Goal: Task Accomplishment & Management: Manage account settings

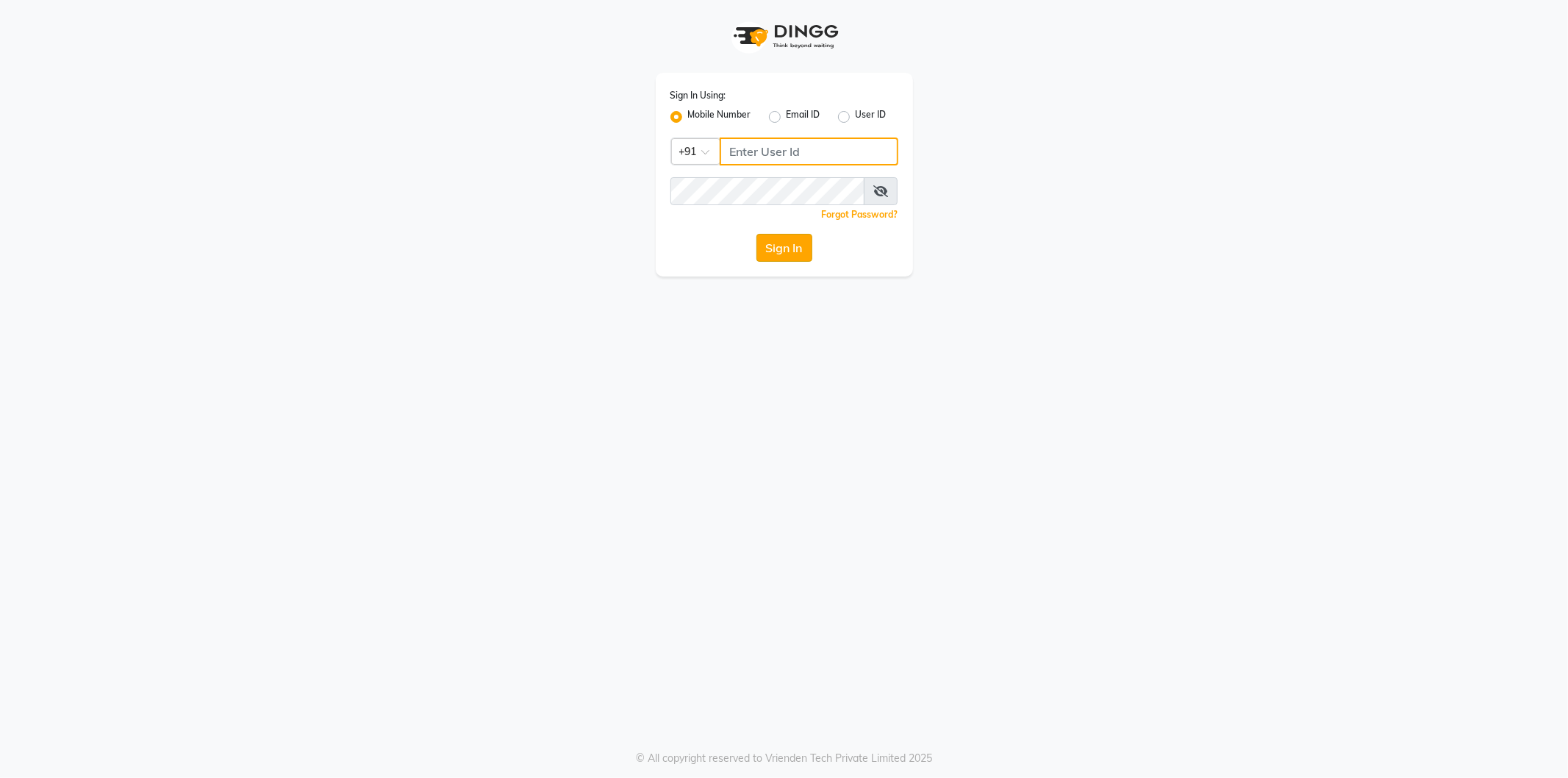
type input "77759935071"
click at [783, 246] on button "Sign In" at bounding box center [784, 247] width 56 height 28
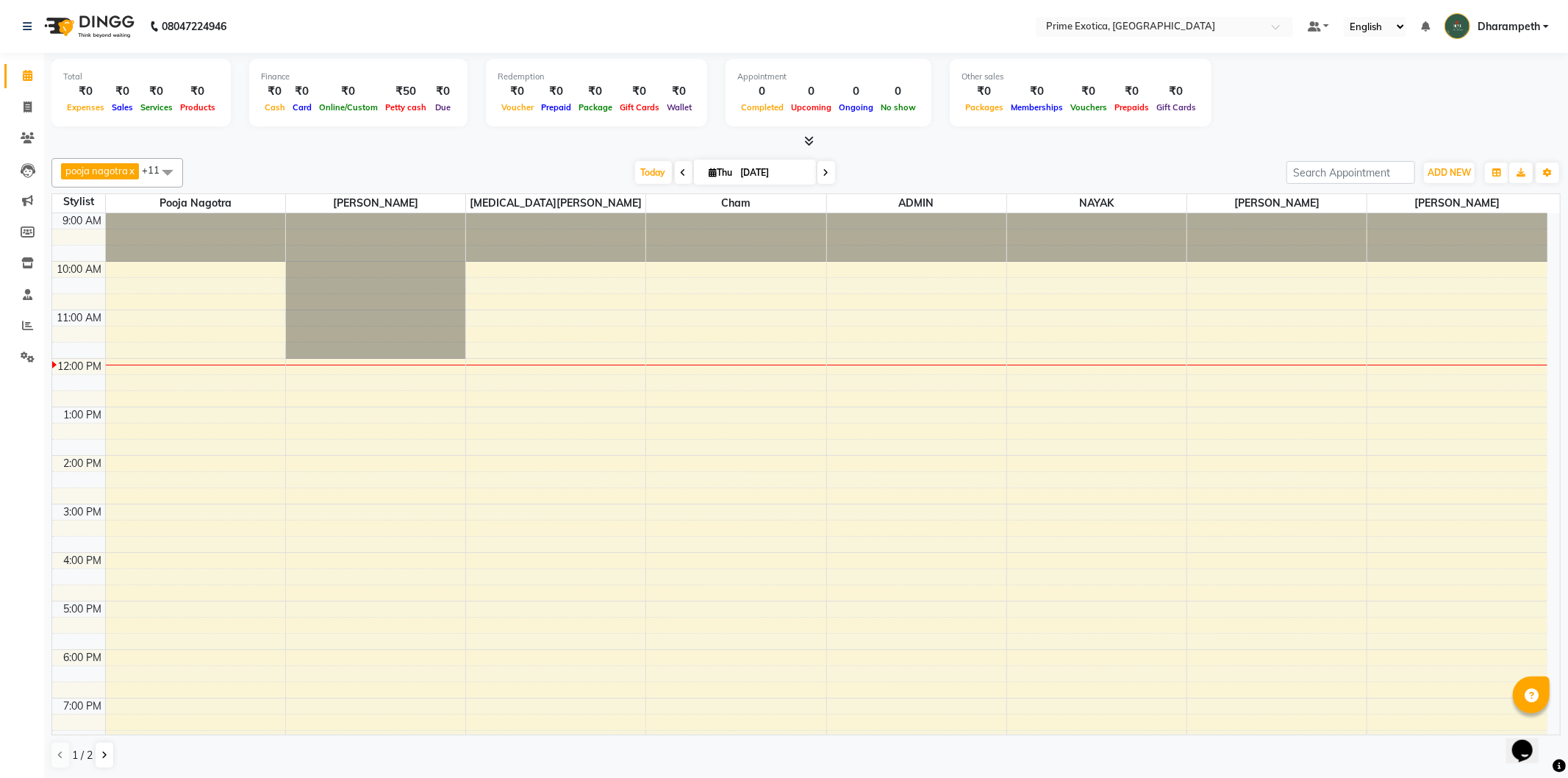
click at [1205, 155] on div "pooja nagotra x Mukesh Wawre x nikita meshram x cham x ADMIN x NAYAK x Abhijet …" at bounding box center [807, 463] width 1509 height 623
click at [167, 170] on span at bounding box center [167, 171] width 29 height 28
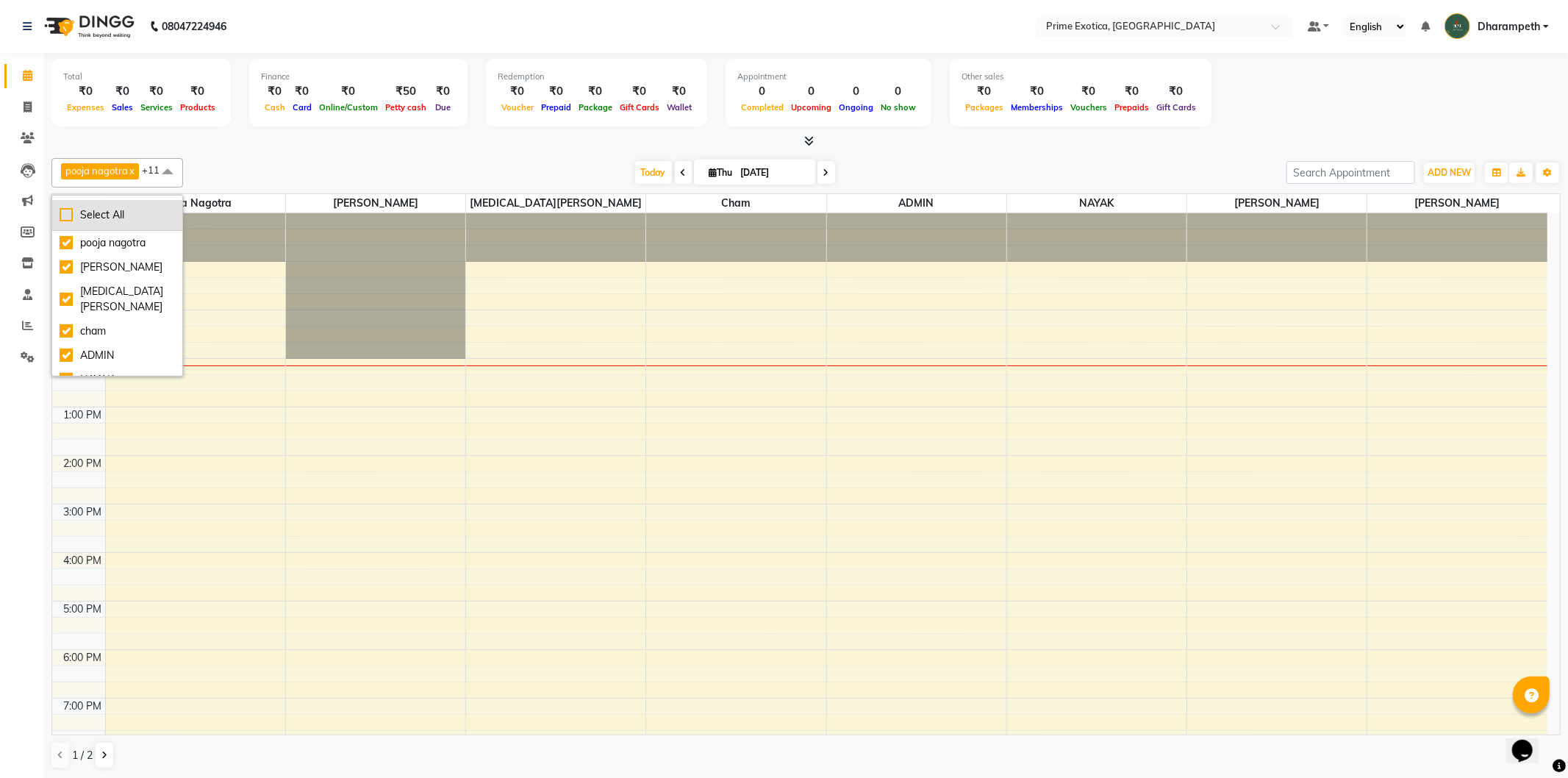
click at [66, 213] on div "Select All" at bounding box center [117, 215] width 115 height 15
checkbox input "true"
click at [66, 213] on div "UnSelect All" at bounding box center [117, 215] width 115 height 15
checkbox input "false"
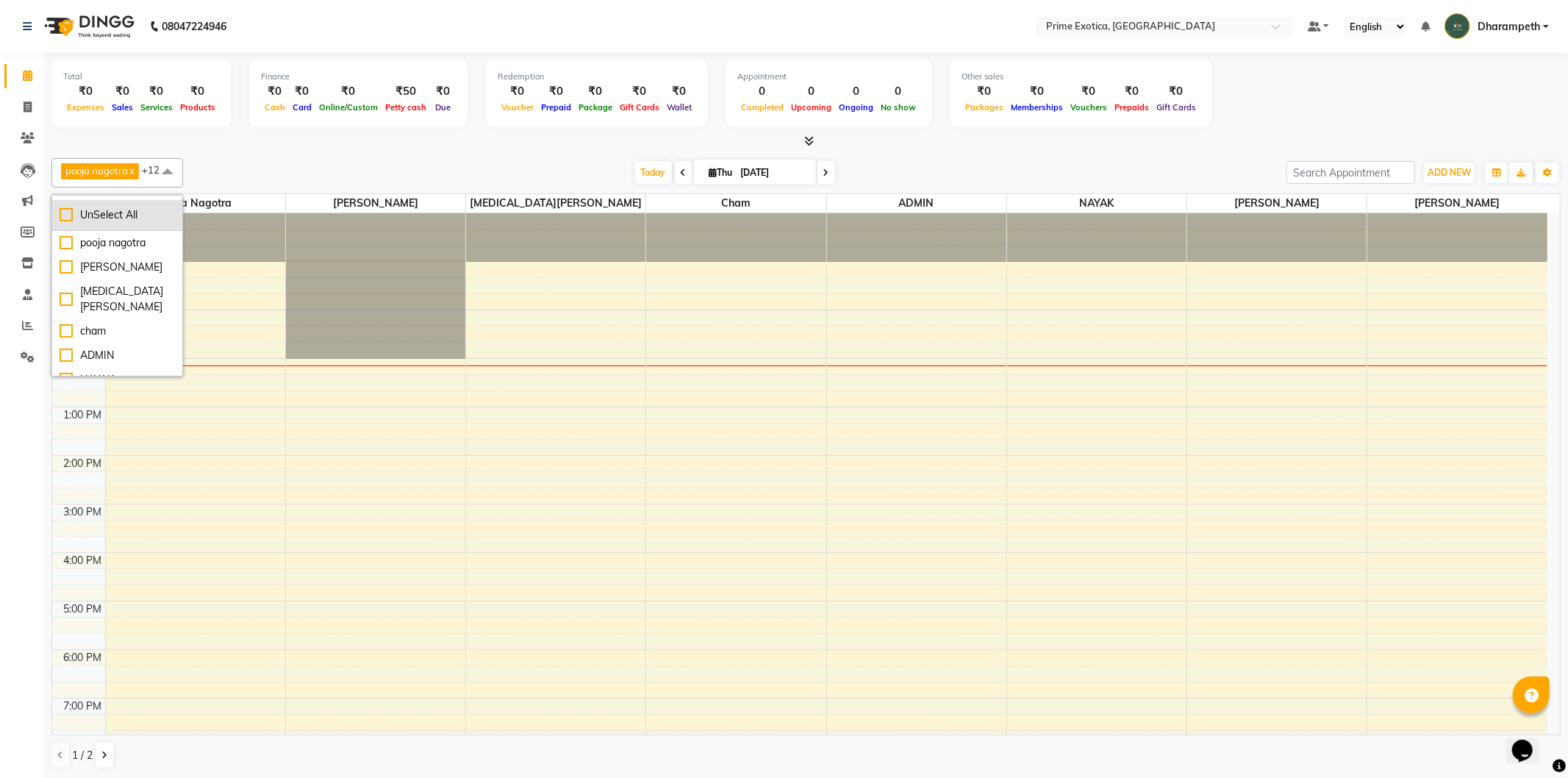
checkbox input "false"
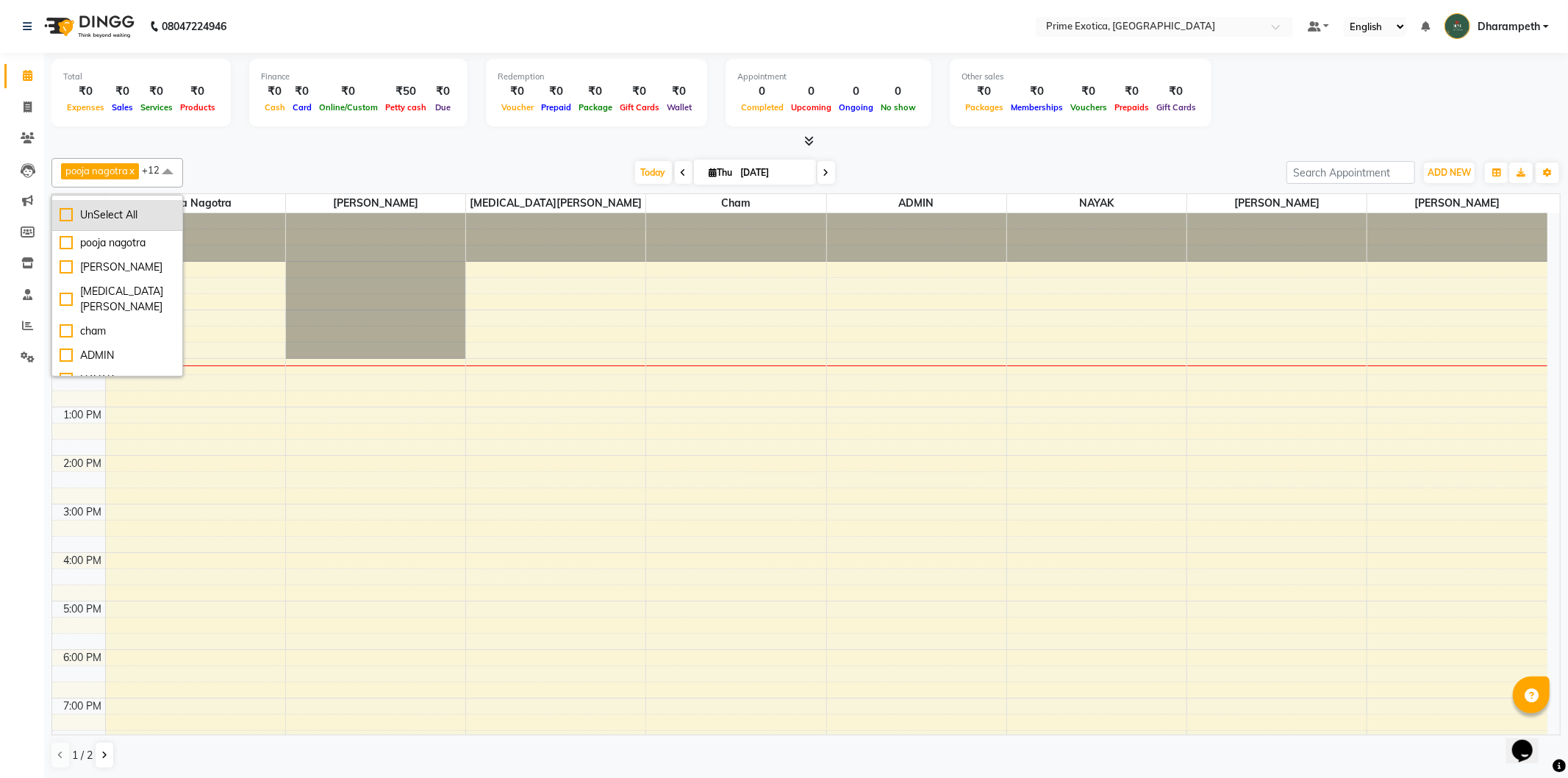
checkbox input "false"
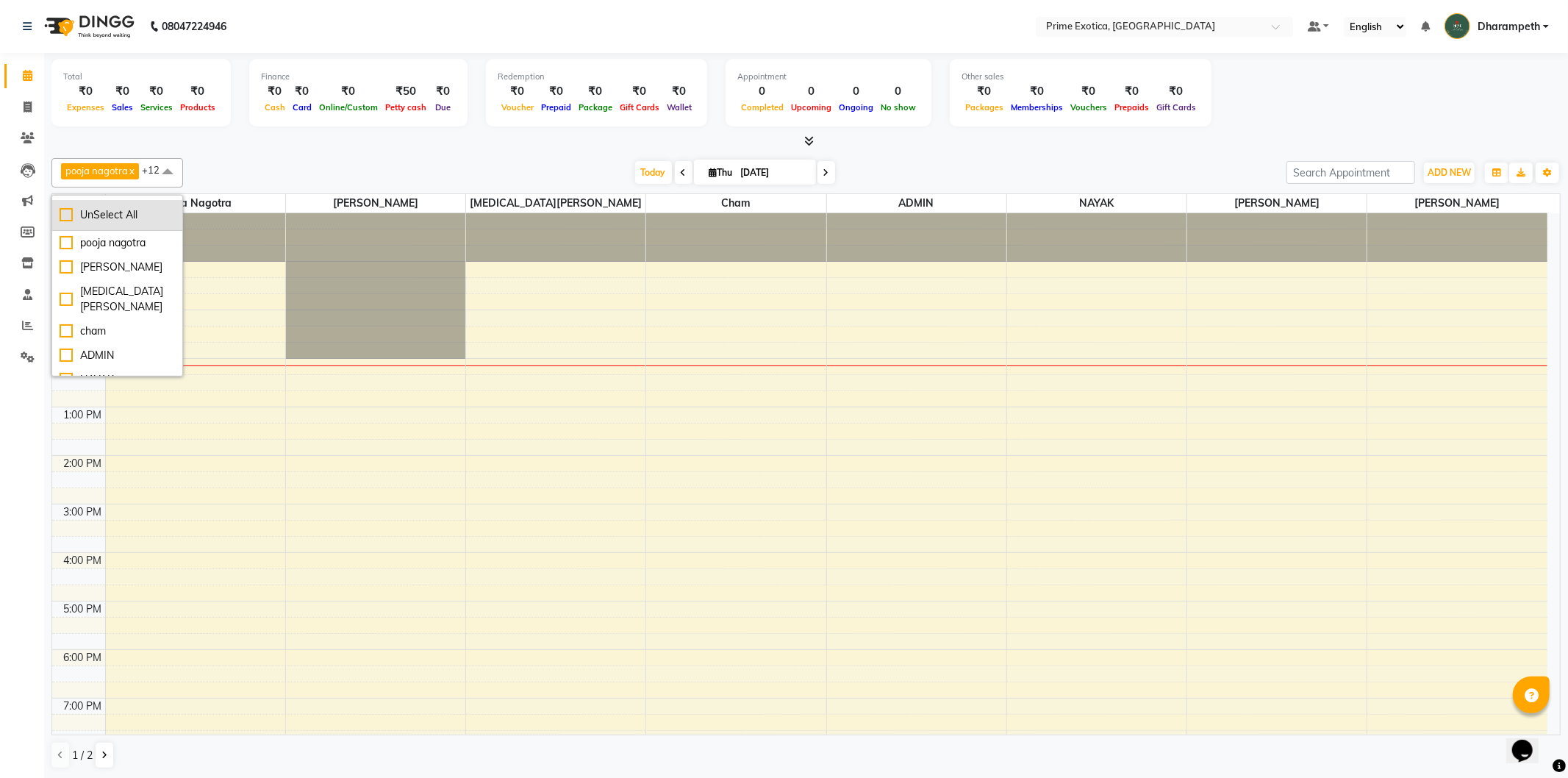
checkbox input "false"
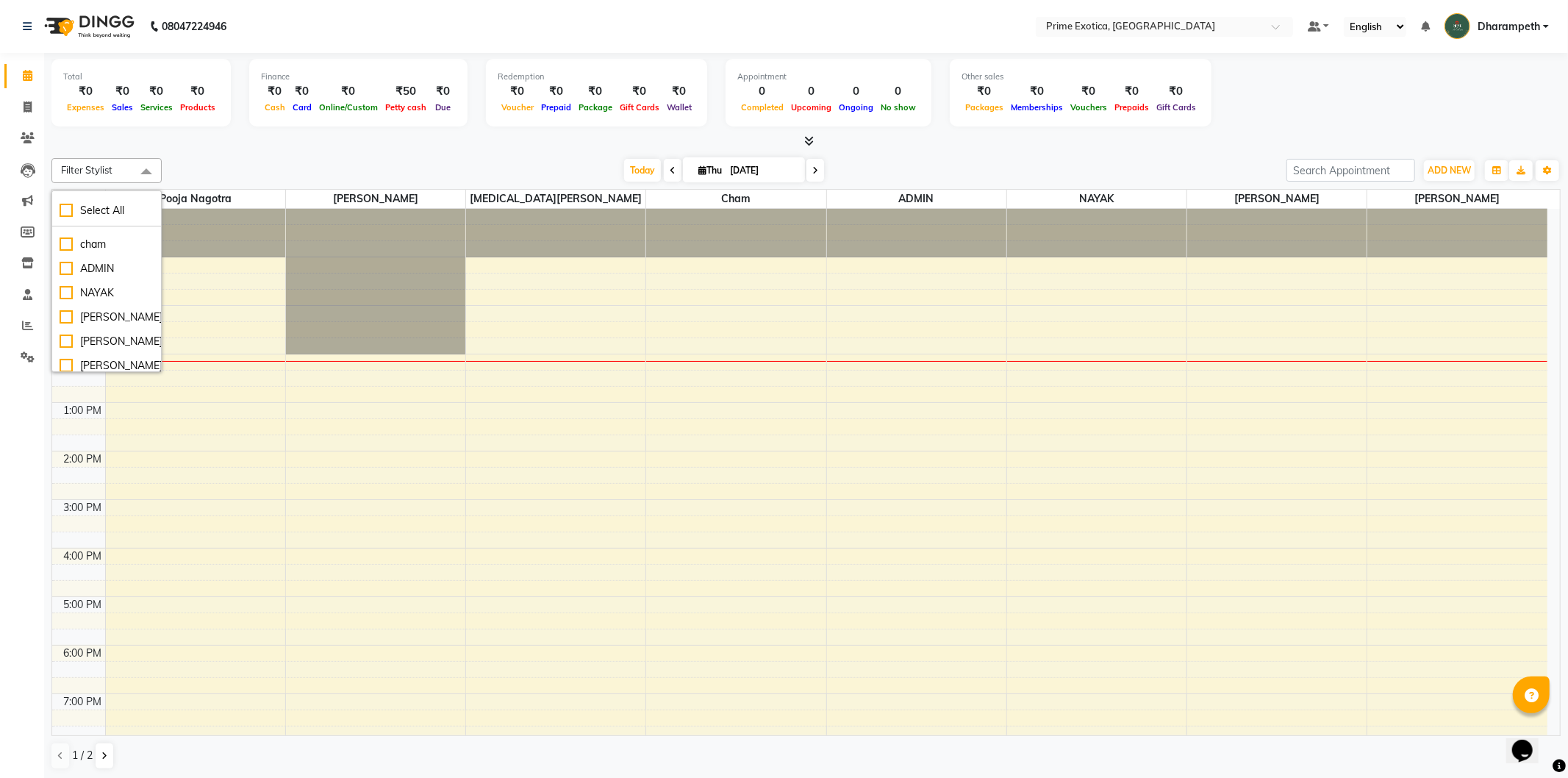
scroll to position [262, 0]
click at [64, 327] on div "Tete" at bounding box center [106, 334] width 94 height 15
checkbox input "true"
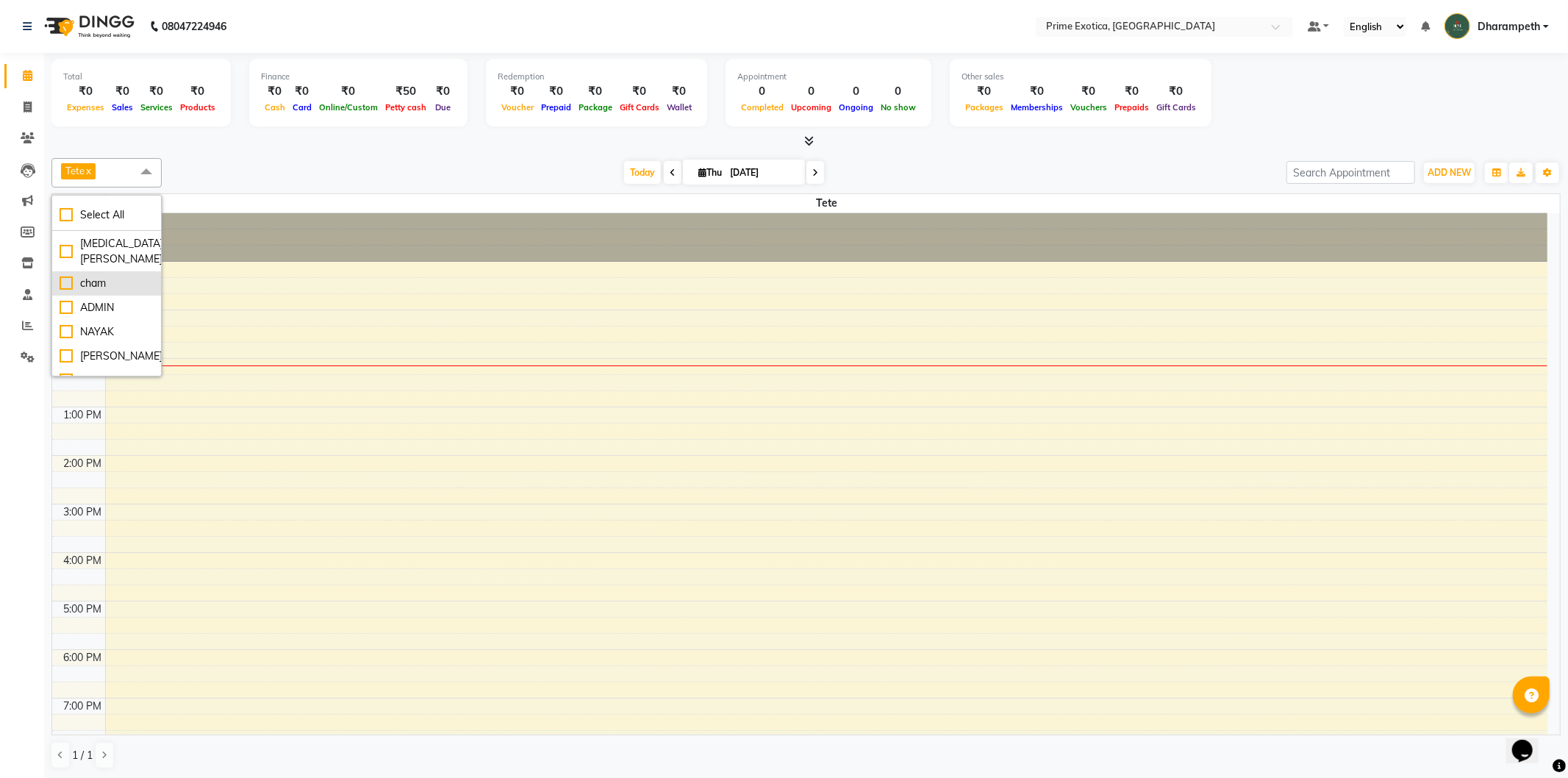
scroll to position [0, 0]
click at [64, 251] on div "pooja nagotra" at bounding box center [106, 242] width 94 height 15
checkbox input "true"
click at [62, 248] on div "[PERSON_NAME]" at bounding box center [106, 241] width 94 height 15
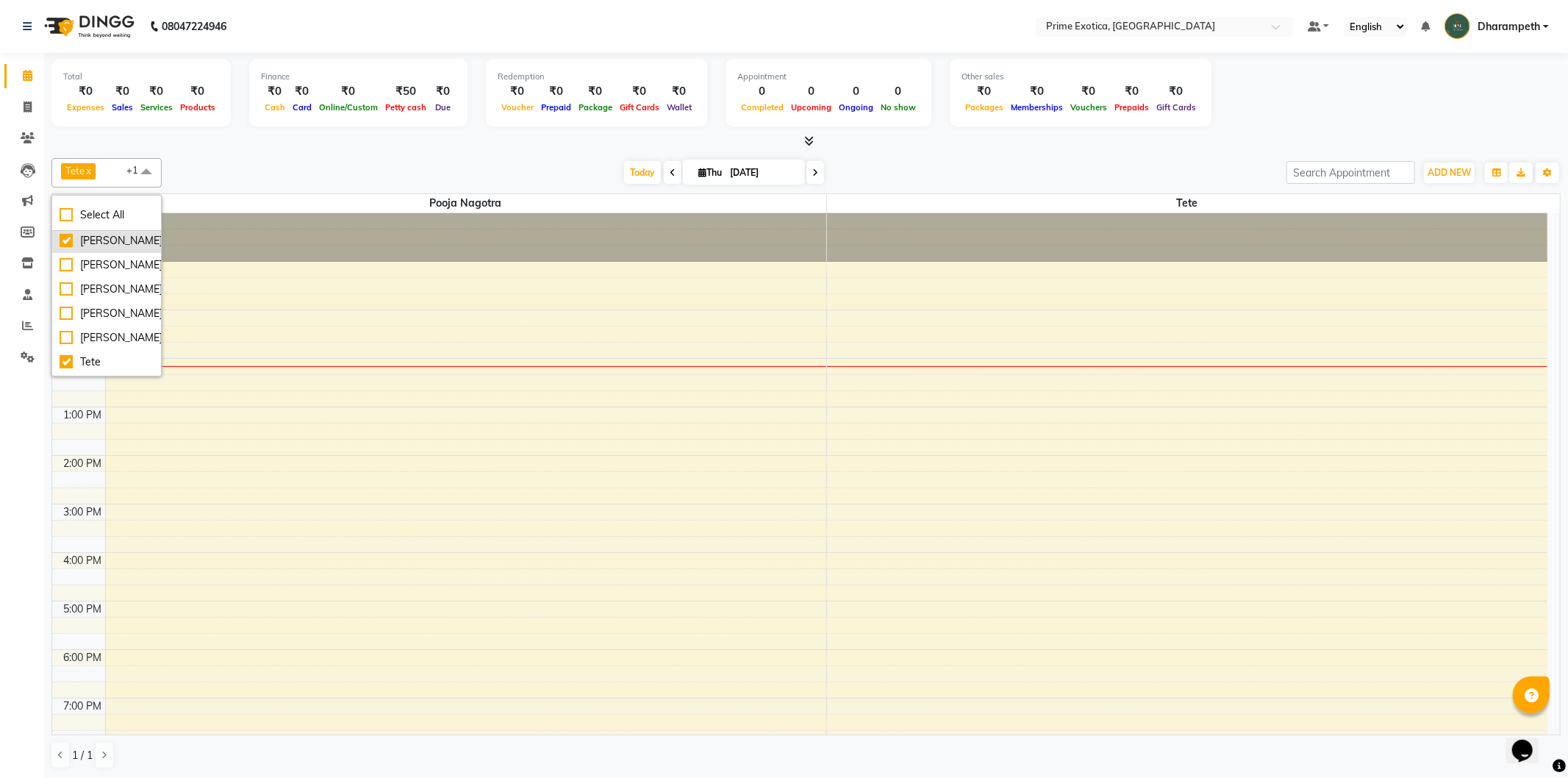
checkbox input "true"
click at [63, 314] on div "[MEDICAL_DATA][PERSON_NAME]" at bounding box center [106, 299] width 94 height 31
checkbox input "true"
click at [66, 275] on div "[PERSON_NAME]" at bounding box center [106, 267] width 94 height 15
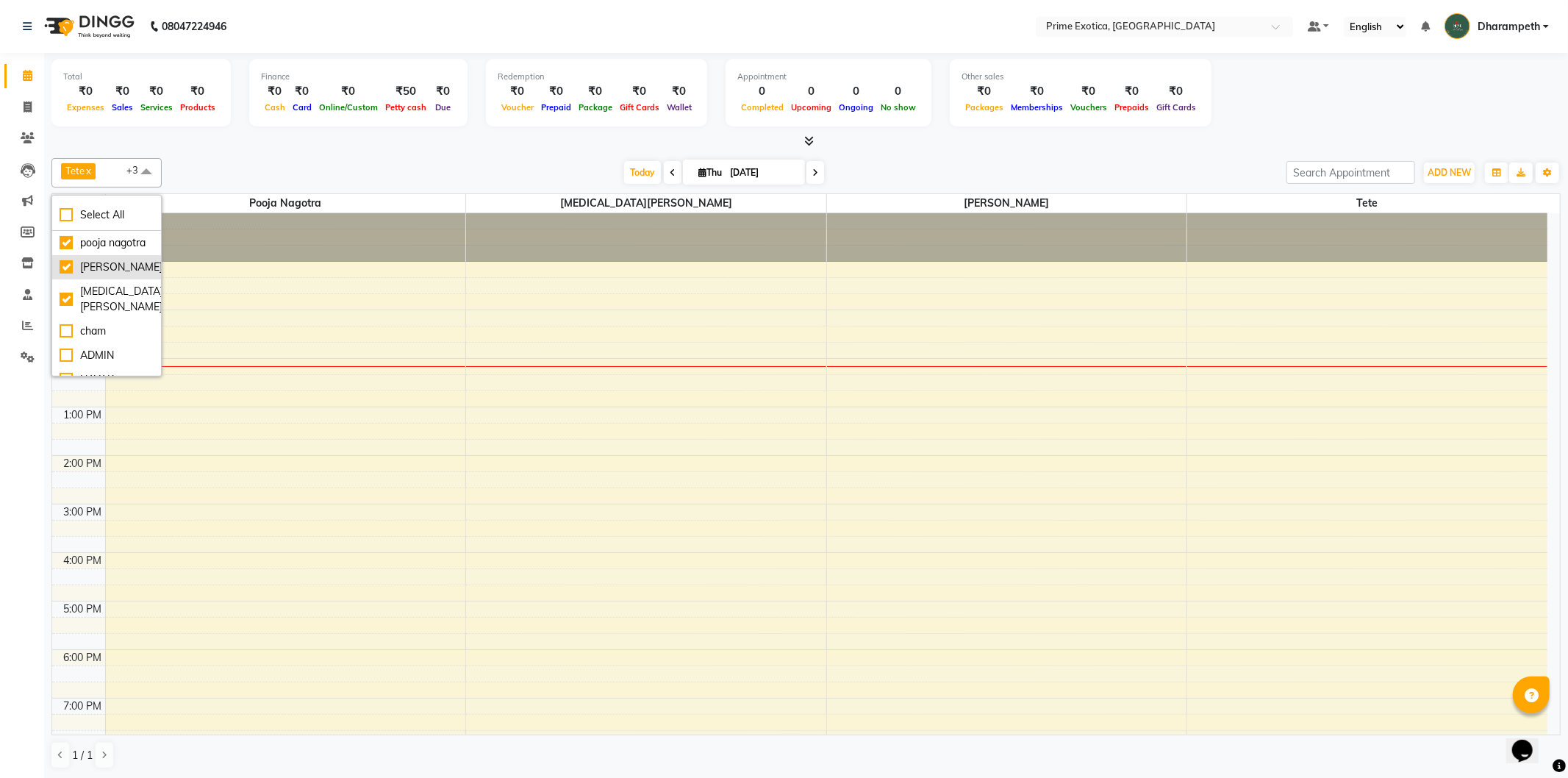
checkbox input "true"
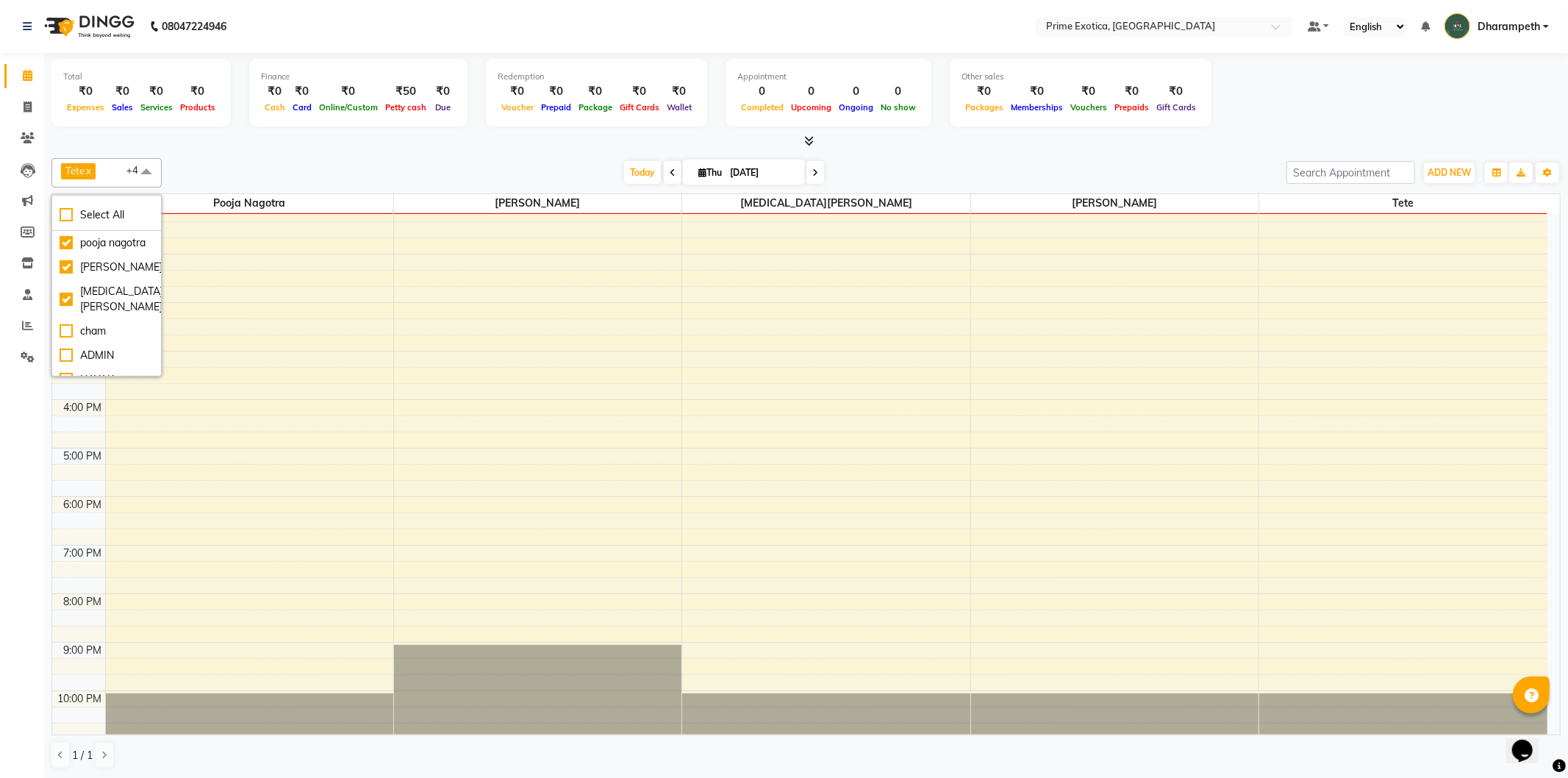
scroll to position [160, 0]
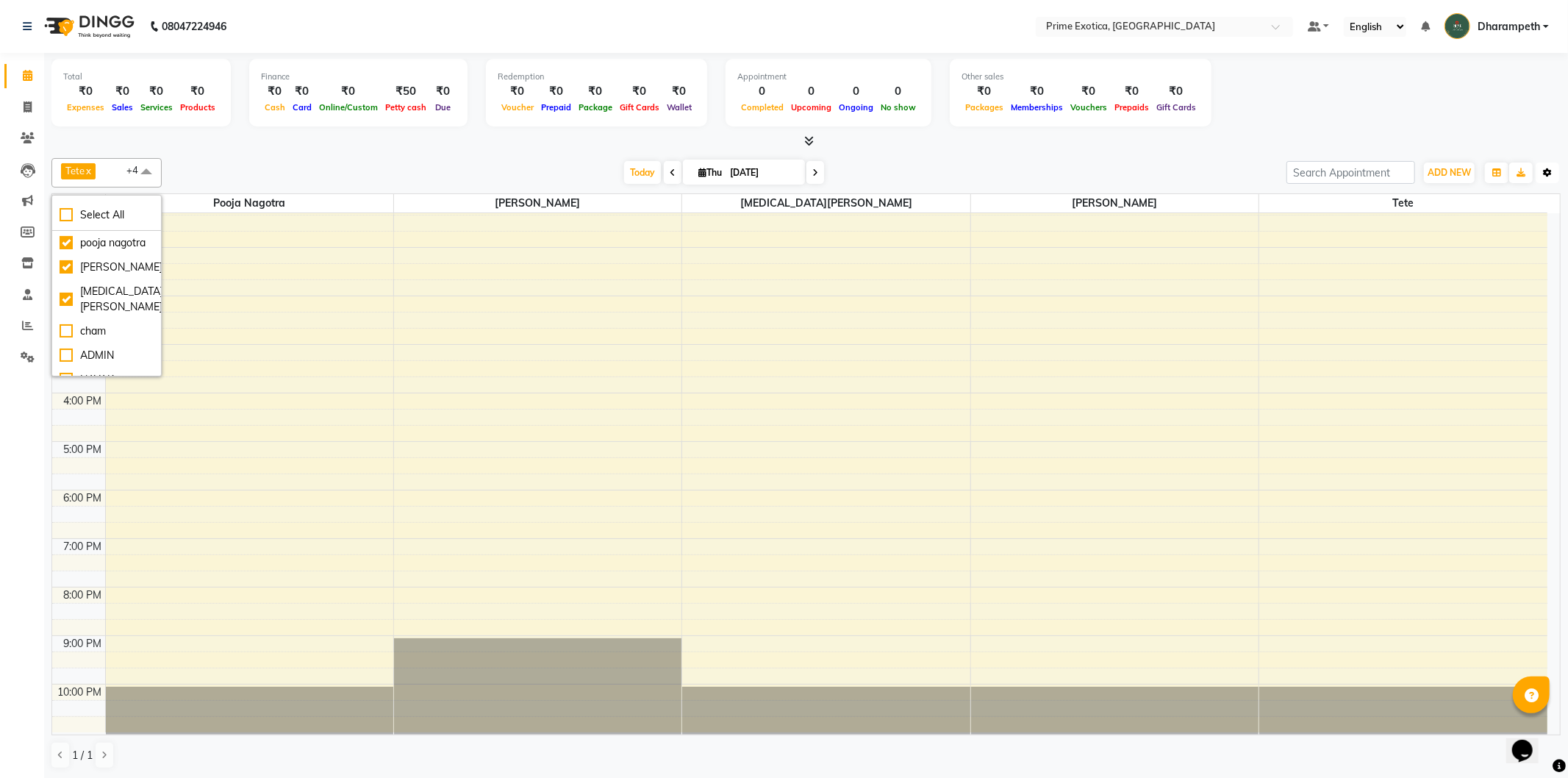
click at [1543, 172] on icon "button" at bounding box center [1547, 172] width 9 height 9
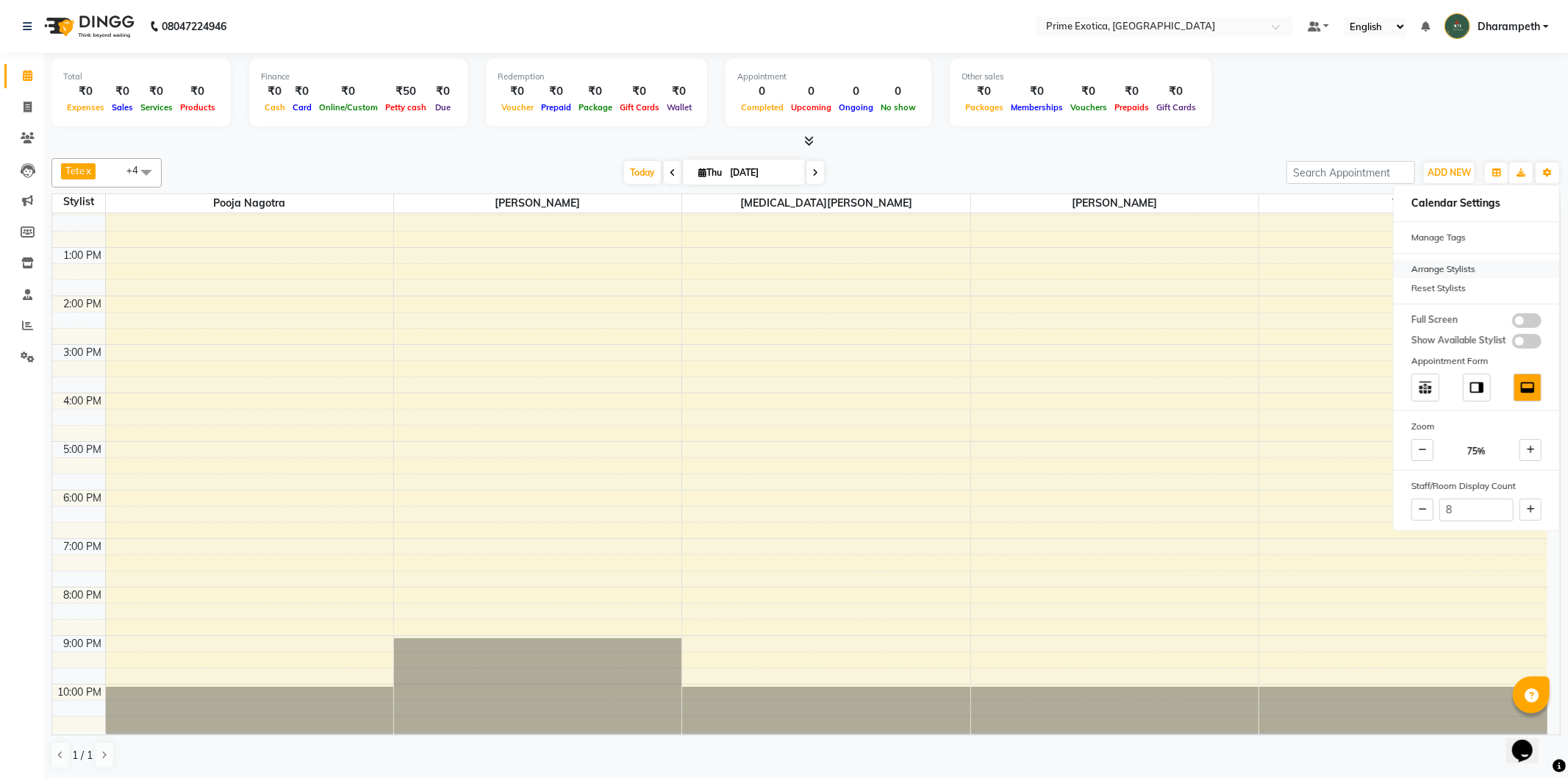
click at [1476, 263] on div "Arrange Stylists" at bounding box center [1477, 268] width 165 height 19
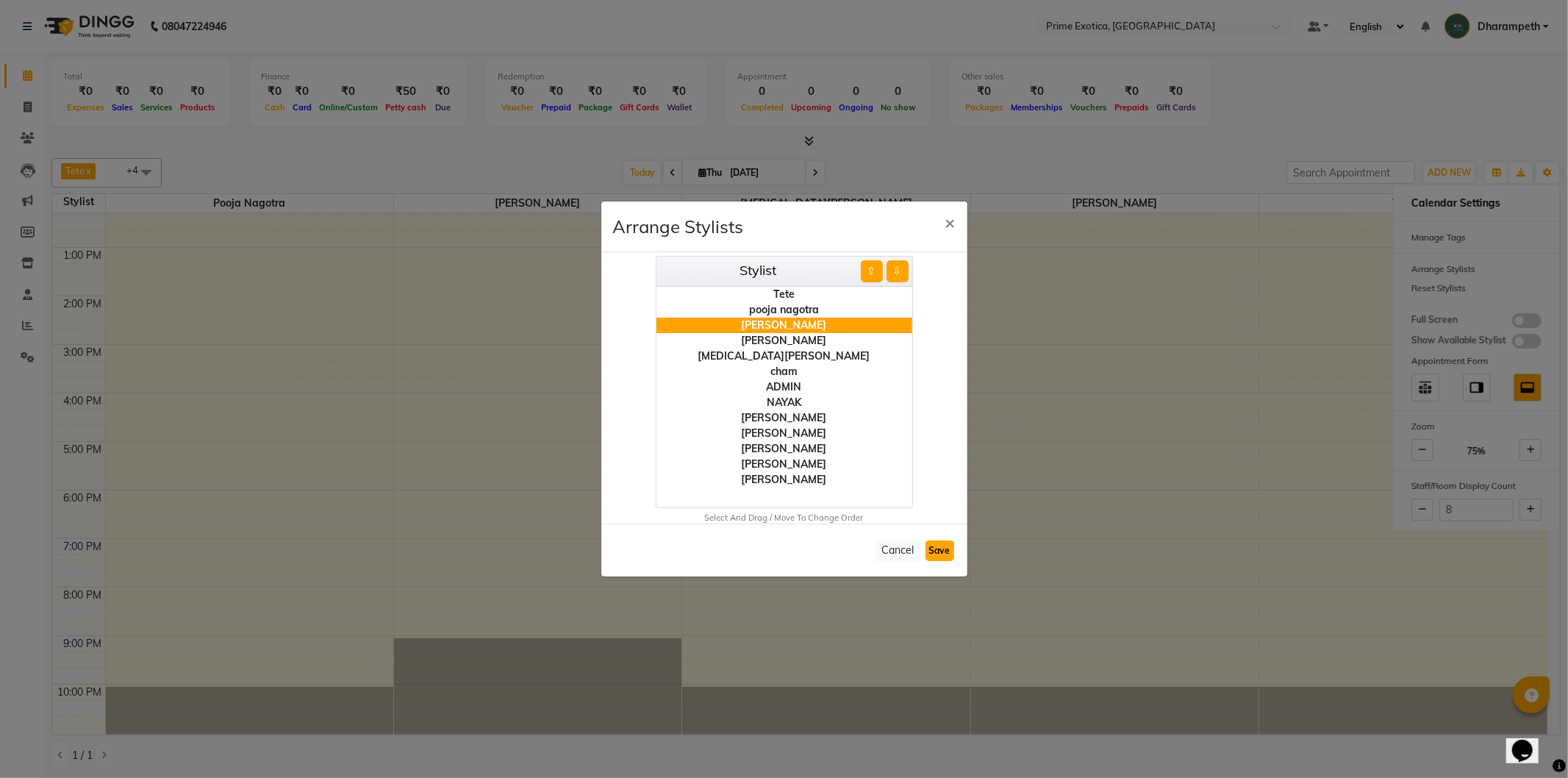
click at [939, 558] on button "Save" at bounding box center [939, 550] width 28 height 21
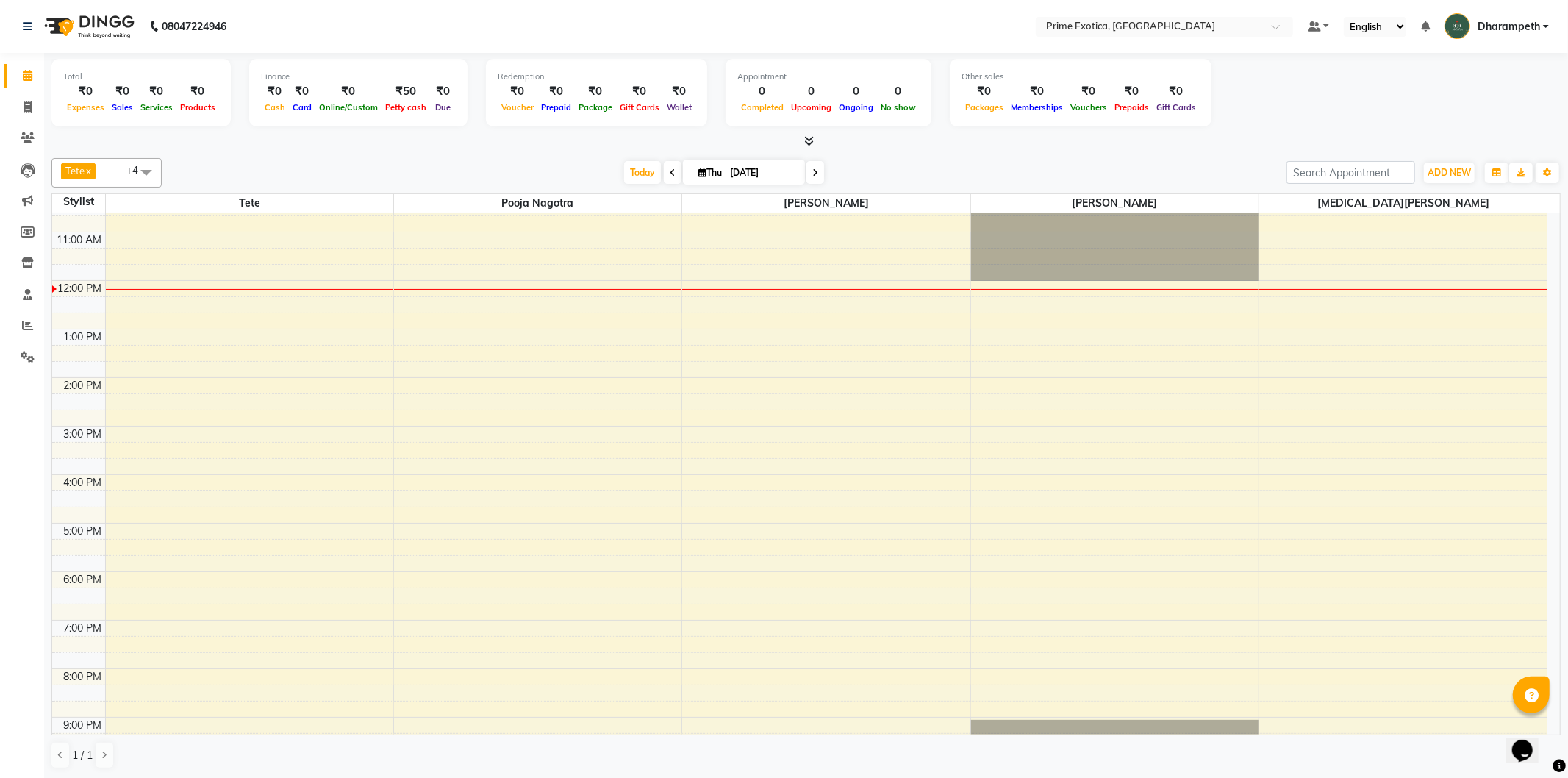
scroll to position [0, 0]
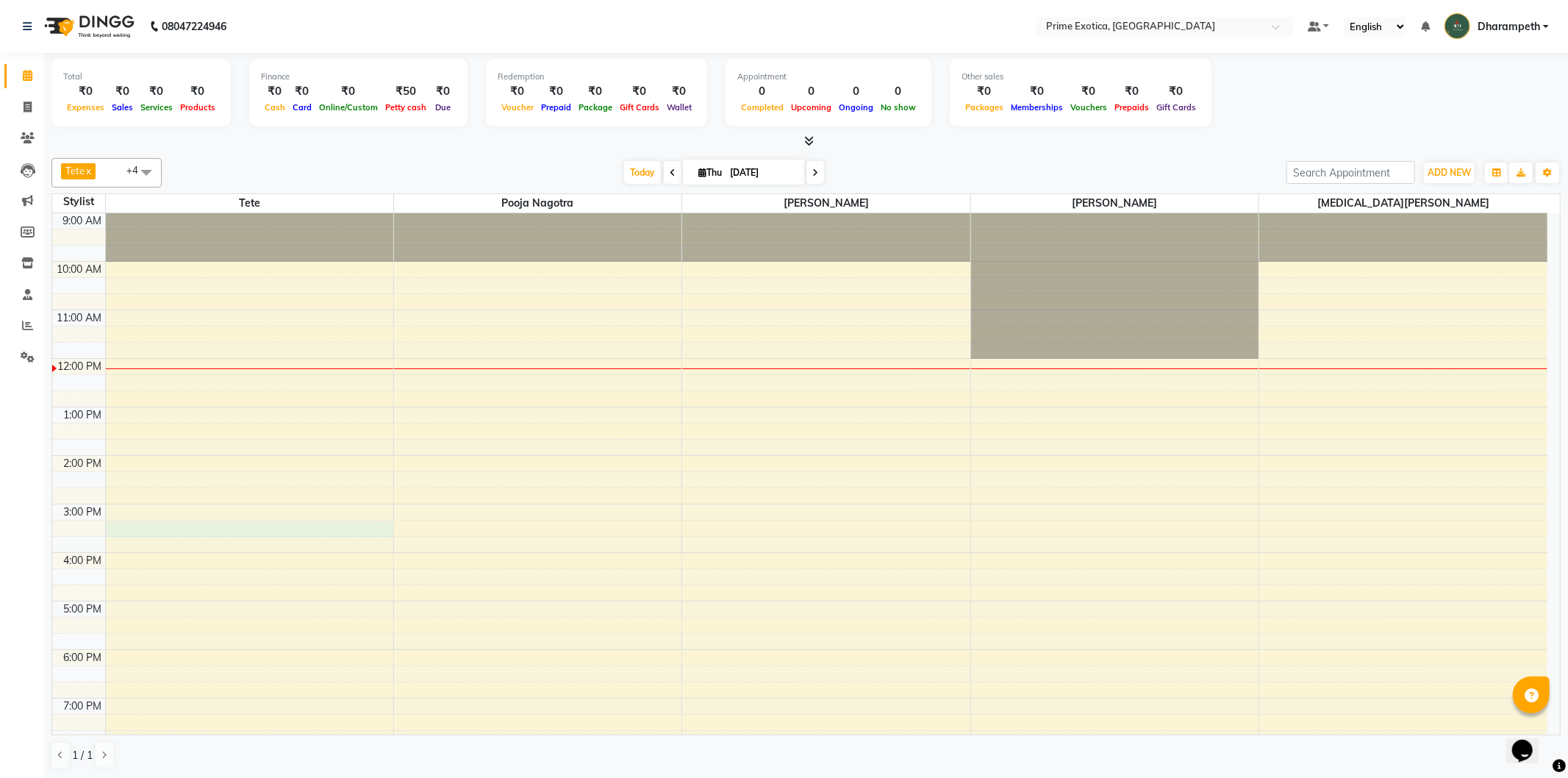
click at [179, 532] on div "9:00 AM 10:00 AM 11:00 AM 12:00 PM 1:00 PM 2:00 PM 3:00 PM 4:00 PM 5:00 PM 6:00…" at bounding box center [799, 552] width 1495 height 679
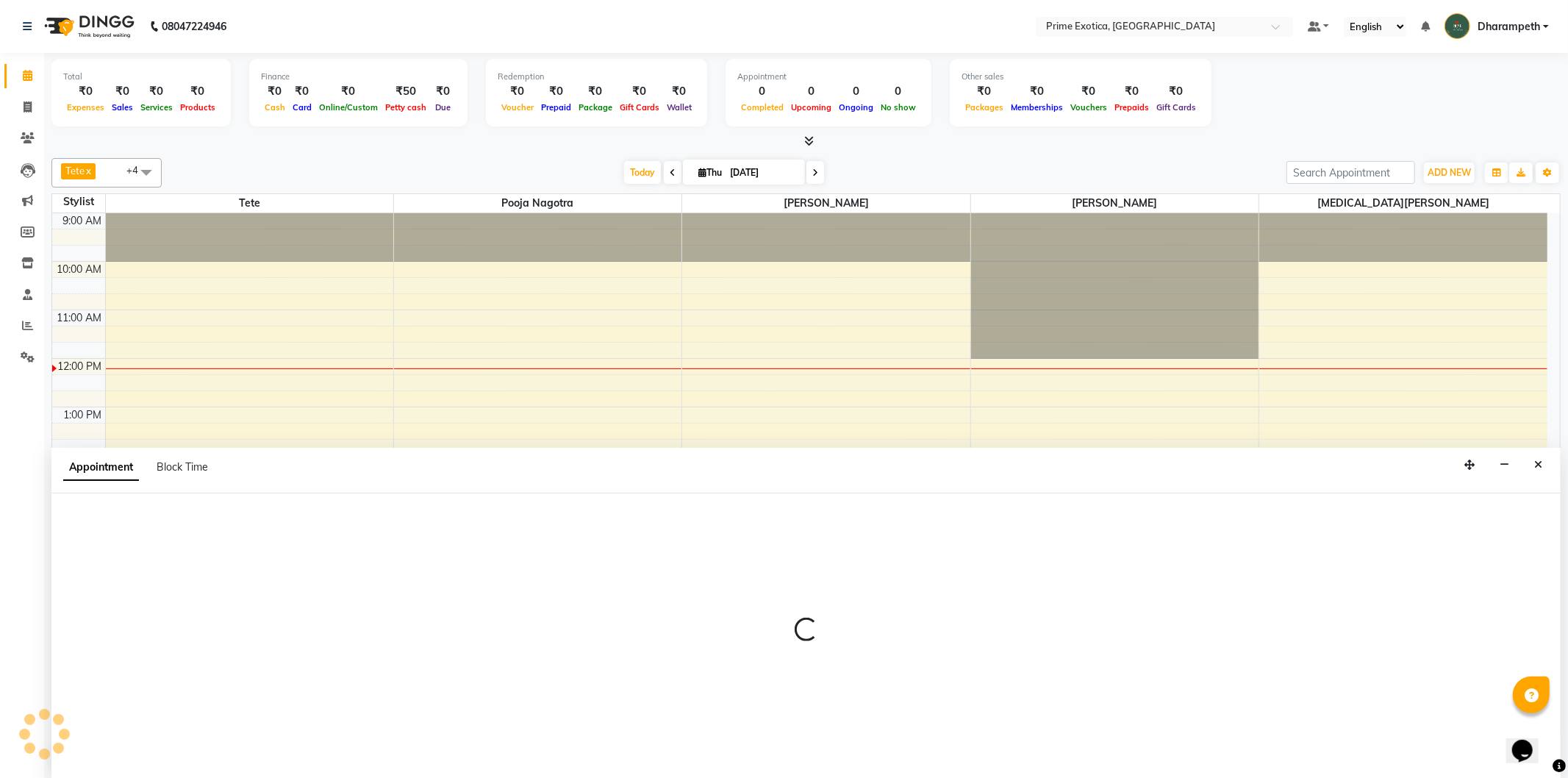
select select "61298"
select select "915"
select select "tentative"
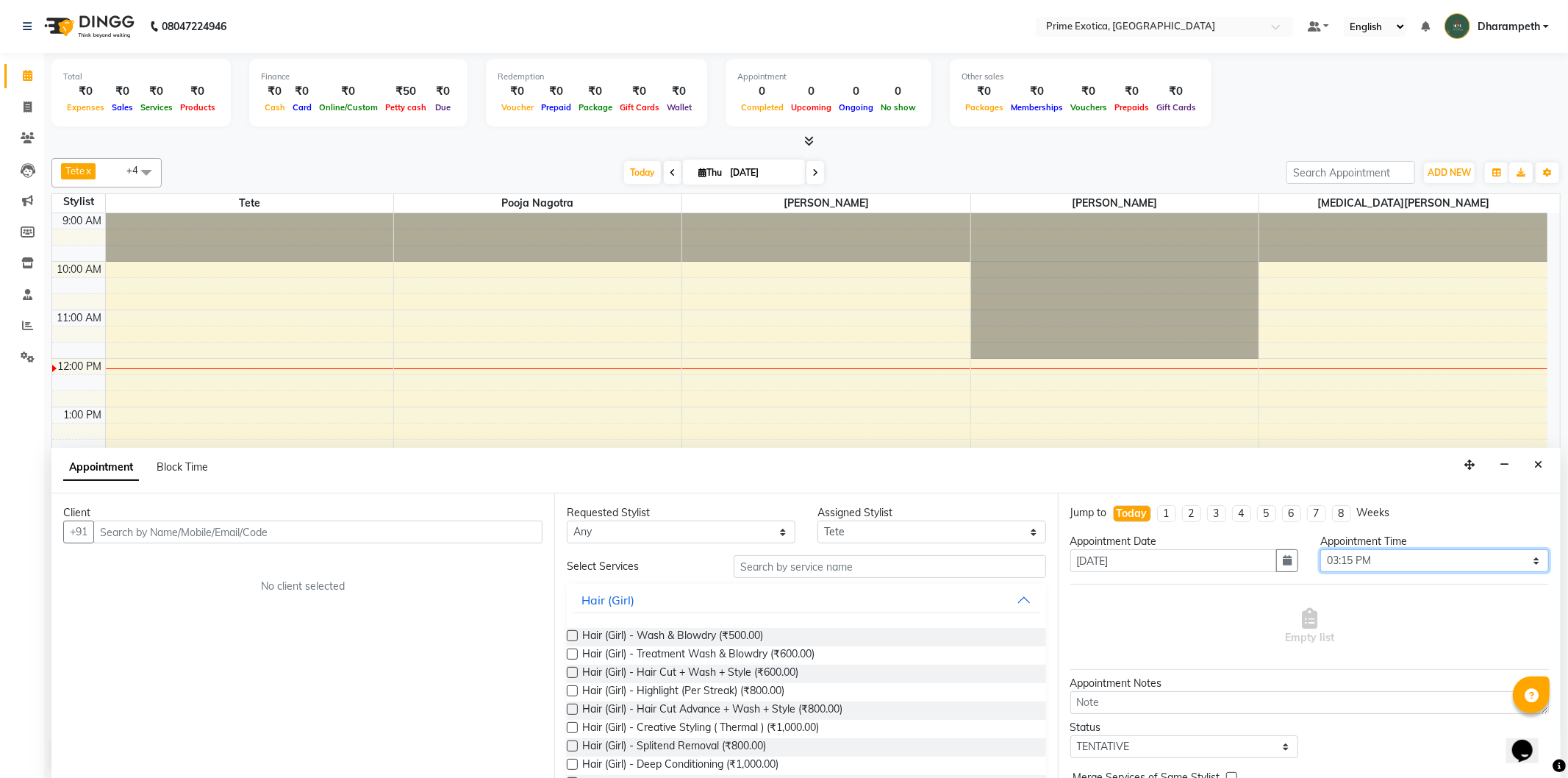
click at [1523, 557] on select "Select 10:00 AM 10:15 AM 10:30 AM 10:45 AM 11:00 AM 11:15 AM 11:30 AM 11:45 AM …" at bounding box center [1435, 560] width 229 height 23
select select "930"
click at [1321, 549] on select "Select 10:00 AM 10:15 AM 10:30 AM 10:45 AM 11:00 AM 11:15 AM 11:30 AM 11:45 AM …" at bounding box center [1435, 560] width 229 height 23
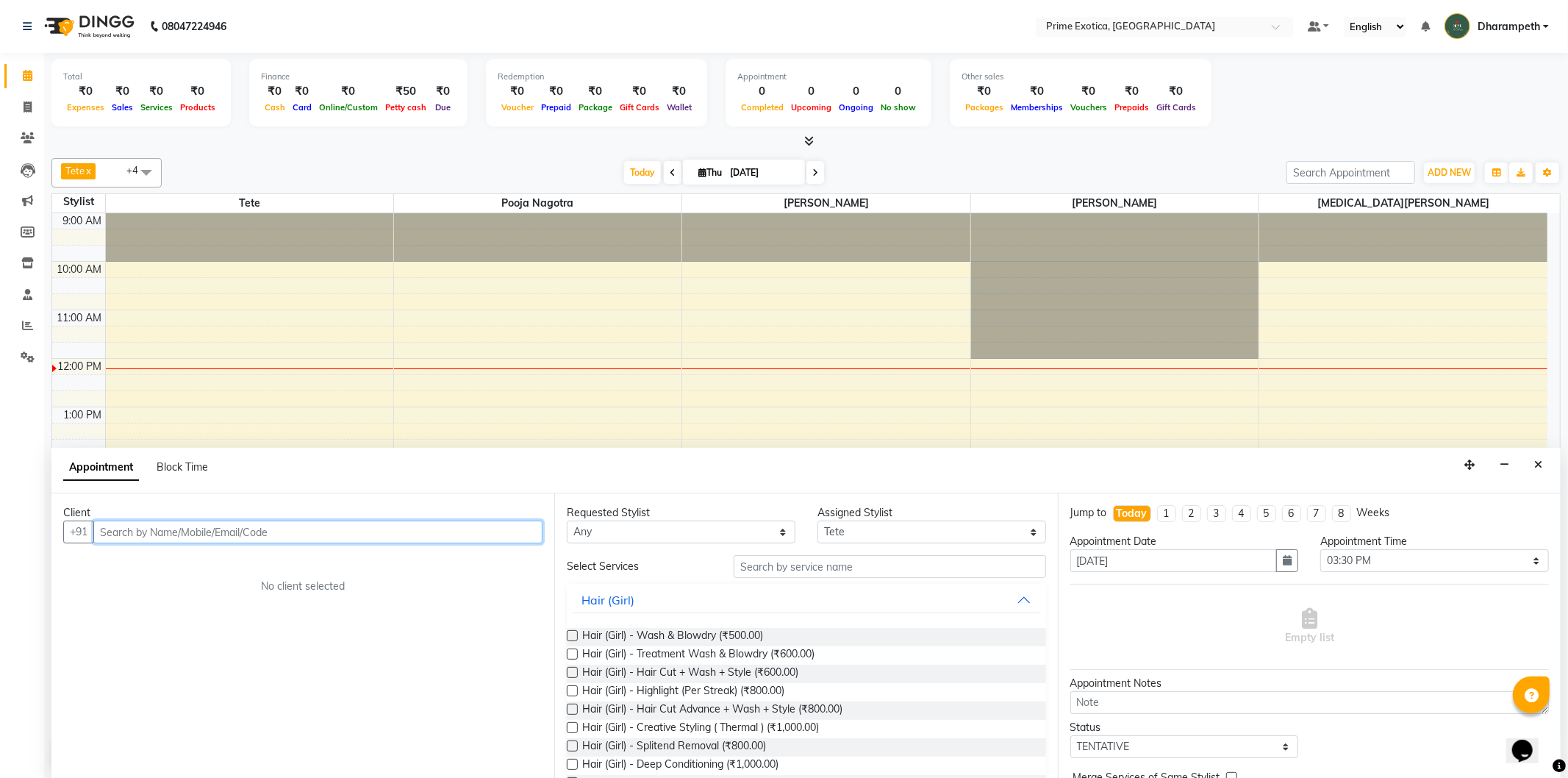
click at [438, 536] on input "text" at bounding box center [318, 531] width 449 height 23
type input "9371083188"
click at [503, 535] on span "Add Client" at bounding box center [512, 531] width 49 height 13
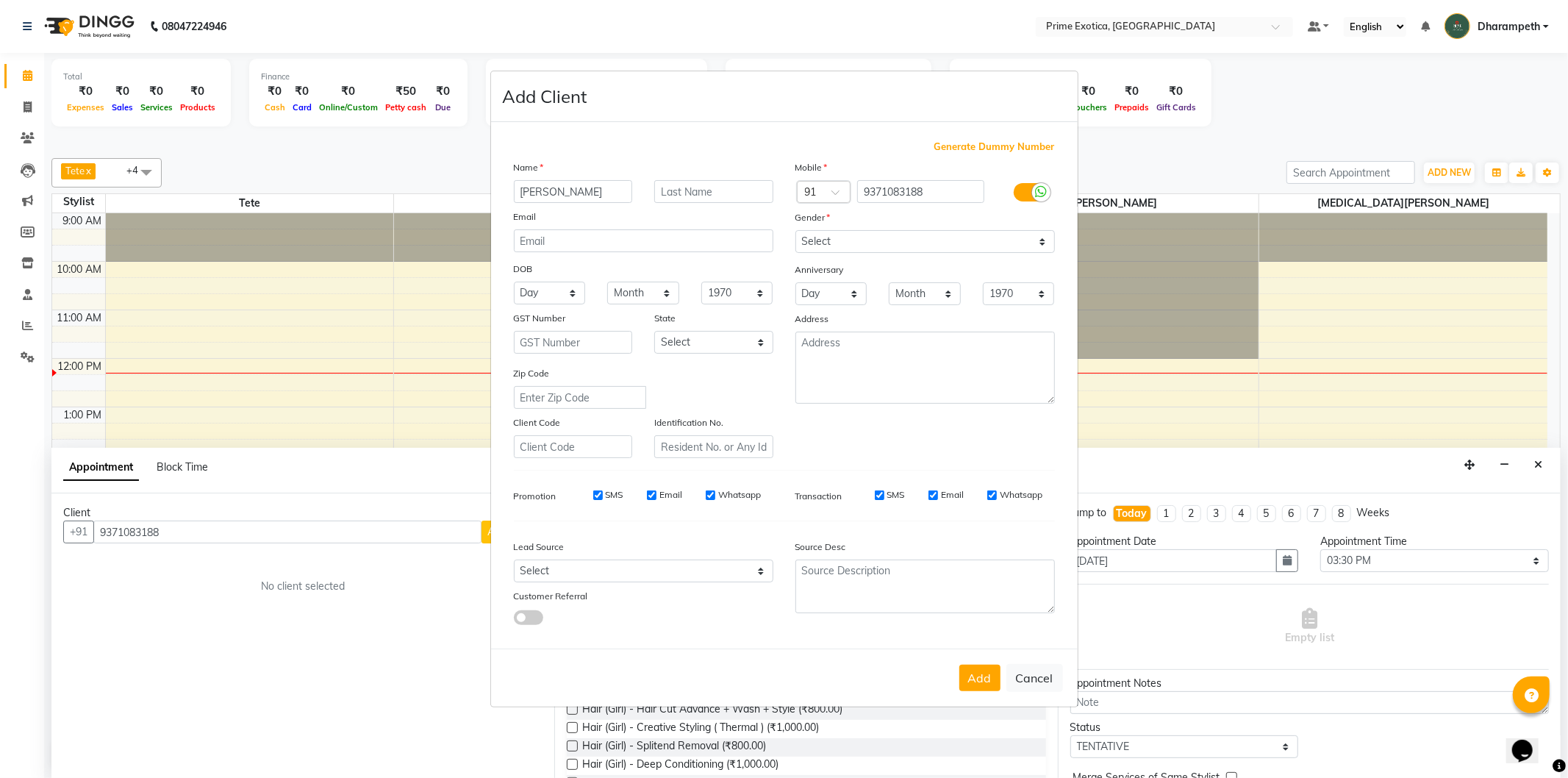
type input "Nidhi"
click at [745, 187] on input "text" at bounding box center [714, 191] width 119 height 23
type input "m"
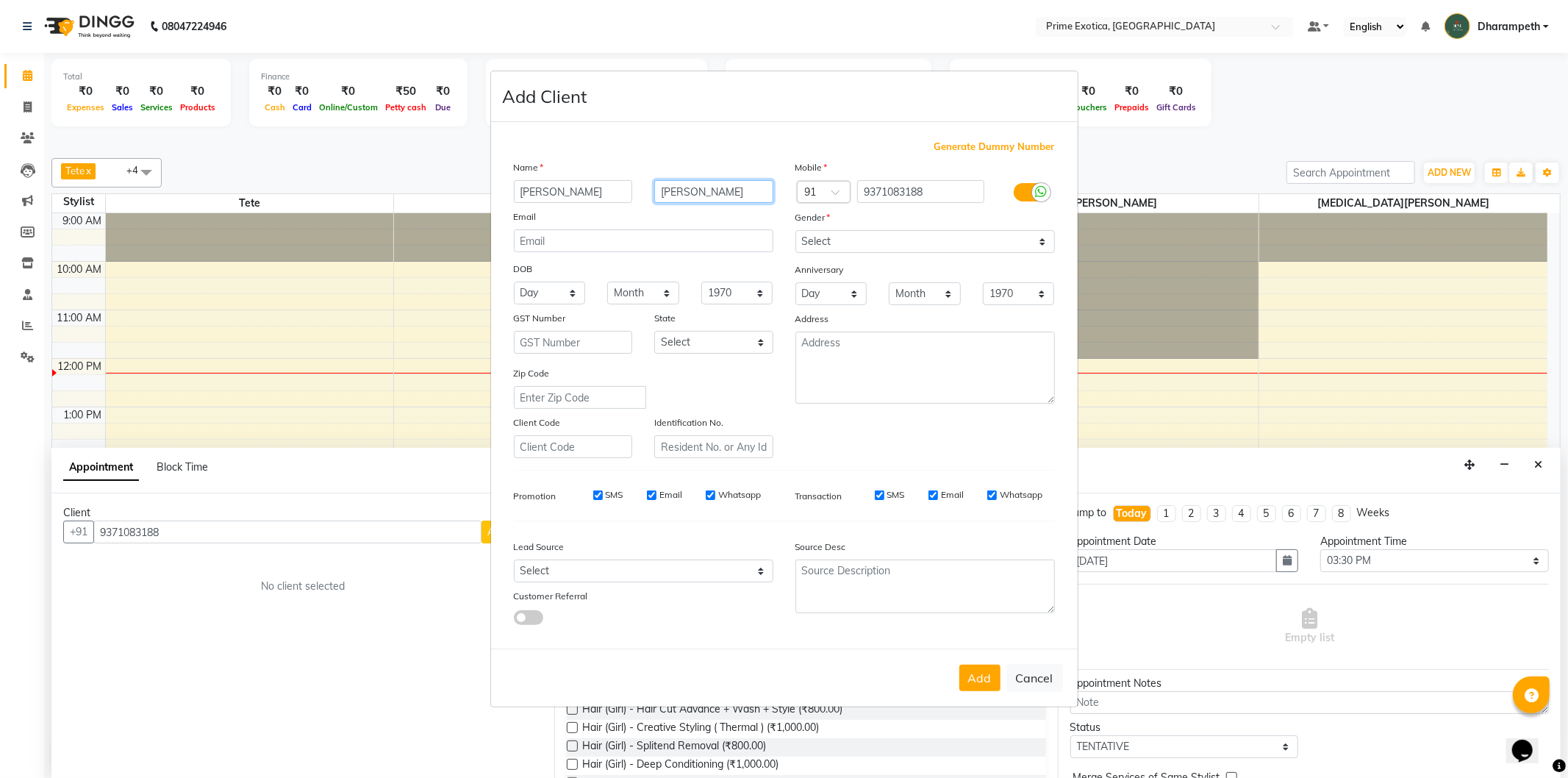
type input "Mohunta"
click at [1022, 243] on select "Select Male Female Other Prefer Not To Say" at bounding box center [925, 241] width 259 height 23
select select "female"
click at [796, 230] on select "Select Male Female Other Prefer Not To Say" at bounding box center [925, 241] width 259 height 23
click at [973, 689] on button "Add" at bounding box center [980, 678] width 41 height 27
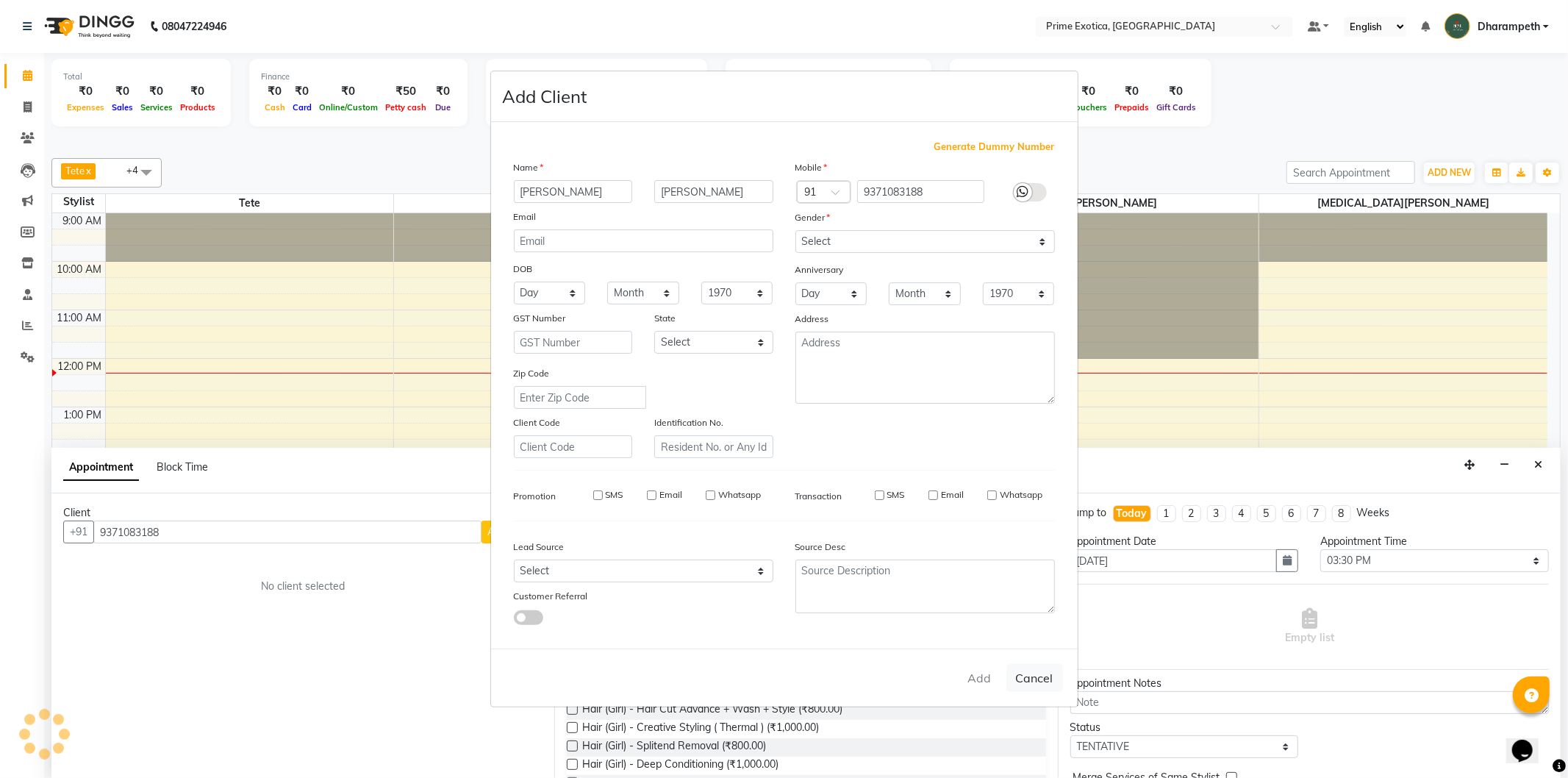
select select
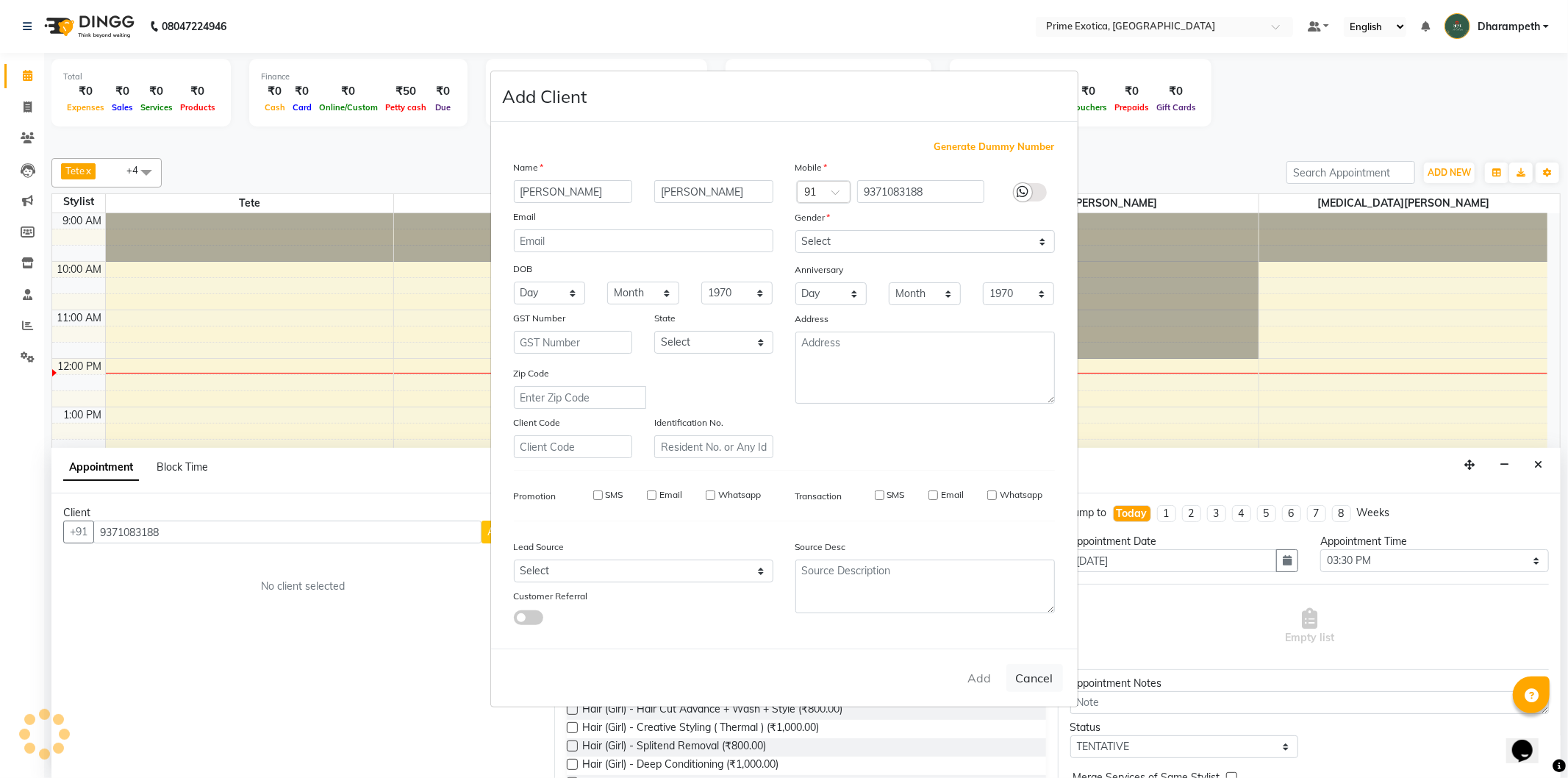
select select
checkbox input "false"
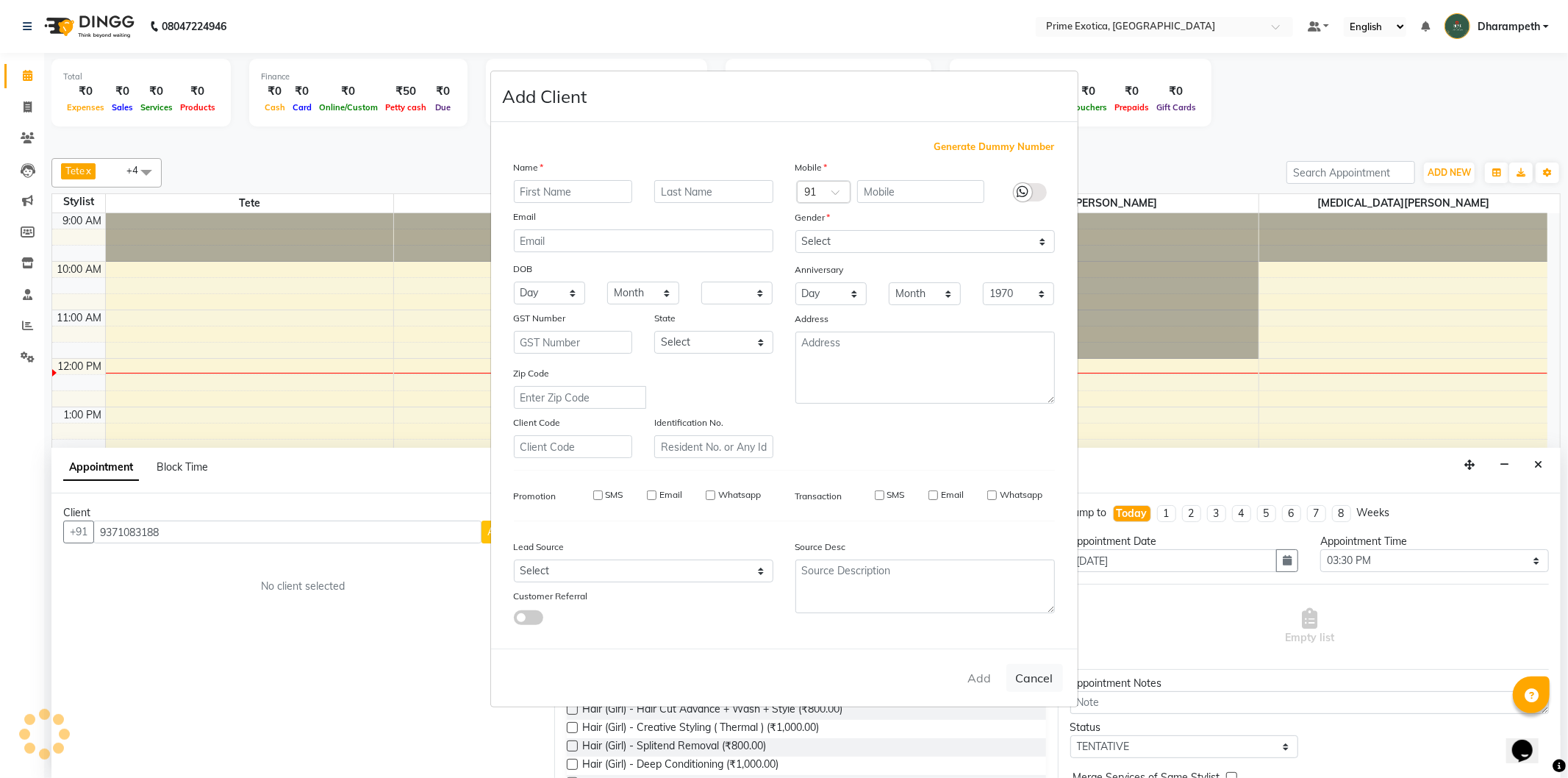
checkbox input "false"
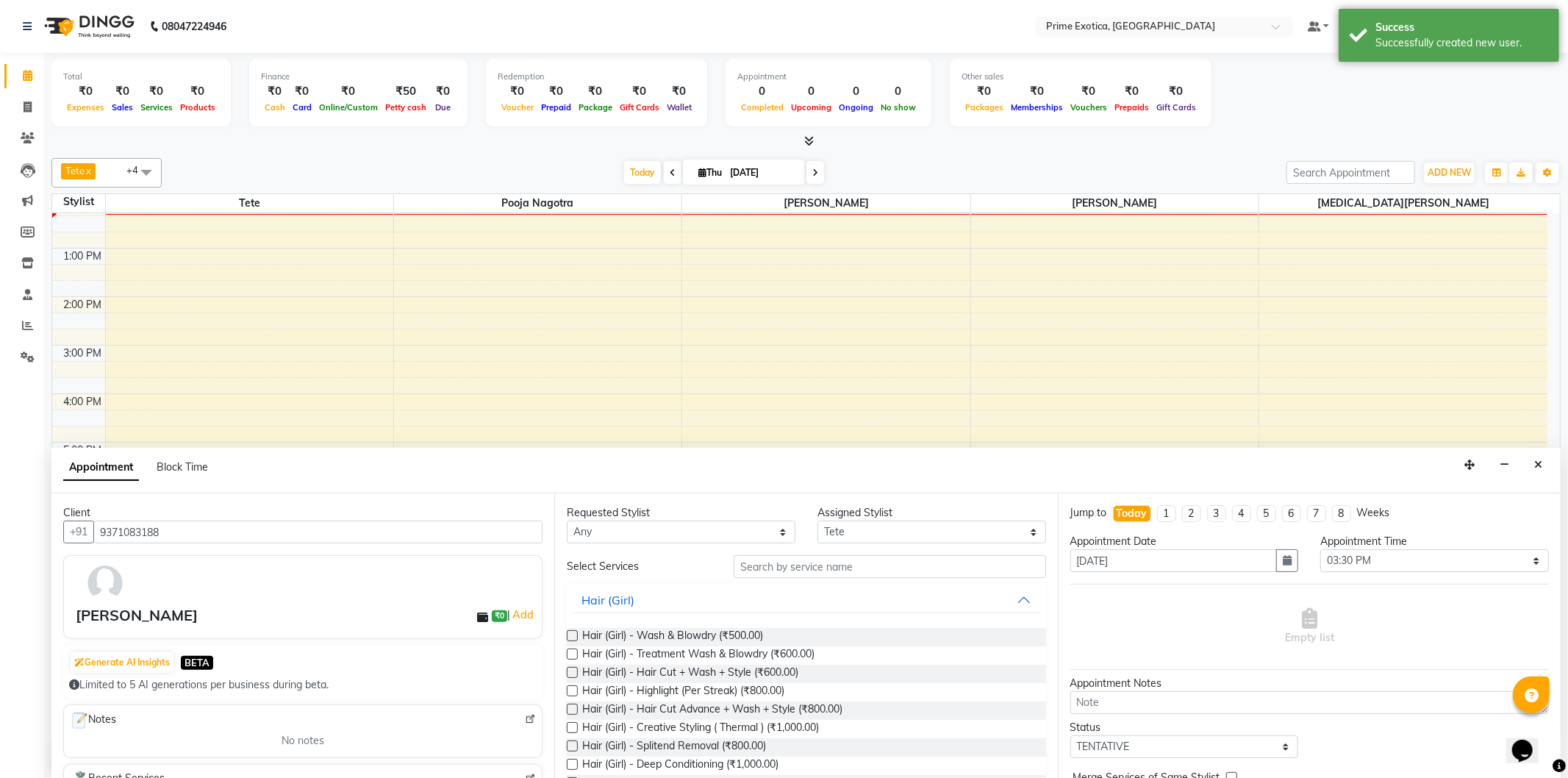
scroll to position [160, 0]
click at [811, 566] on input "text" at bounding box center [889, 566] width 312 height 23
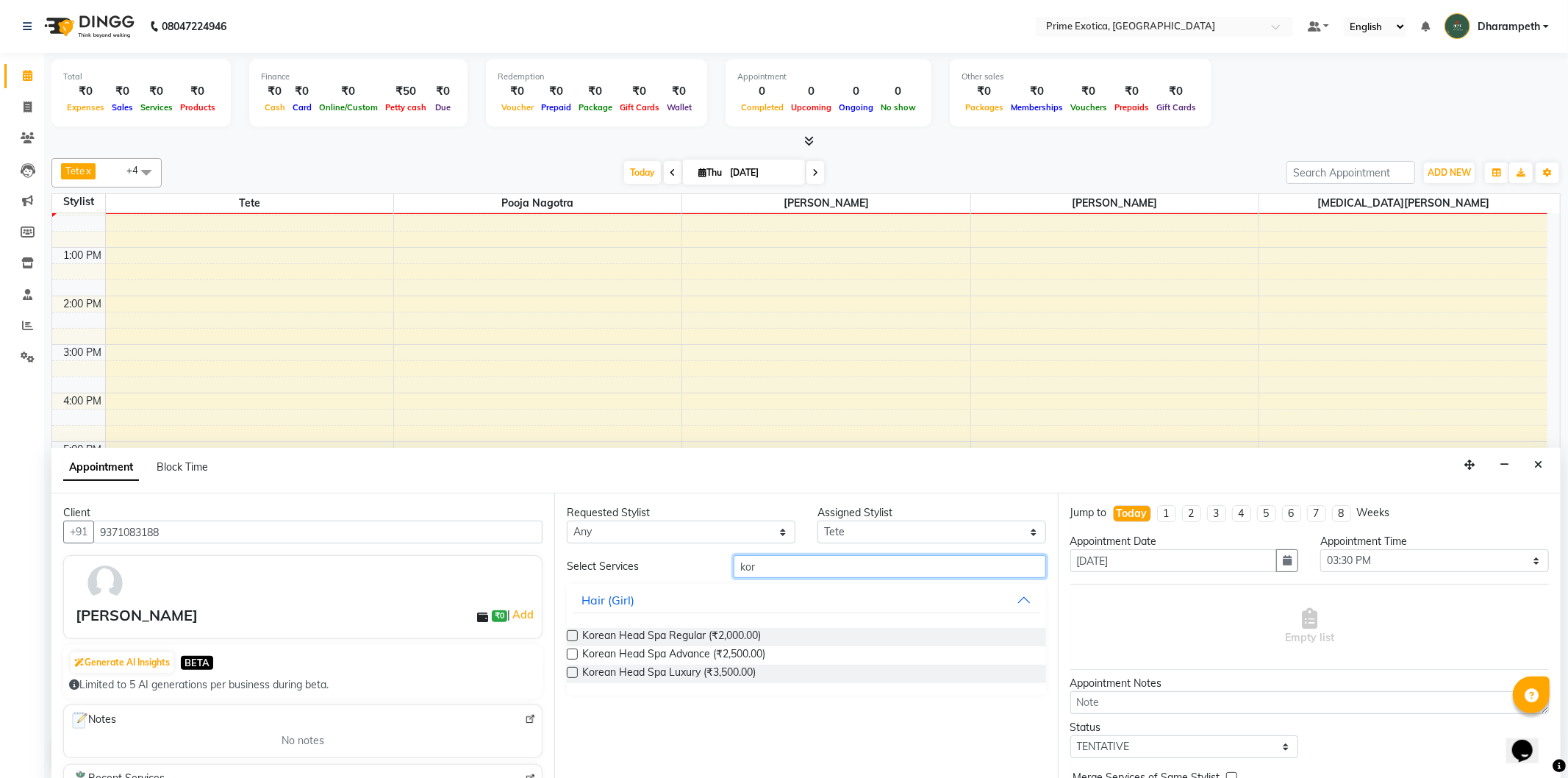
type input "kor"
click at [572, 673] on label at bounding box center [572, 672] width 11 height 11
click at [572, 673] on input "checkbox" at bounding box center [571, 673] width 9 height 9
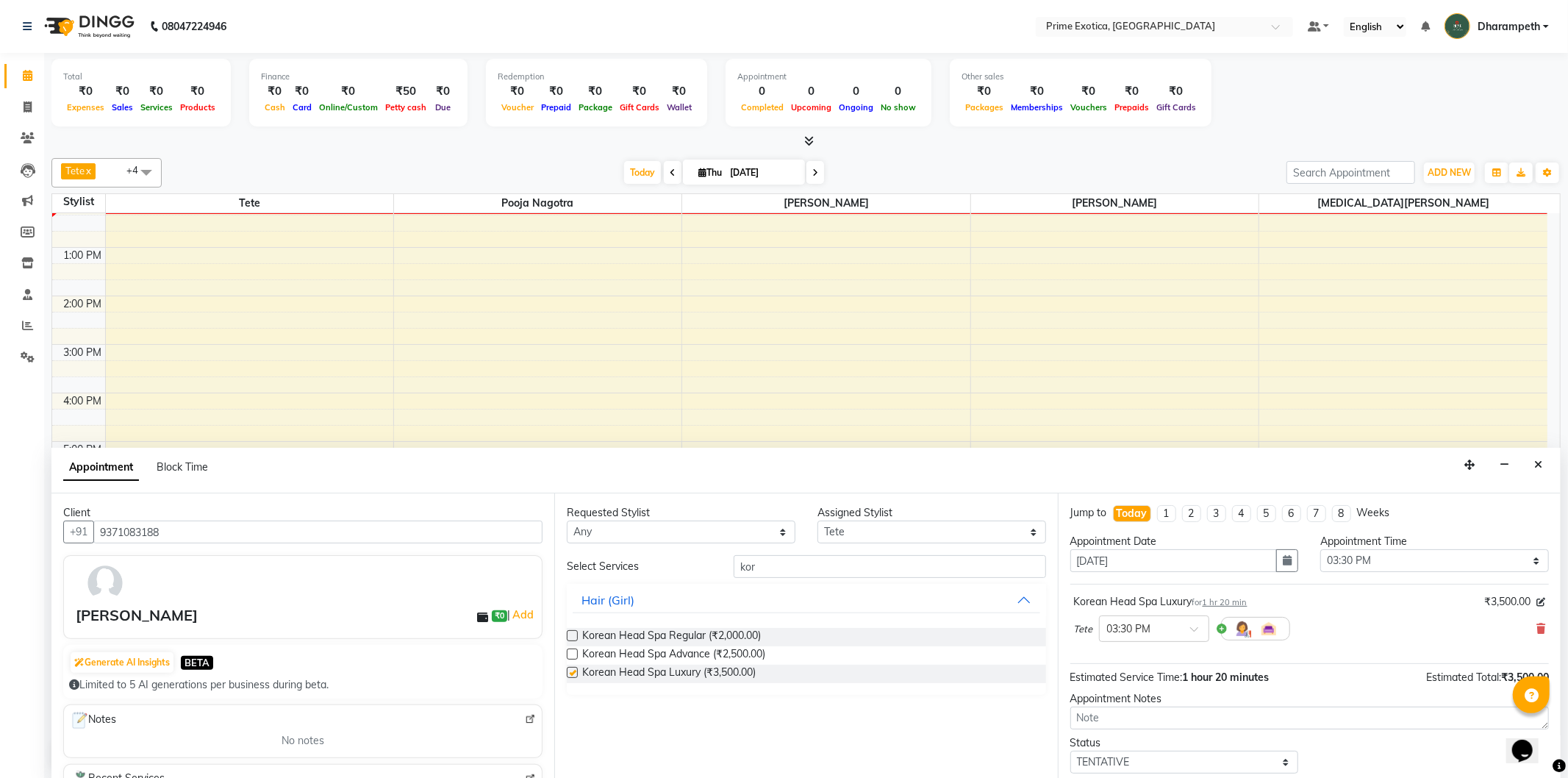
checkbox input "false"
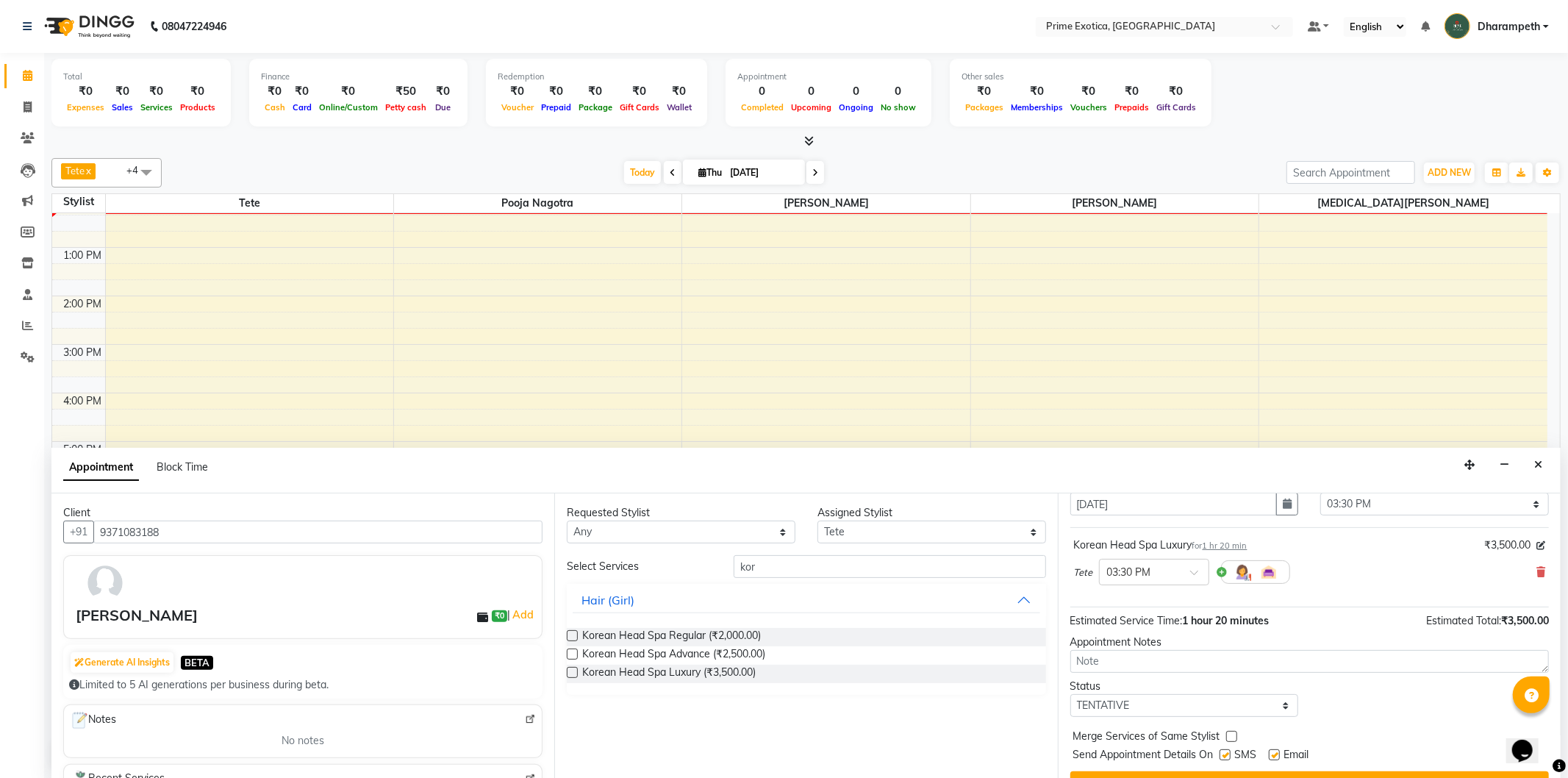
scroll to position [89, 0]
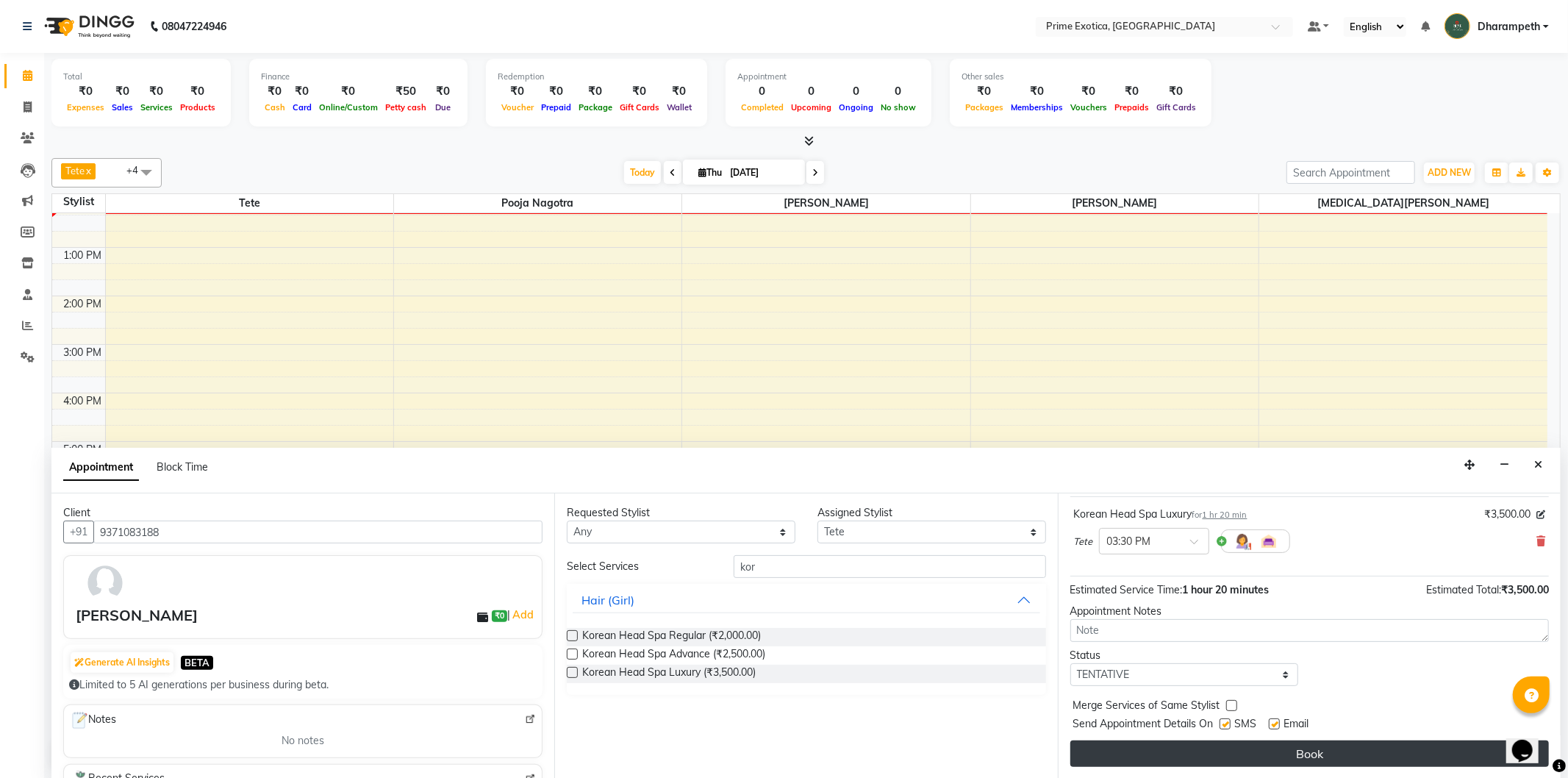
click at [1362, 750] on button "Book" at bounding box center [1310, 754] width 479 height 27
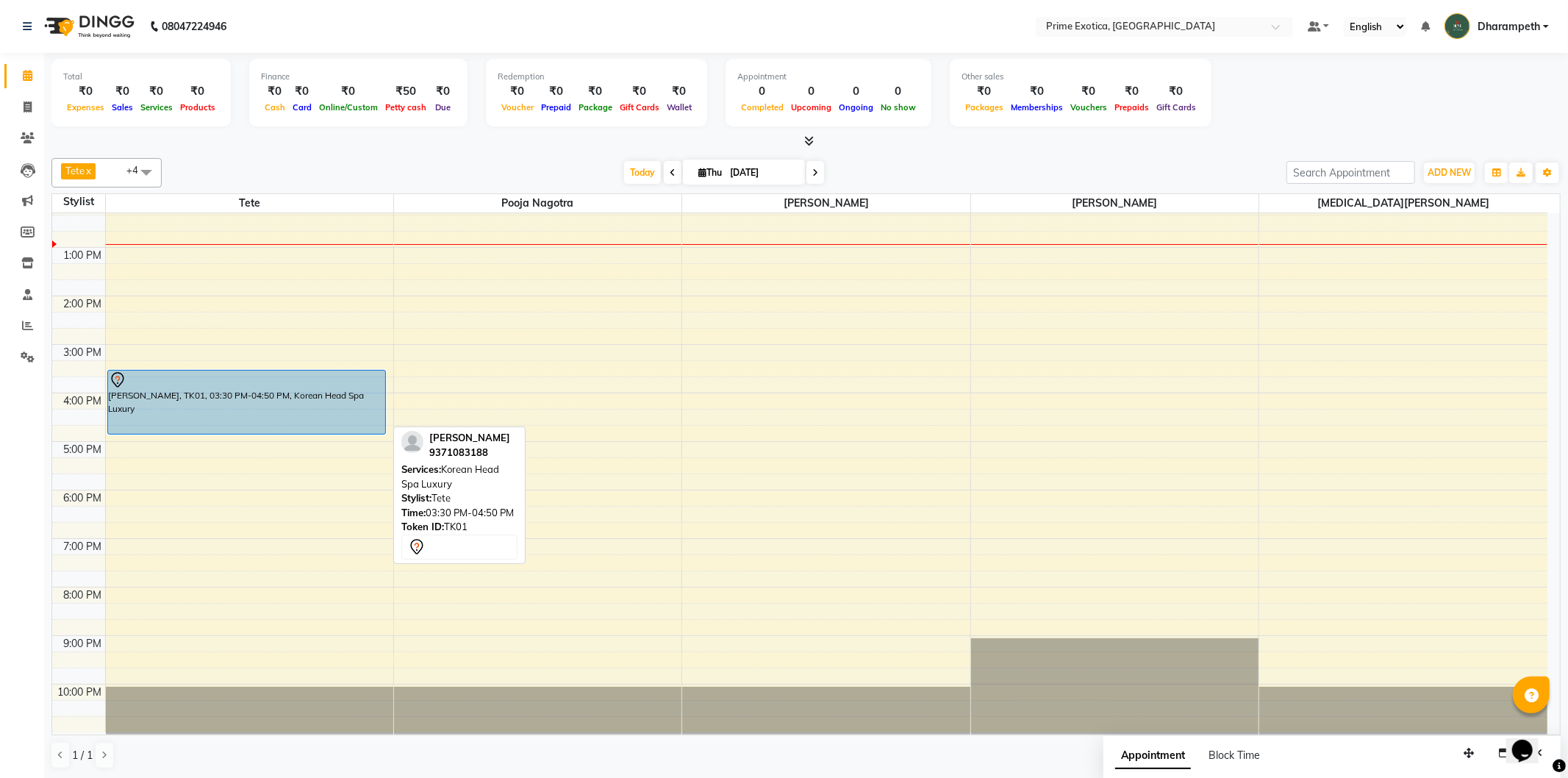
click at [296, 385] on div at bounding box center [247, 379] width 277 height 18
select select "7"
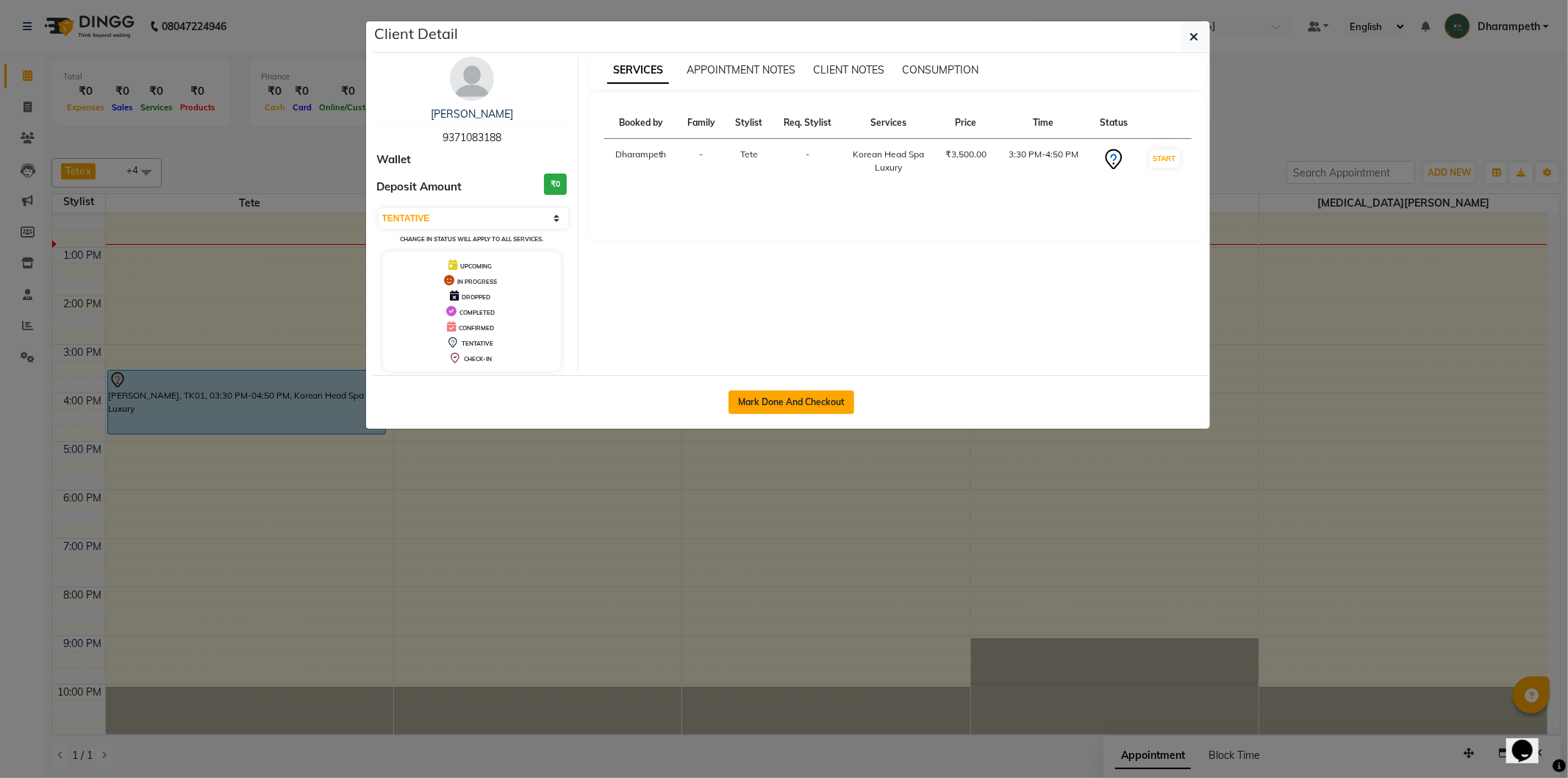
click at [834, 406] on button "Mark Done And Checkout" at bounding box center [792, 402] width 125 height 23
select select "service"
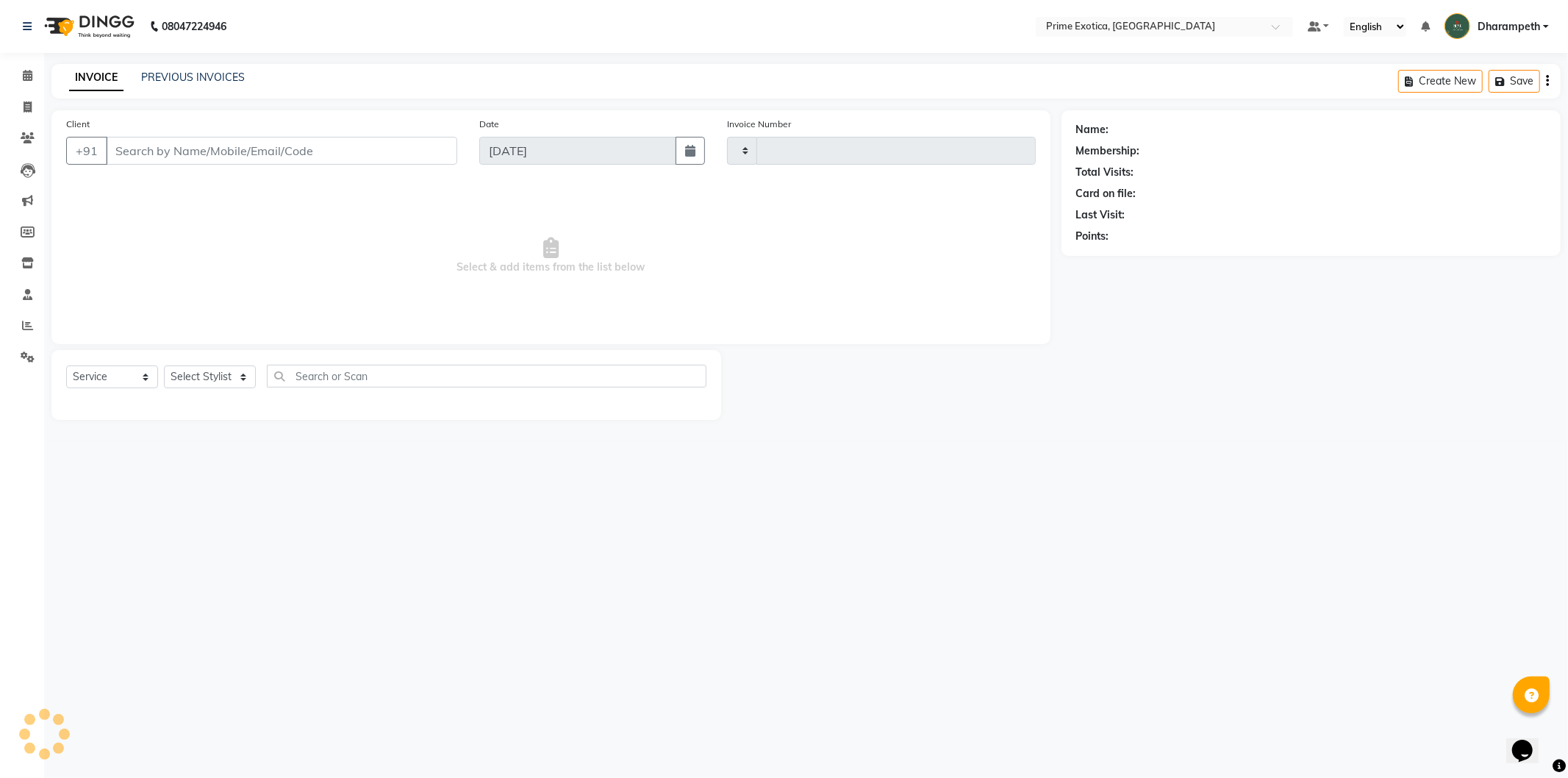
type input "1071"
select select "5380"
type input "9371083188"
select select "61298"
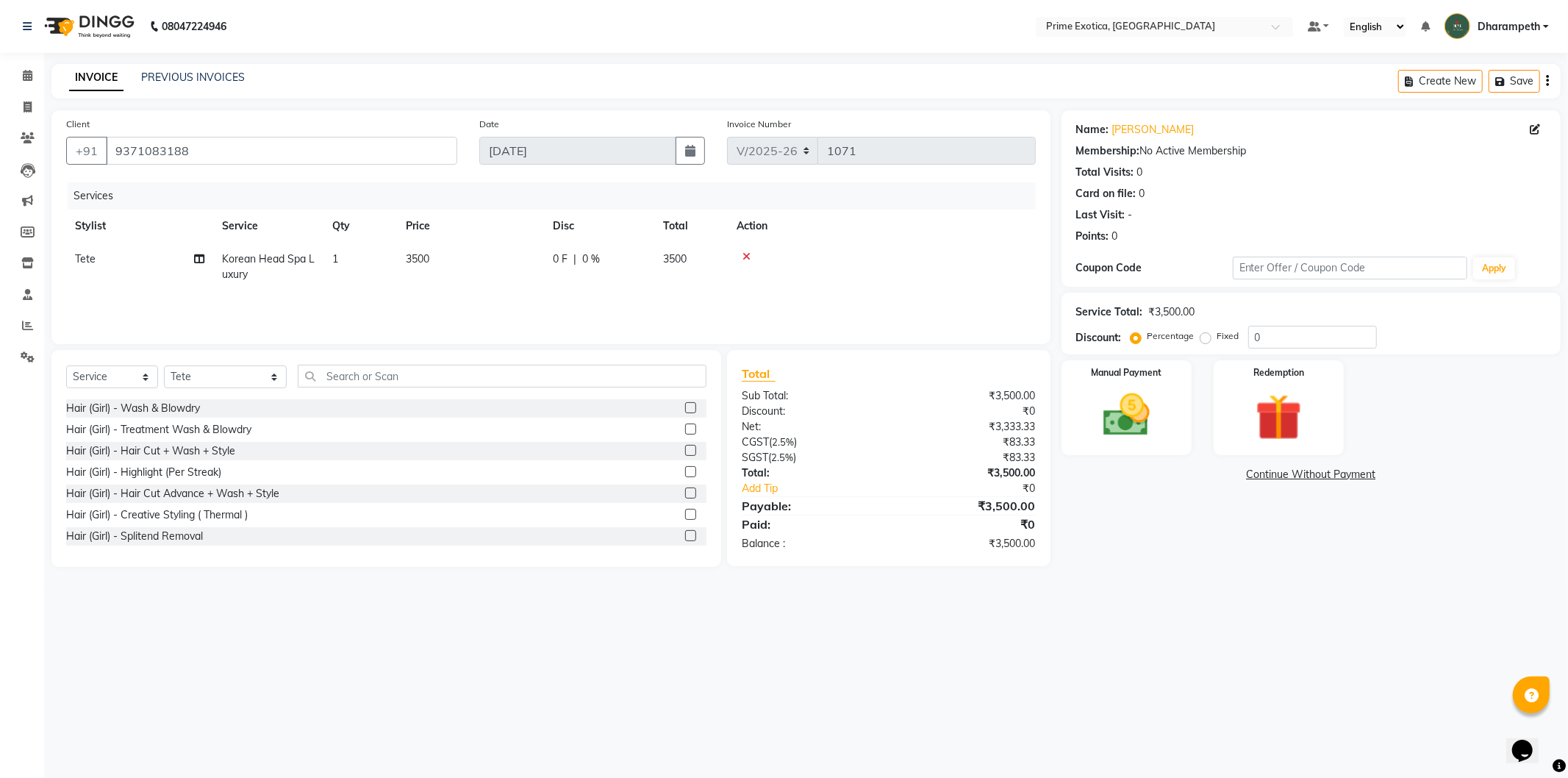
click at [1545, 84] on div "Create New Save" at bounding box center [1479, 81] width 162 height 34
click at [1548, 81] on icon "button" at bounding box center [1548, 81] width 3 height 1
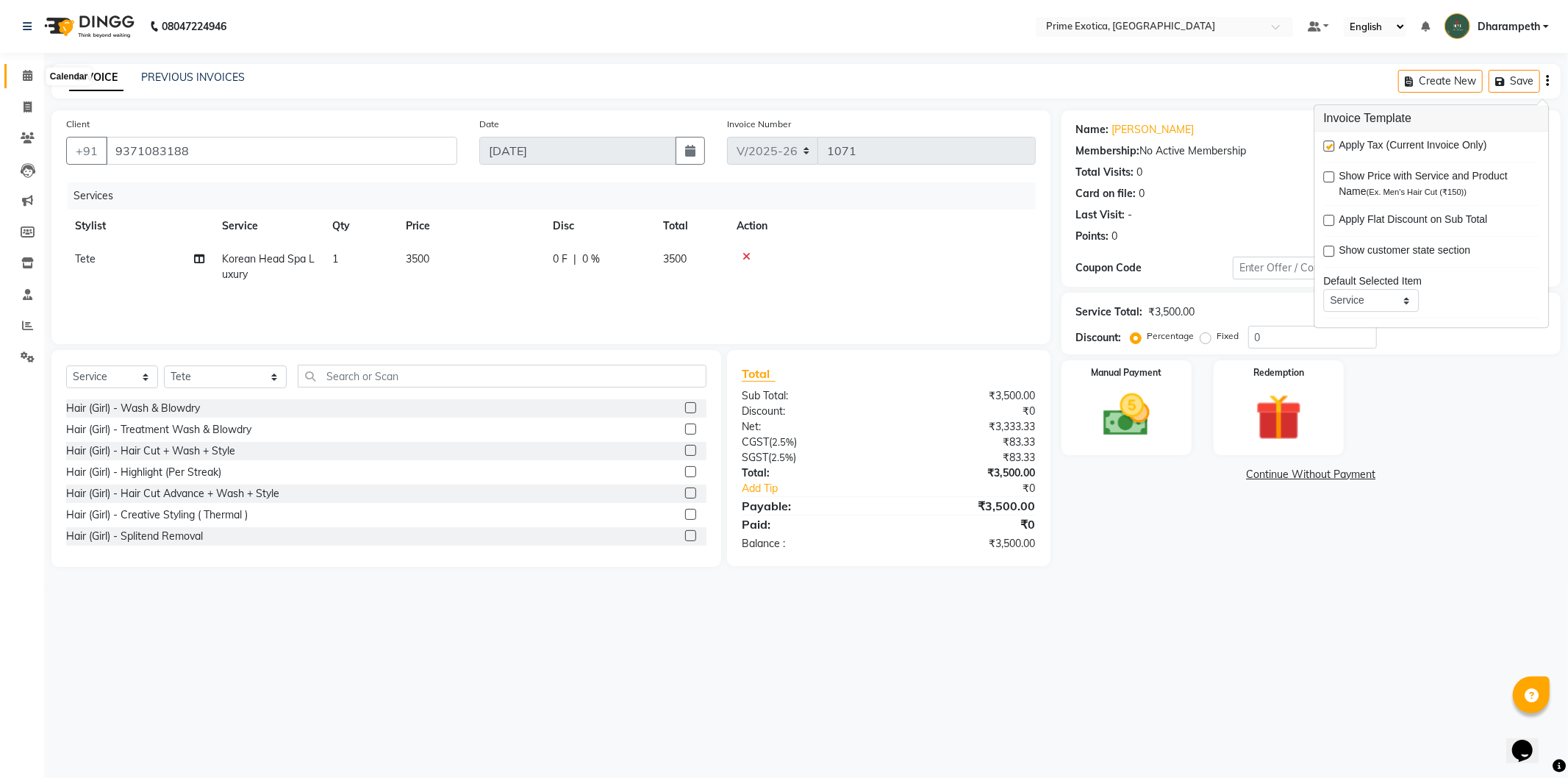
click at [27, 79] on icon at bounding box center [27, 75] width 9 height 11
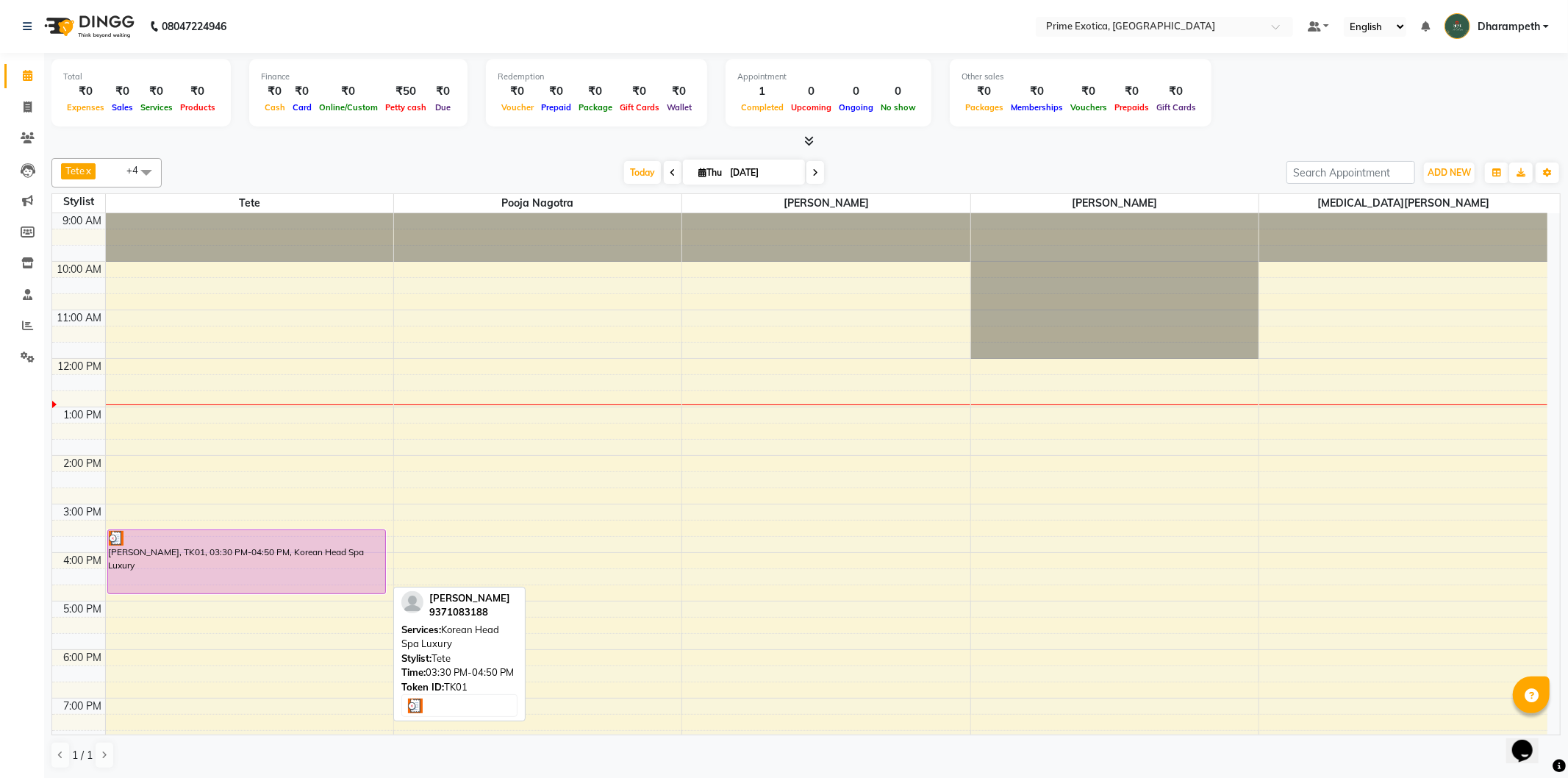
click at [314, 540] on div at bounding box center [247, 538] width 277 height 15
select select "3"
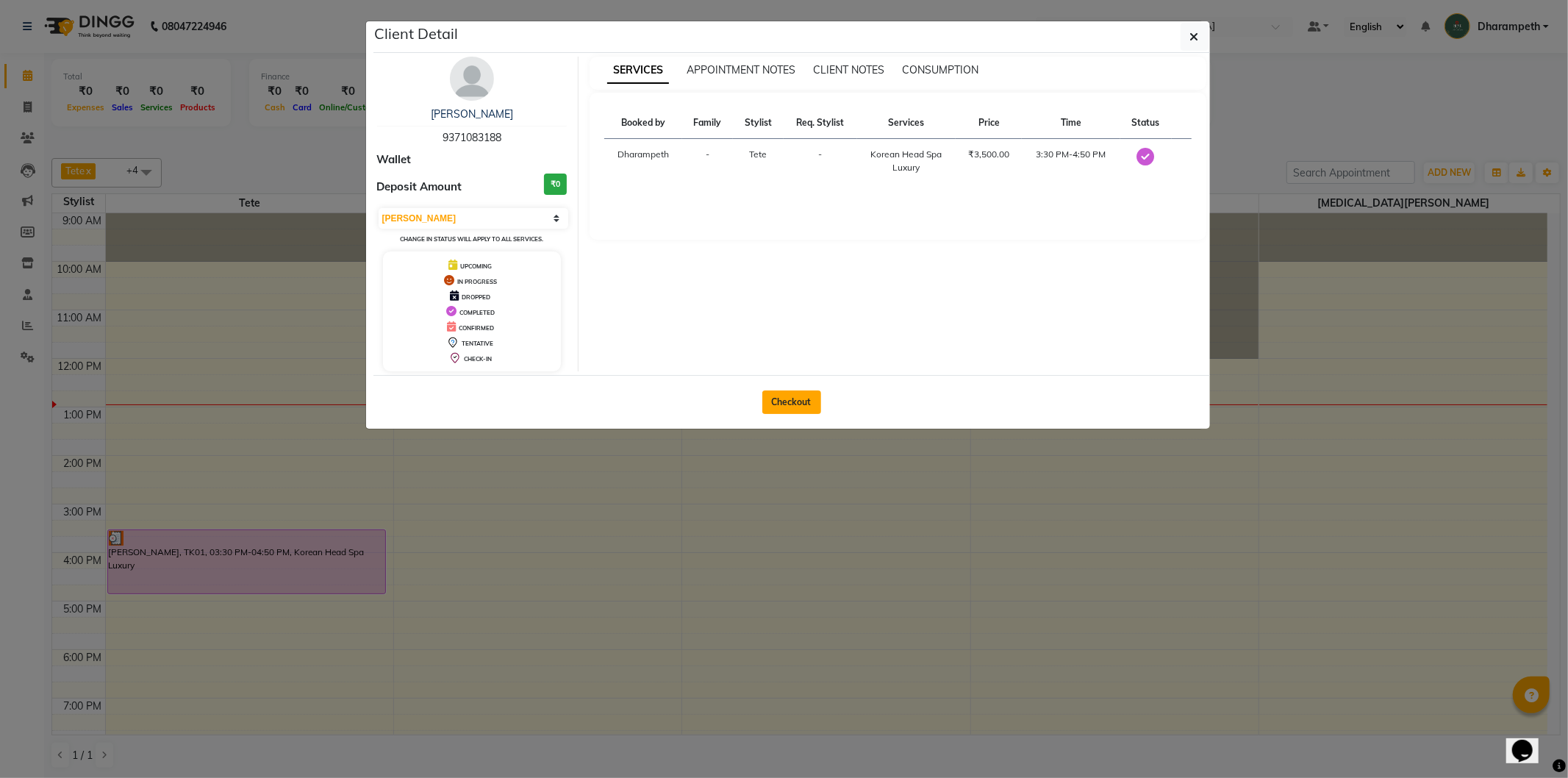
click at [795, 395] on button "Checkout" at bounding box center [792, 402] width 59 height 23
select select "service"
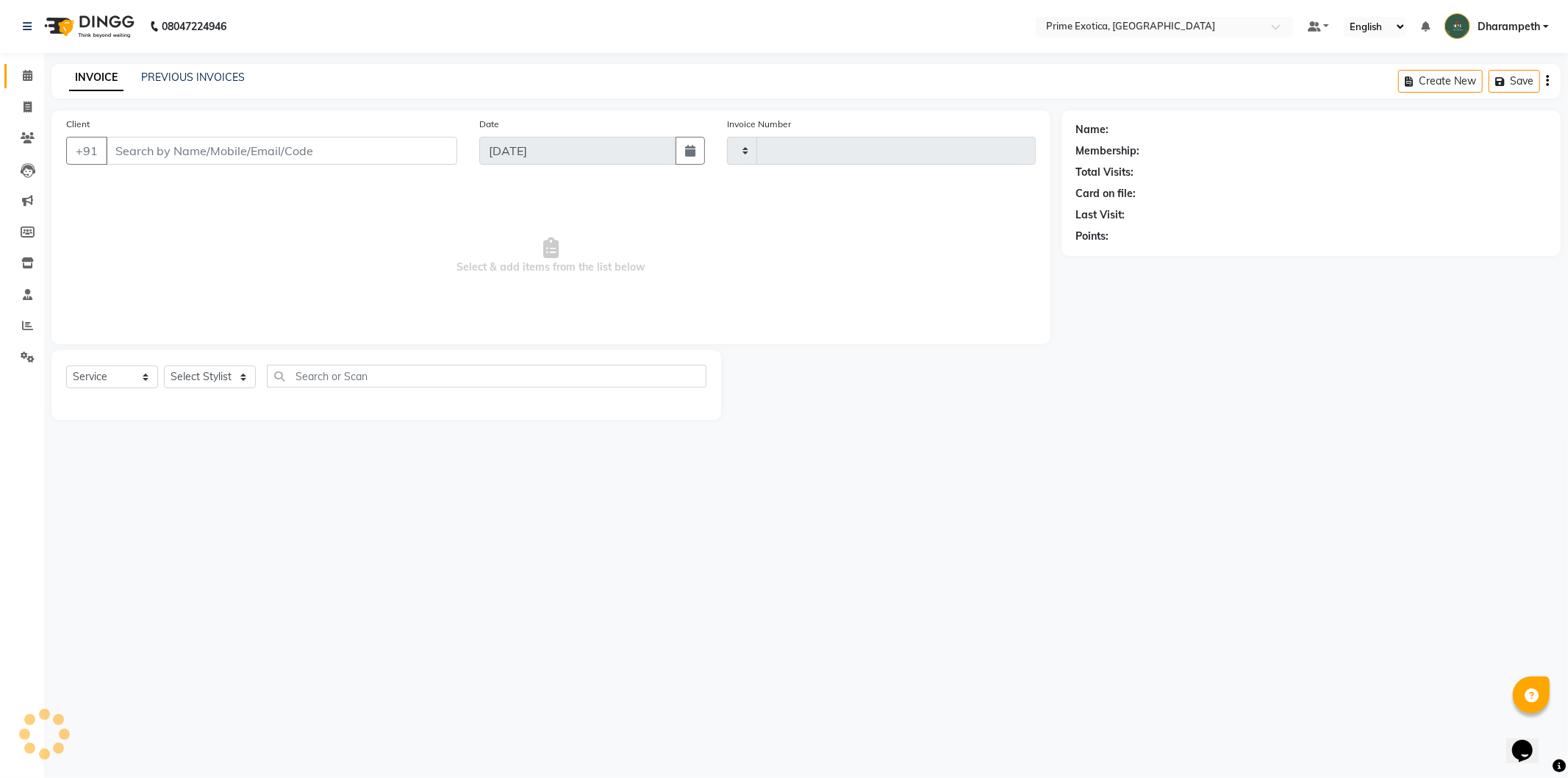
type input "1071"
select select "5380"
type input "9371083188"
select select "61298"
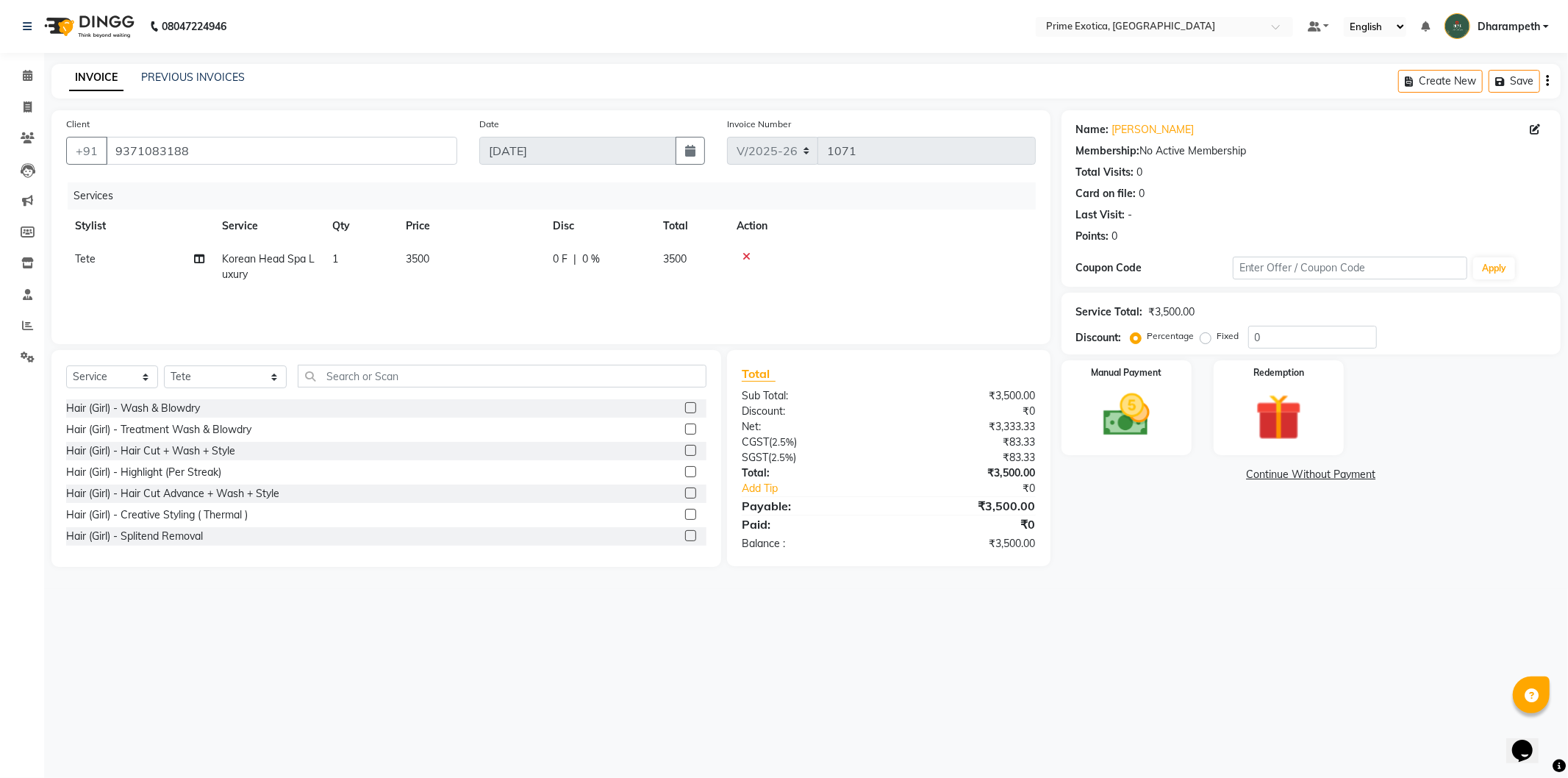
click at [1549, 79] on div "Create New Save" at bounding box center [1479, 81] width 162 height 34
click at [1548, 82] on icon "button" at bounding box center [1548, 81] width 3 height 1
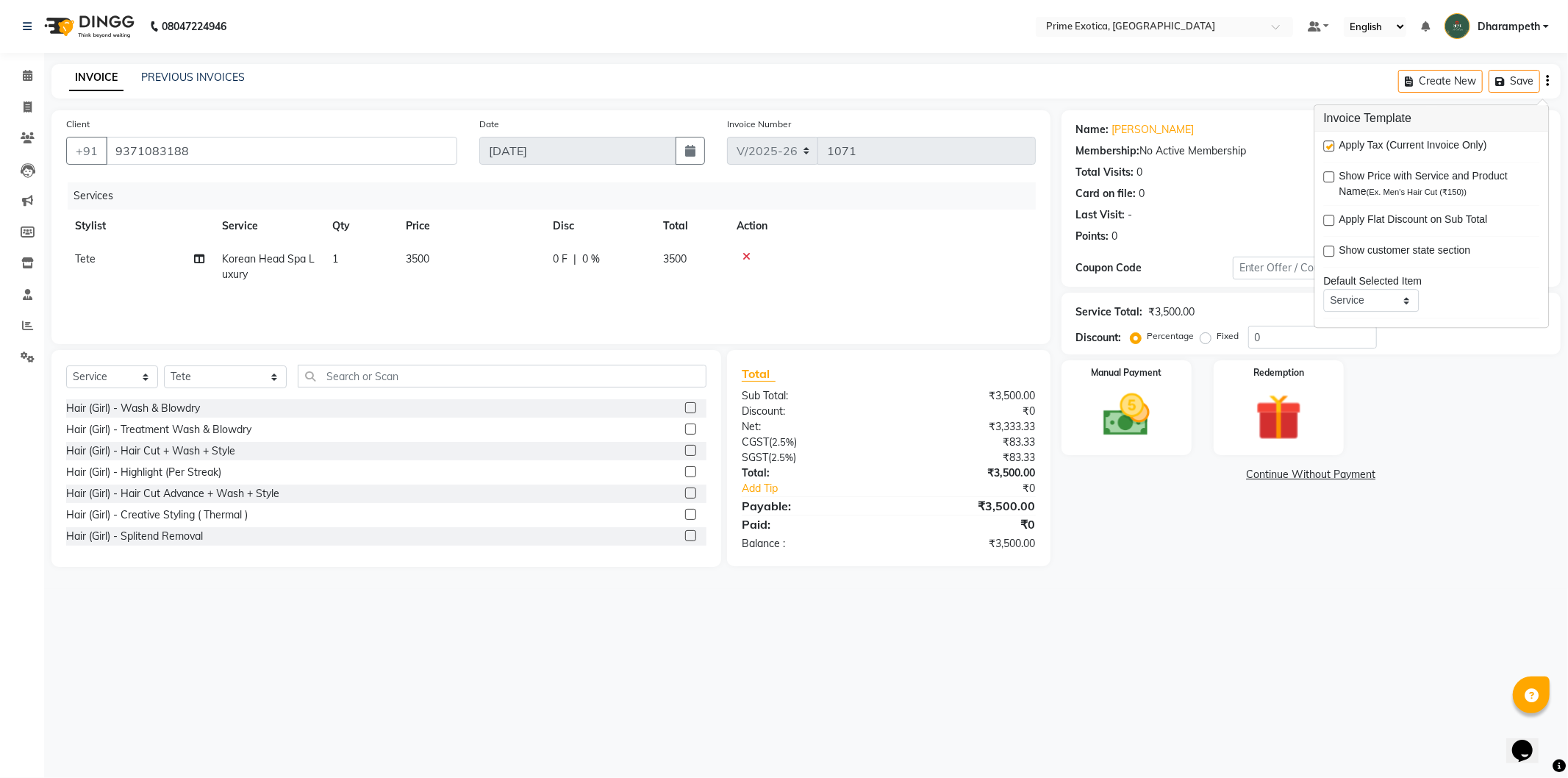
scroll to position [71, 0]
click at [1408, 223] on select "Service Product Membership Package Voucher Prepaid Gift Card" at bounding box center [1371, 228] width 95 height 23
click at [1486, 420] on div "Manual Payment Redemption" at bounding box center [1311, 407] width 522 height 94
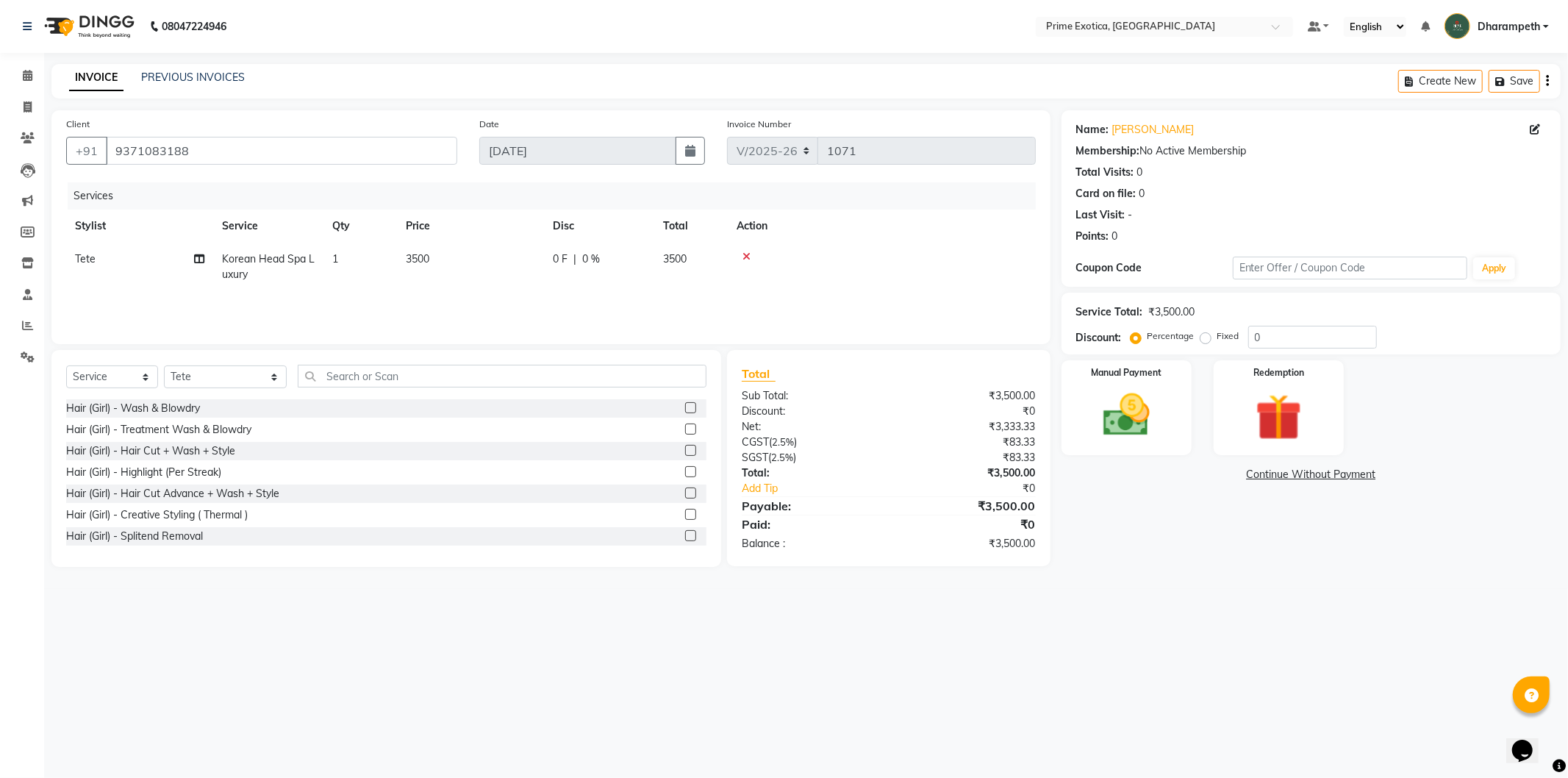
click at [1551, 83] on div "Create New Save" at bounding box center [1479, 81] width 162 height 34
click at [1546, 87] on button "button" at bounding box center [1548, 81] width 3 height 34
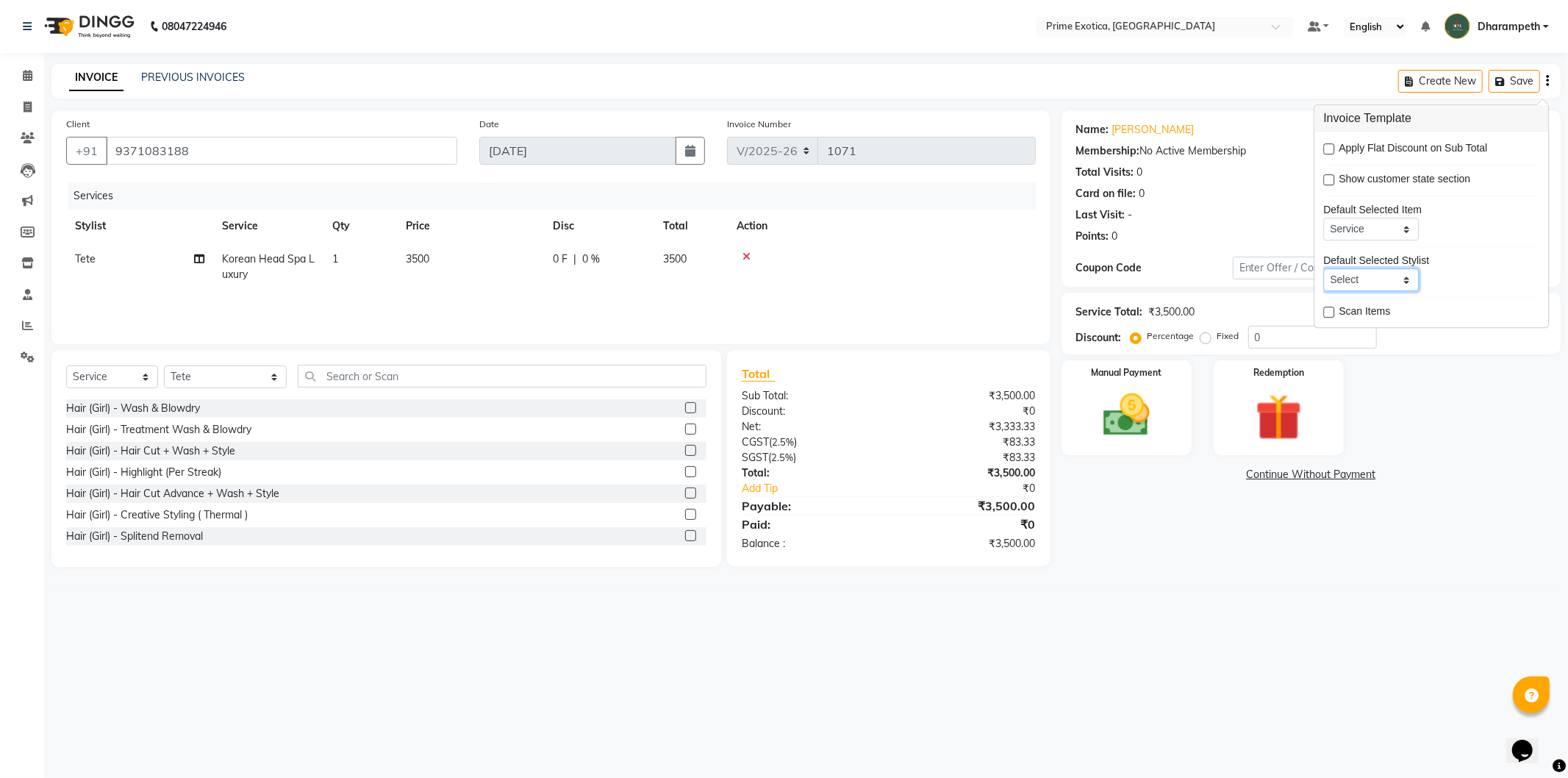
click at [1401, 281] on select "Select Not Set Abhijet ADMIN ANGELA S JOHN cham Darshan Gaikwad Dipak Narnaware…" at bounding box center [1371, 279] width 95 height 23
click at [1484, 439] on div "Manual Payment Redemption" at bounding box center [1311, 407] width 522 height 94
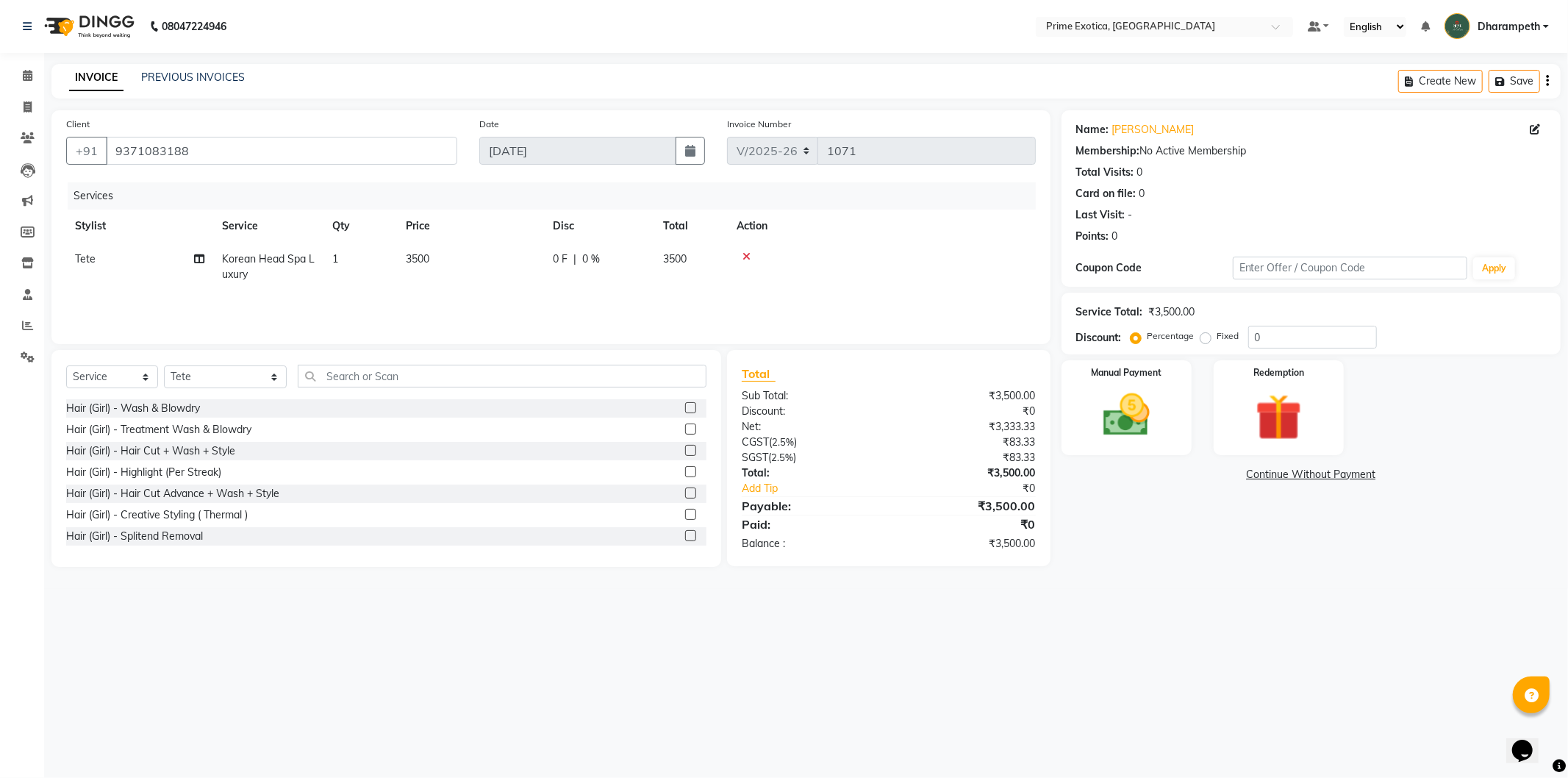
click at [1546, 79] on button "button" at bounding box center [1548, 81] width 3 height 34
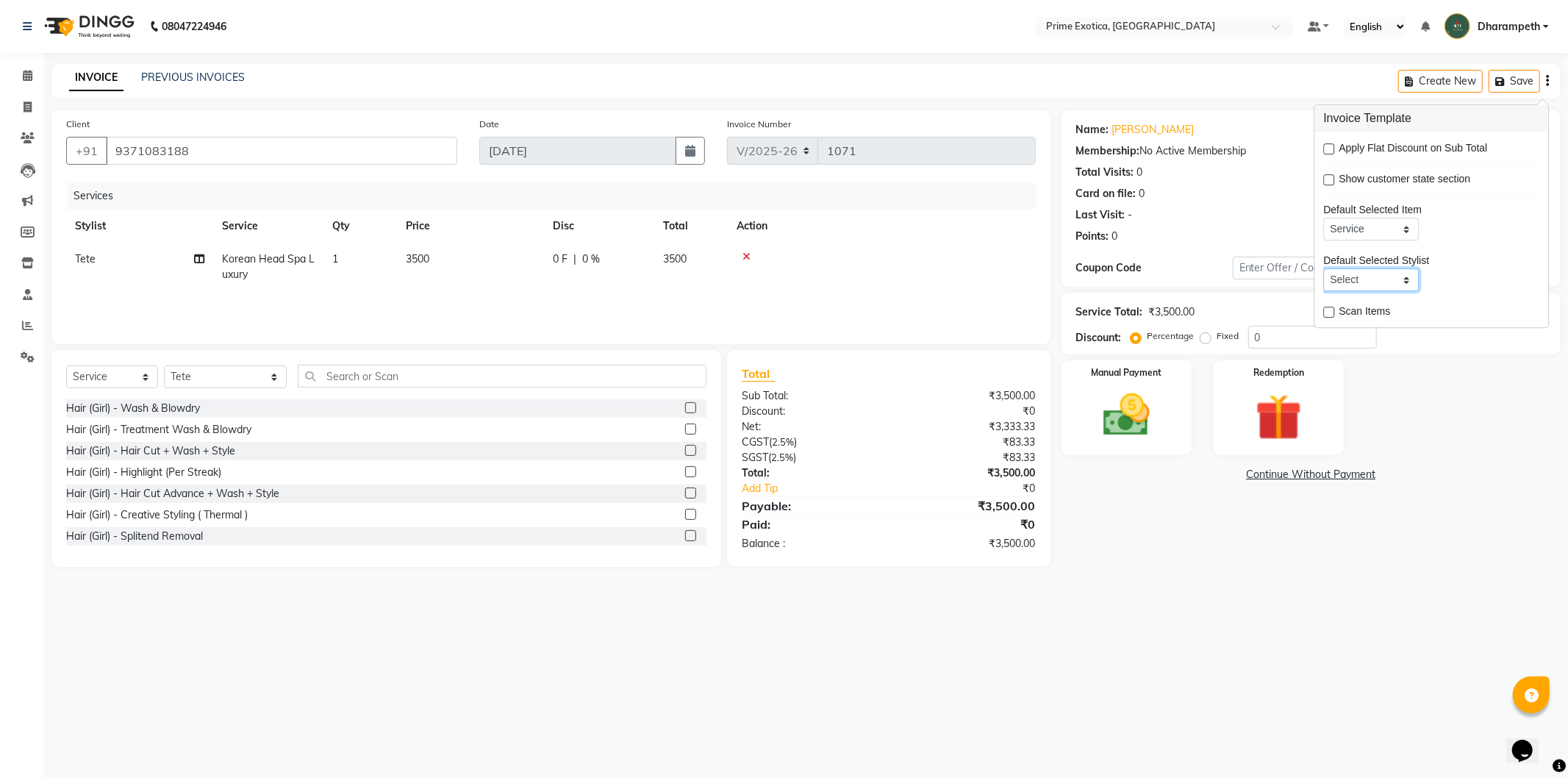
click at [1413, 277] on select "Select Not Set Abhijet ADMIN ANGELA S JOHN cham Darshan Gaikwad Dipak Narnaware…" at bounding box center [1371, 279] width 95 height 23
select select "80928"
click at [1323, 268] on select "Select Not Set Abhijet ADMIN ANGELA S JOHN cham Darshan Gaikwad Dipak Narnaware…" at bounding box center [1371, 279] width 95 height 23
click at [89, 262] on span "Tete" at bounding box center [85, 259] width 21 height 13
select select "61298"
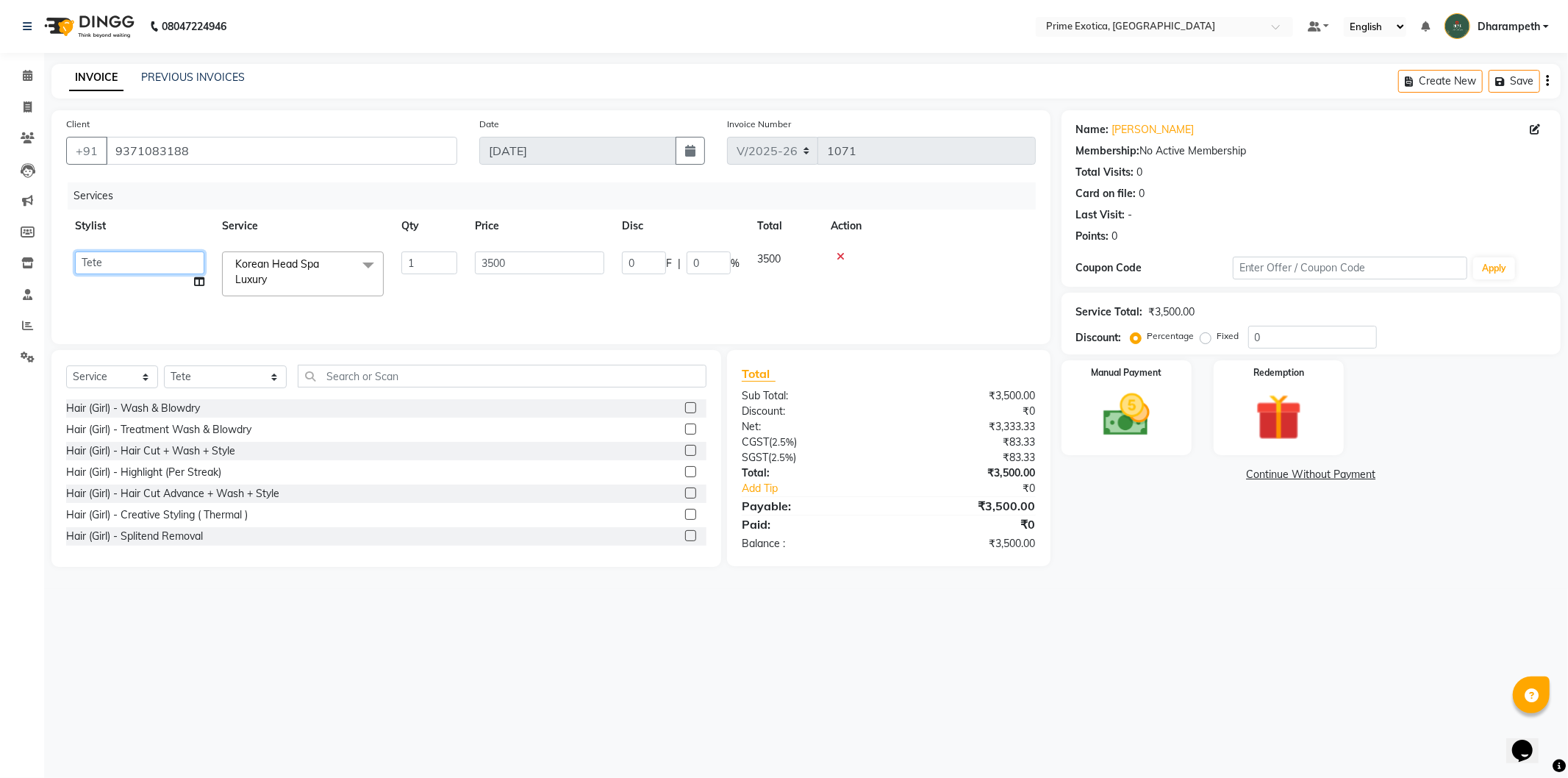
click at [160, 262] on select "Abhijet ADMIN ANGELA S JOHN cham Darshan Gaikwad Dipak Narnaware Kashish Mukesh…" at bounding box center [140, 262] width 130 height 23
select select "80928"
click at [27, 81] on icon at bounding box center [27, 75] width 9 height 11
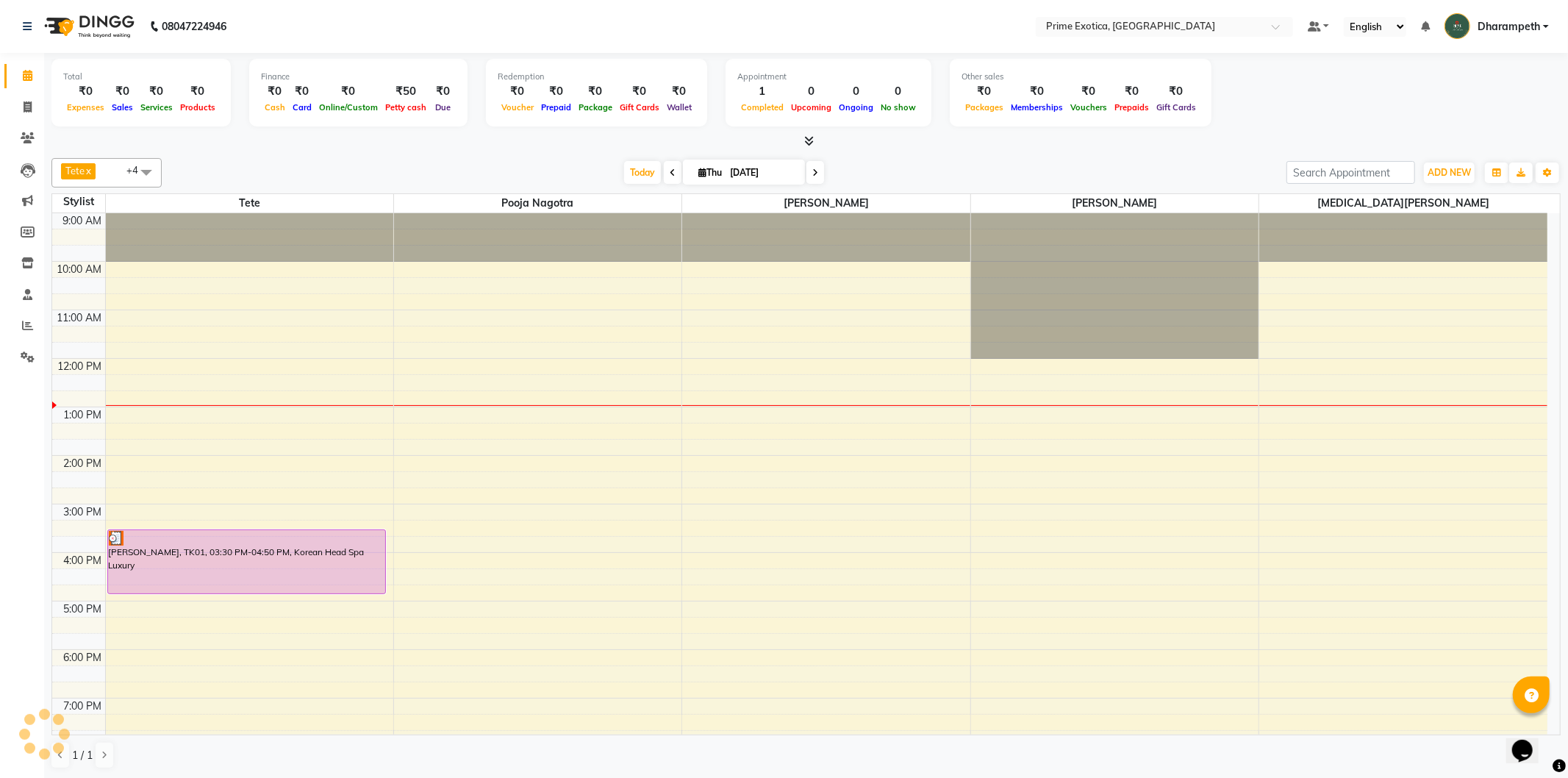
drag, startPoint x: 370, startPoint y: 562, endPoint x: 438, endPoint y: 552, distance: 68.7
click at [438, 552] on div "9:00 AM 10:00 AM 11:00 AM 12:00 PM 1:00 PM 2:00 PM 3:00 PM 4:00 PM 5:00 PM 6:00…" at bounding box center [799, 552] width 1495 height 679
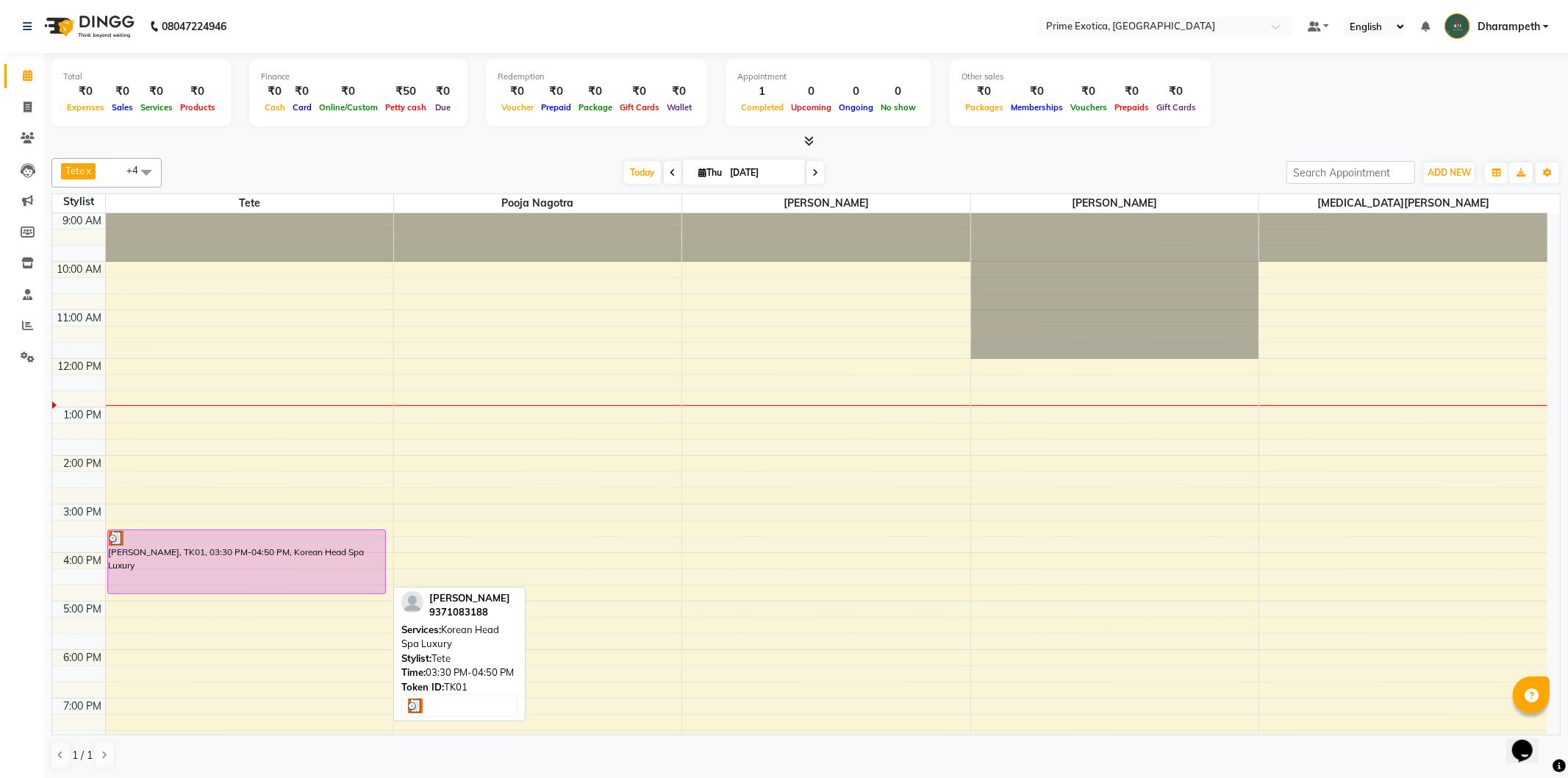
click at [314, 559] on div "Nidhi Mohunta, TK01, 03:30 PM-04:50 PM, Korean Head Spa Luxury" at bounding box center [247, 562] width 277 height 64
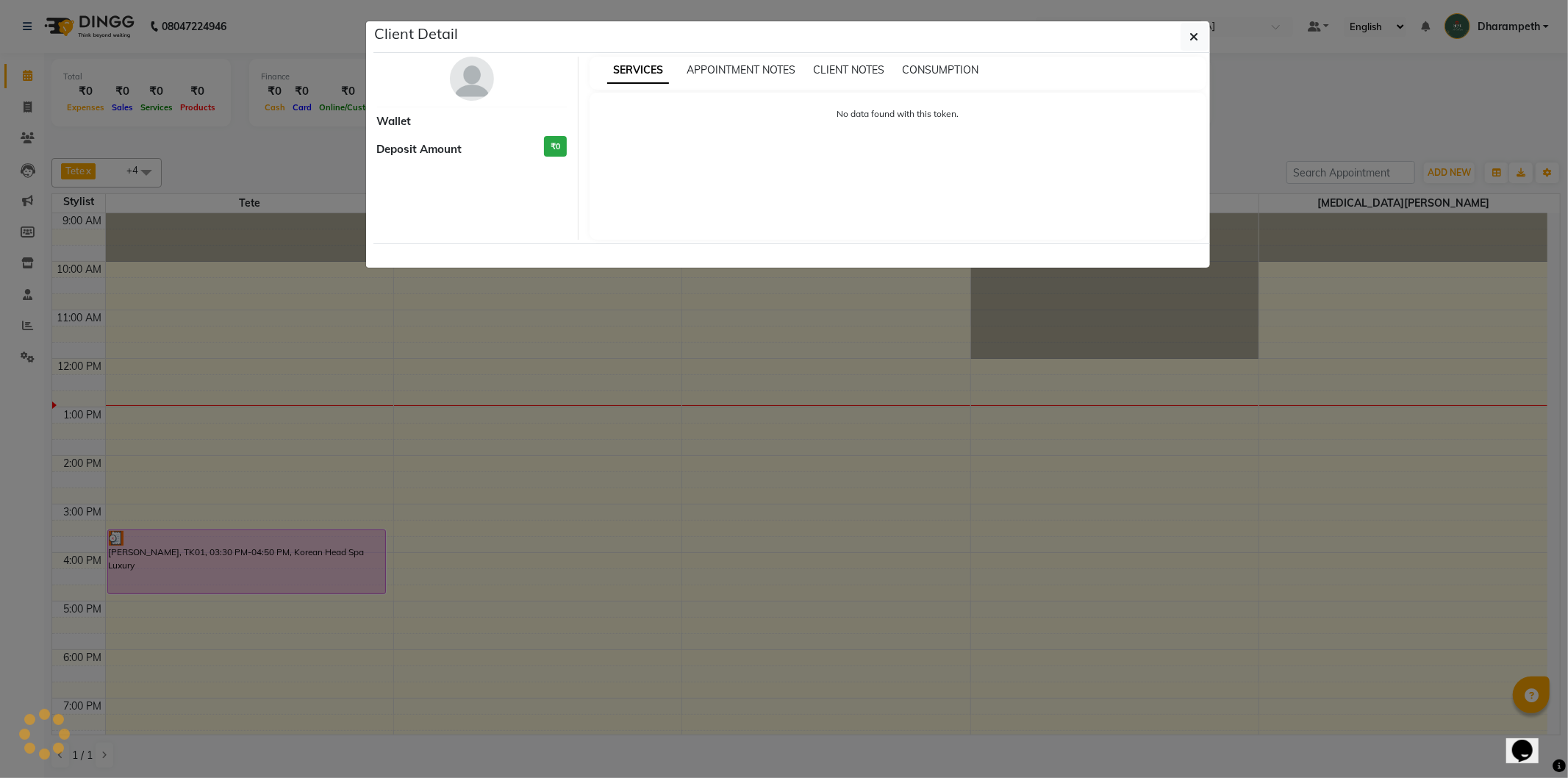
select select "3"
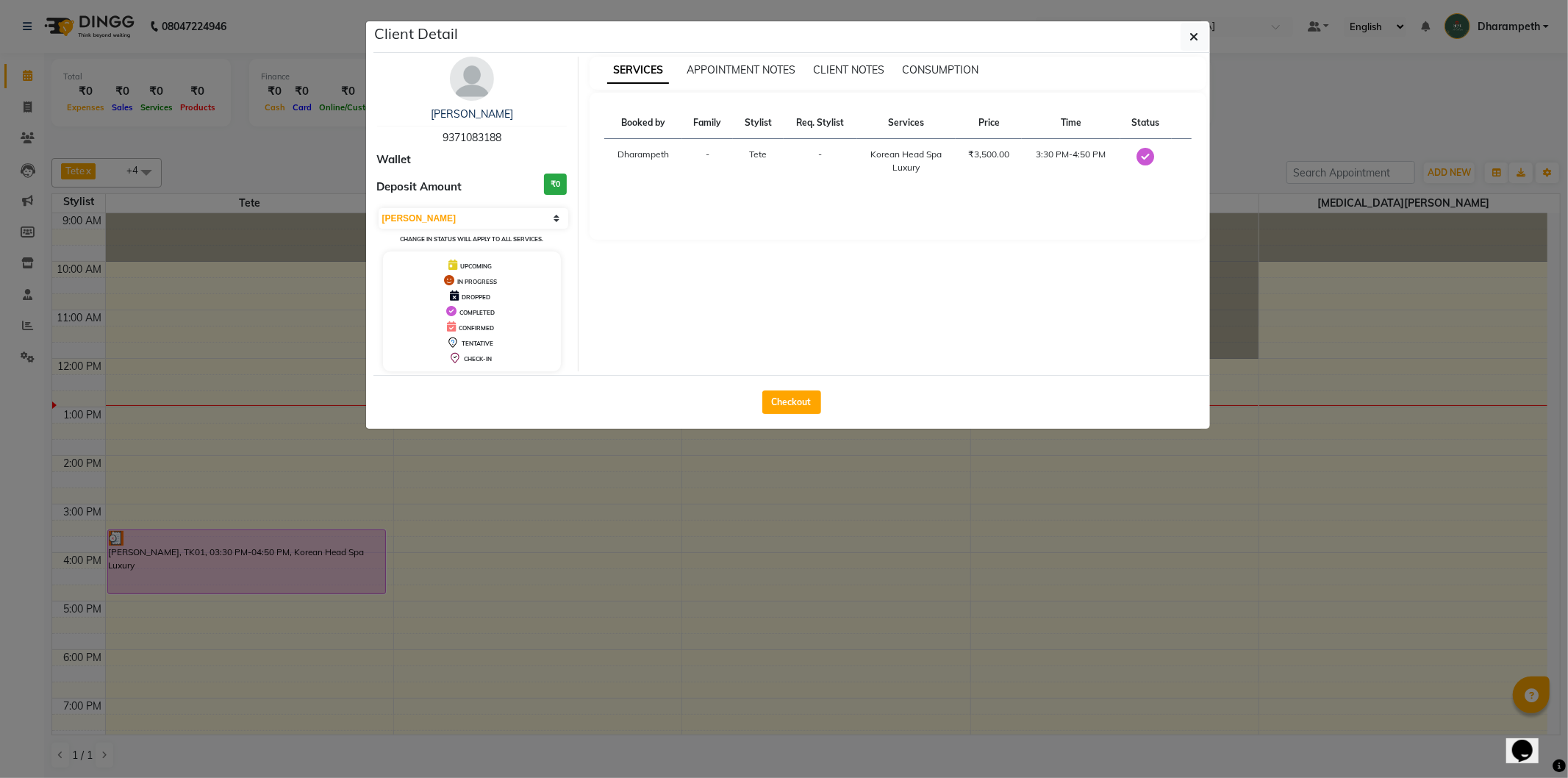
click at [467, 548] on ngb-modal-window "Client Detail Nidhi Mohunta 9371083188 Wallet Deposit Amount ₹0 Select MARK DON…" at bounding box center [784, 389] width 1568 height 778
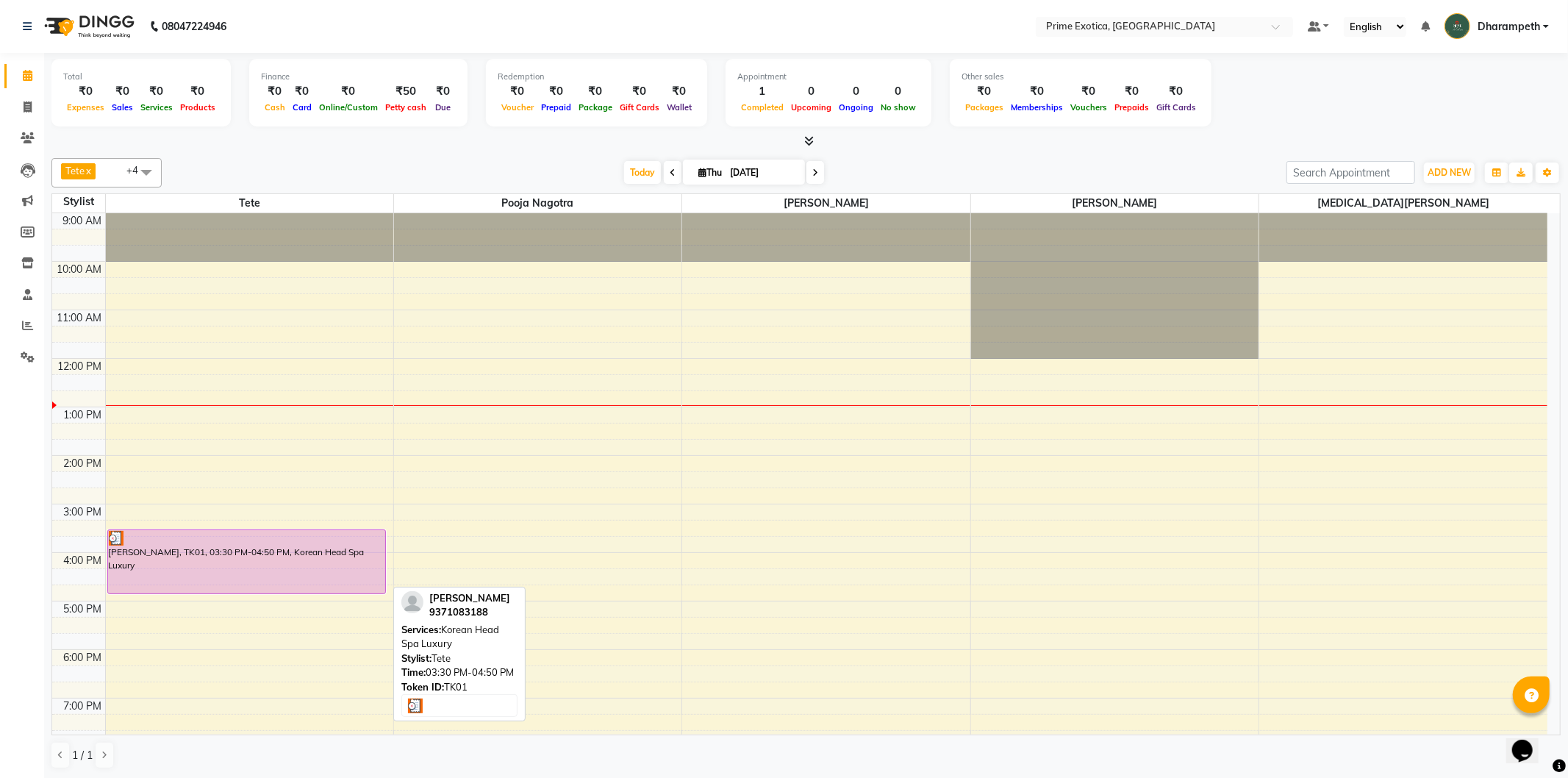
click at [363, 559] on div "Nidhi Mohunta, TK01, 03:30 PM-04:50 PM, Korean Head Spa Luxury" at bounding box center [247, 562] width 277 height 64
select select "3"
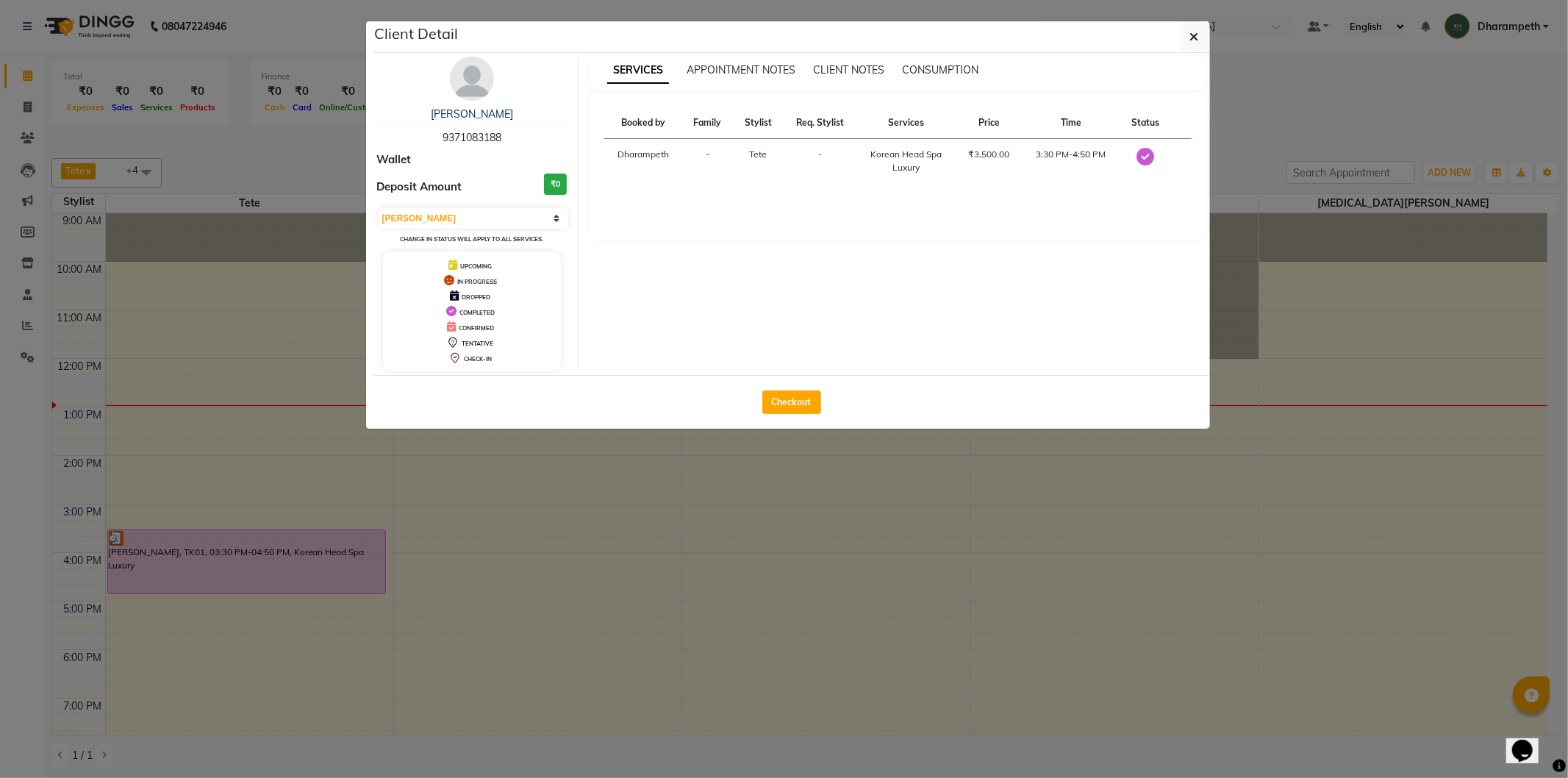
click at [479, 547] on ngb-modal-window "Client Detail Nidhi Mohunta 9371083188 Wallet Deposit Amount ₹0 Select MARK DON…" at bounding box center [784, 389] width 1568 height 778
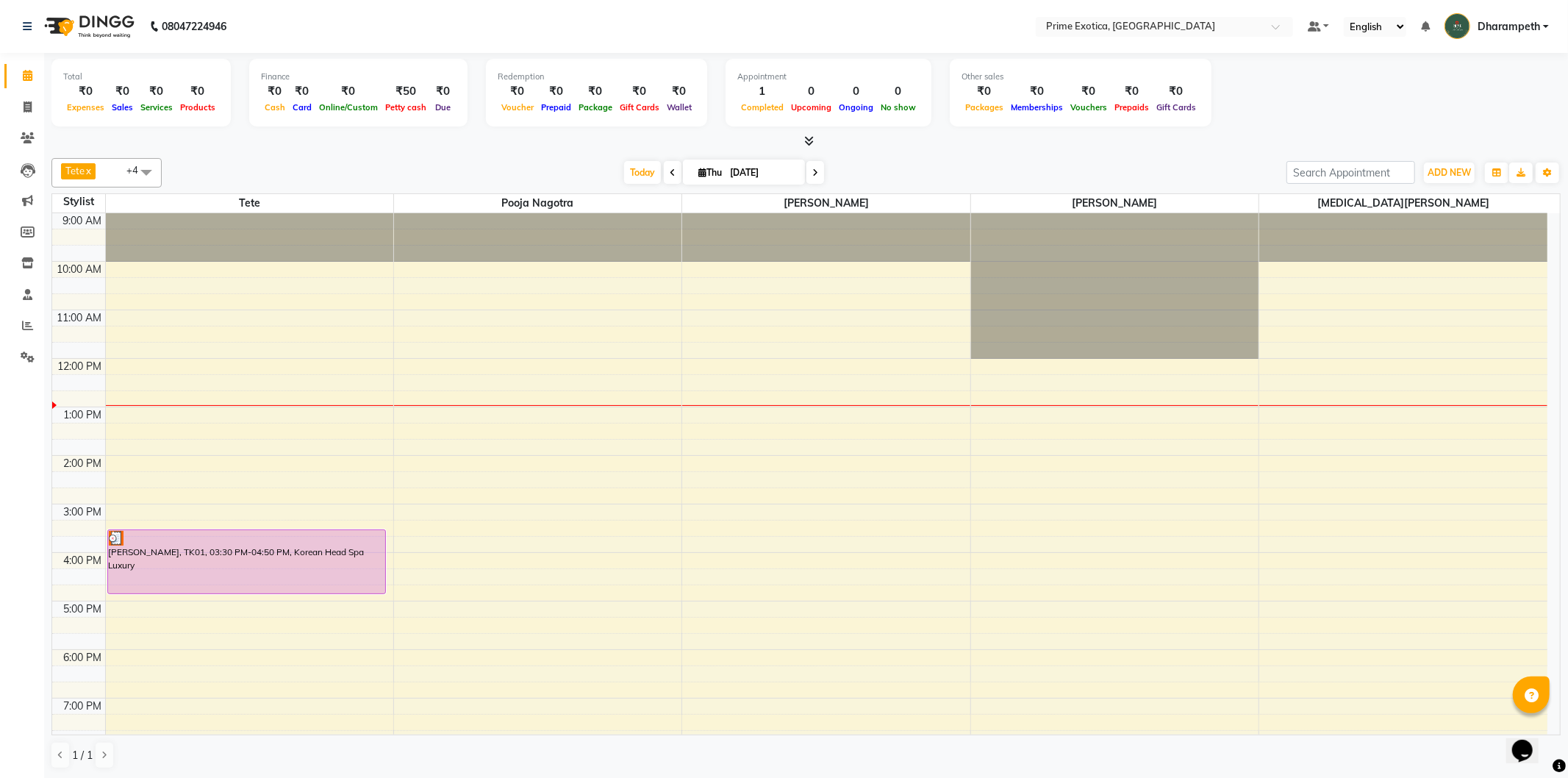
drag, startPoint x: 364, startPoint y: 559, endPoint x: 636, endPoint y: 616, distance: 277.9
click at [644, 618] on div "9:00 AM 10:00 AM 11:00 AM 12:00 PM 1:00 PM 2:00 PM 3:00 PM 4:00 PM 5:00 PM 6:00…" at bounding box center [799, 552] width 1495 height 679
drag, startPoint x: 351, startPoint y: 579, endPoint x: 391, endPoint y: 531, distance: 62.5
click at [402, 531] on div "9:00 AM 10:00 AM 11:00 AM 12:00 PM 1:00 PM 2:00 PM 3:00 PM 4:00 PM 5:00 PM 6:00…" at bounding box center [799, 552] width 1495 height 679
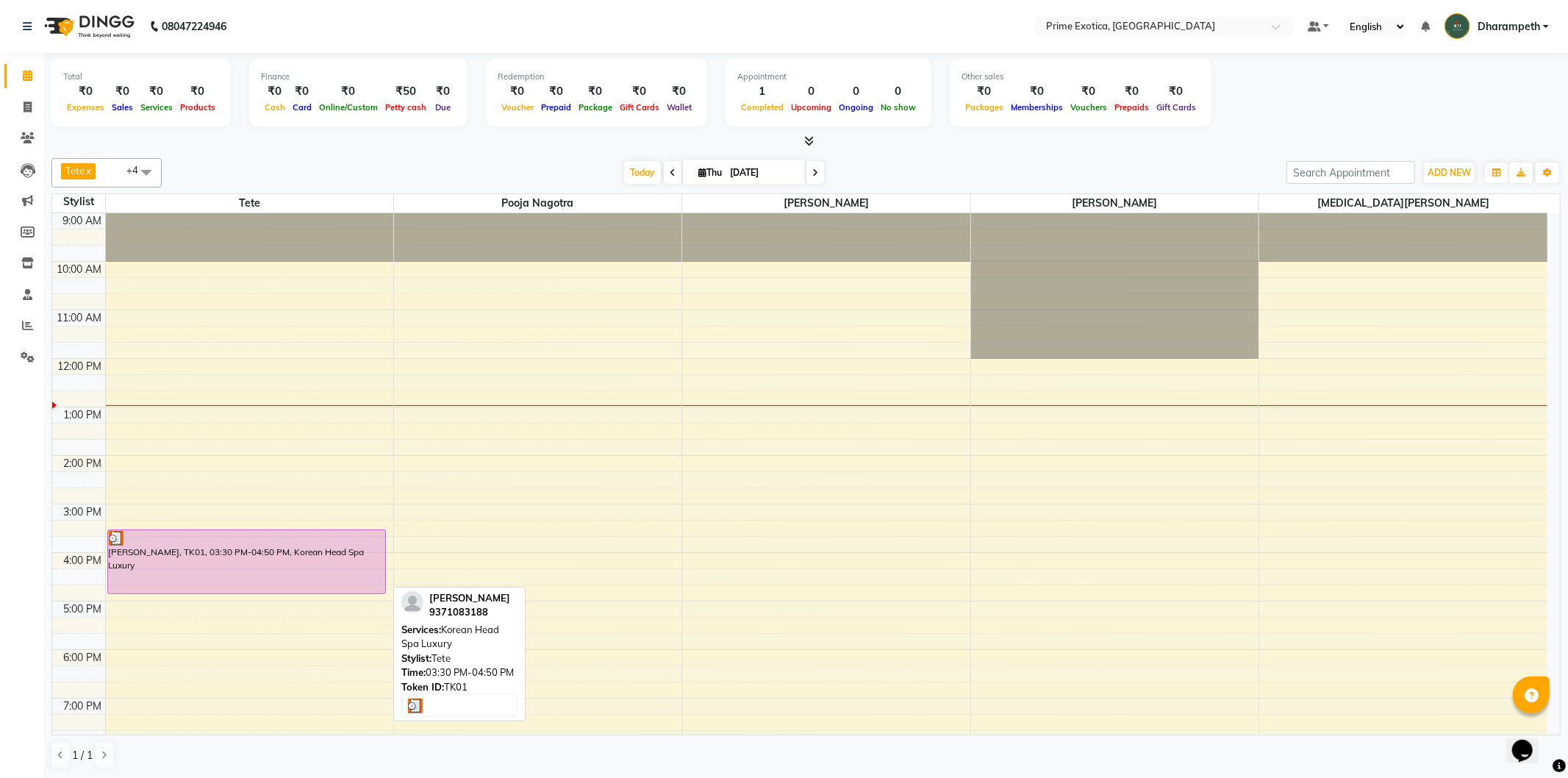
click at [371, 582] on div "Nidhi Mohunta, TK01, 03:30 PM-04:50 PM, Korean Head Spa Luxury" at bounding box center [247, 562] width 277 height 64
select select "3"
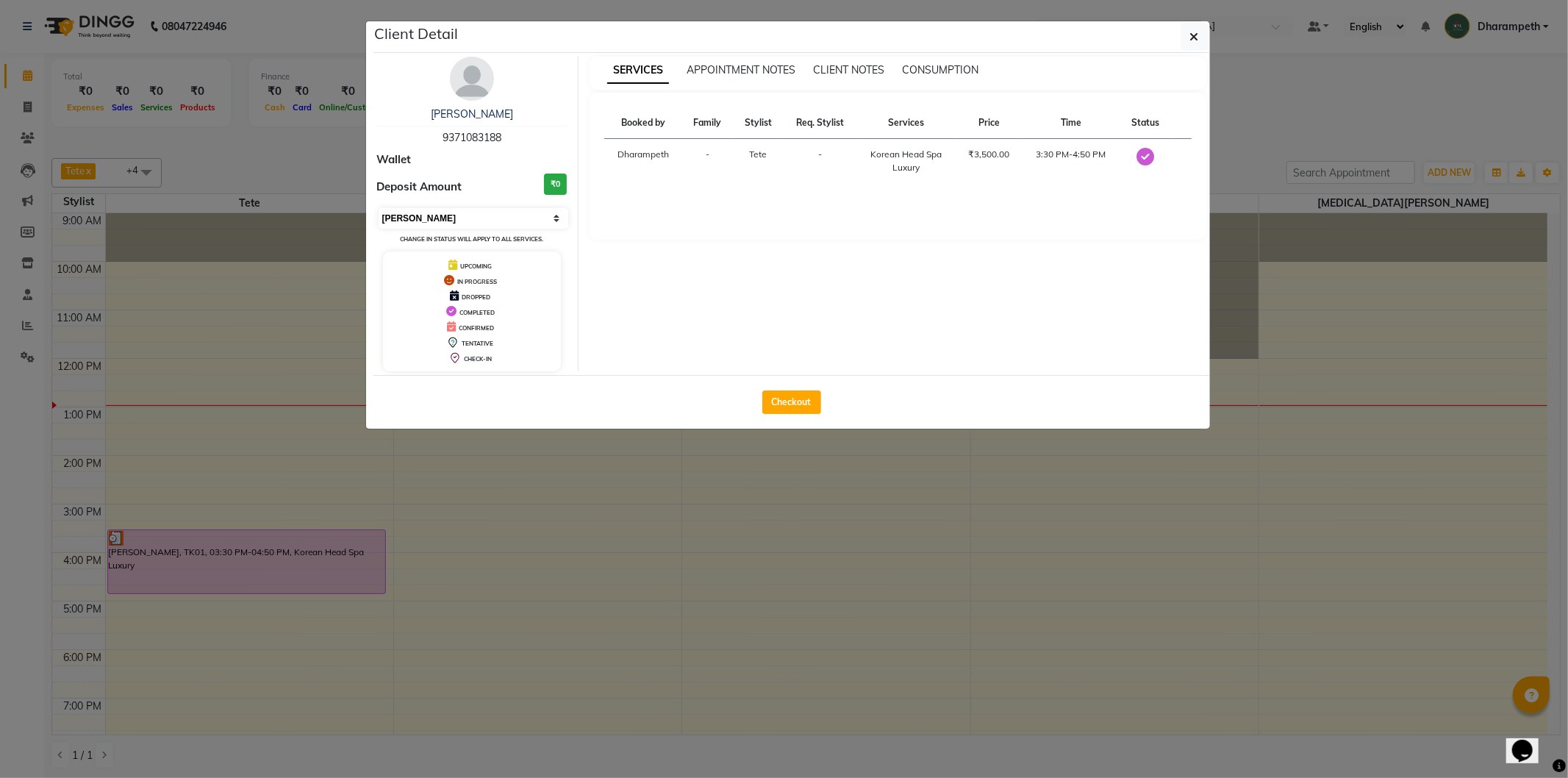
click at [559, 218] on select "Select MARK DONE UPCOMING" at bounding box center [474, 218] width 191 height 21
click at [604, 313] on div "SERVICES APPOINTMENT NOTES CLIENT NOTES CONSUMPTION Booked by Family Stylist Re…" at bounding box center [898, 214] width 639 height 314
click at [482, 300] on span "DROPPED" at bounding box center [476, 297] width 28 height 8
click at [488, 300] on span "DROPPED" at bounding box center [476, 297] width 28 height 8
click at [491, 294] on div "DROPPED" at bounding box center [472, 296] width 167 height 15
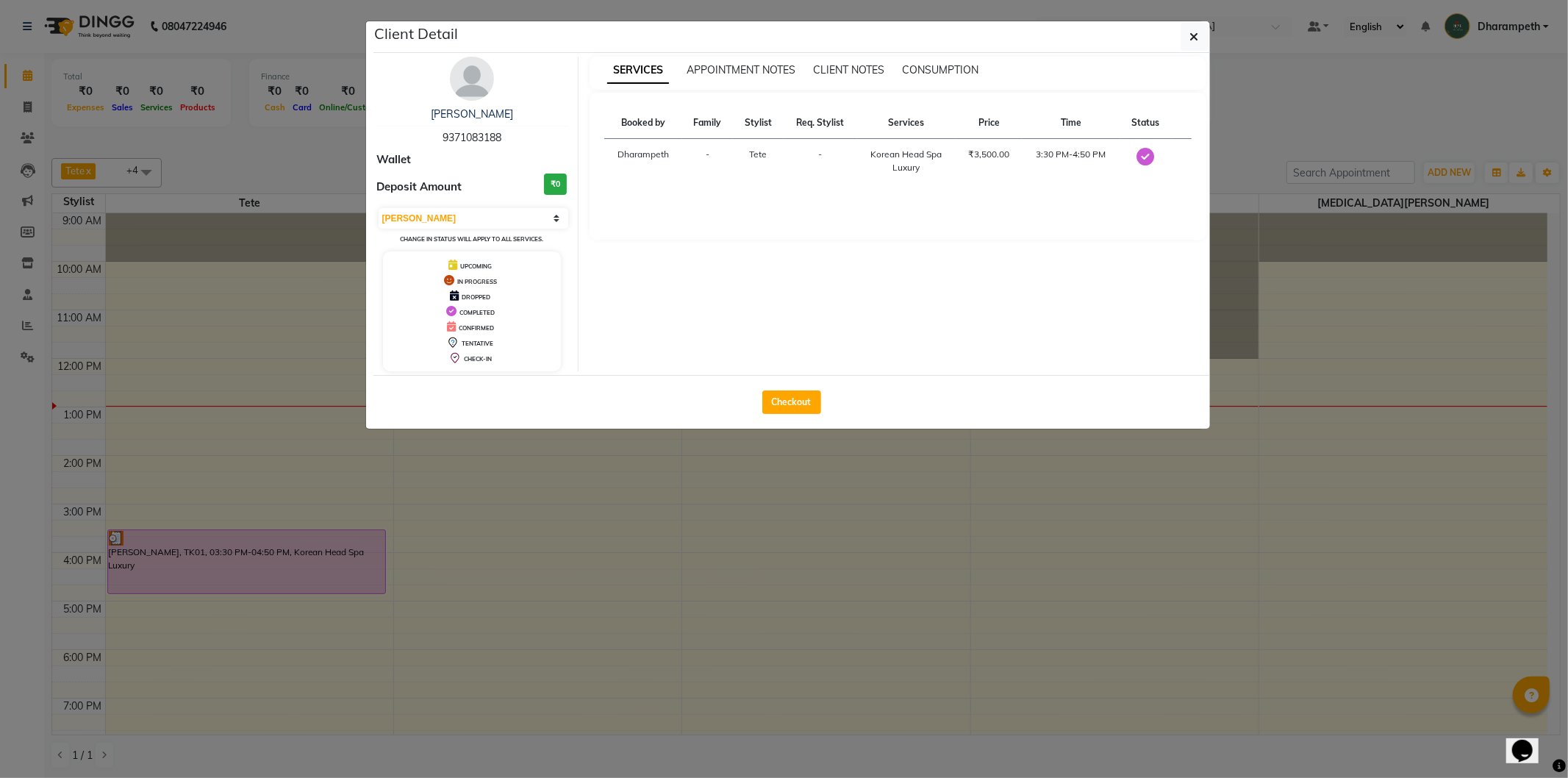
click at [472, 296] on span "DROPPED" at bounding box center [476, 297] width 28 height 8
click at [455, 297] on icon at bounding box center [454, 295] width 9 height 10
click at [454, 296] on icon at bounding box center [454, 295] width 9 height 10
click at [481, 290] on div "DROPPED" at bounding box center [472, 296] width 167 height 15
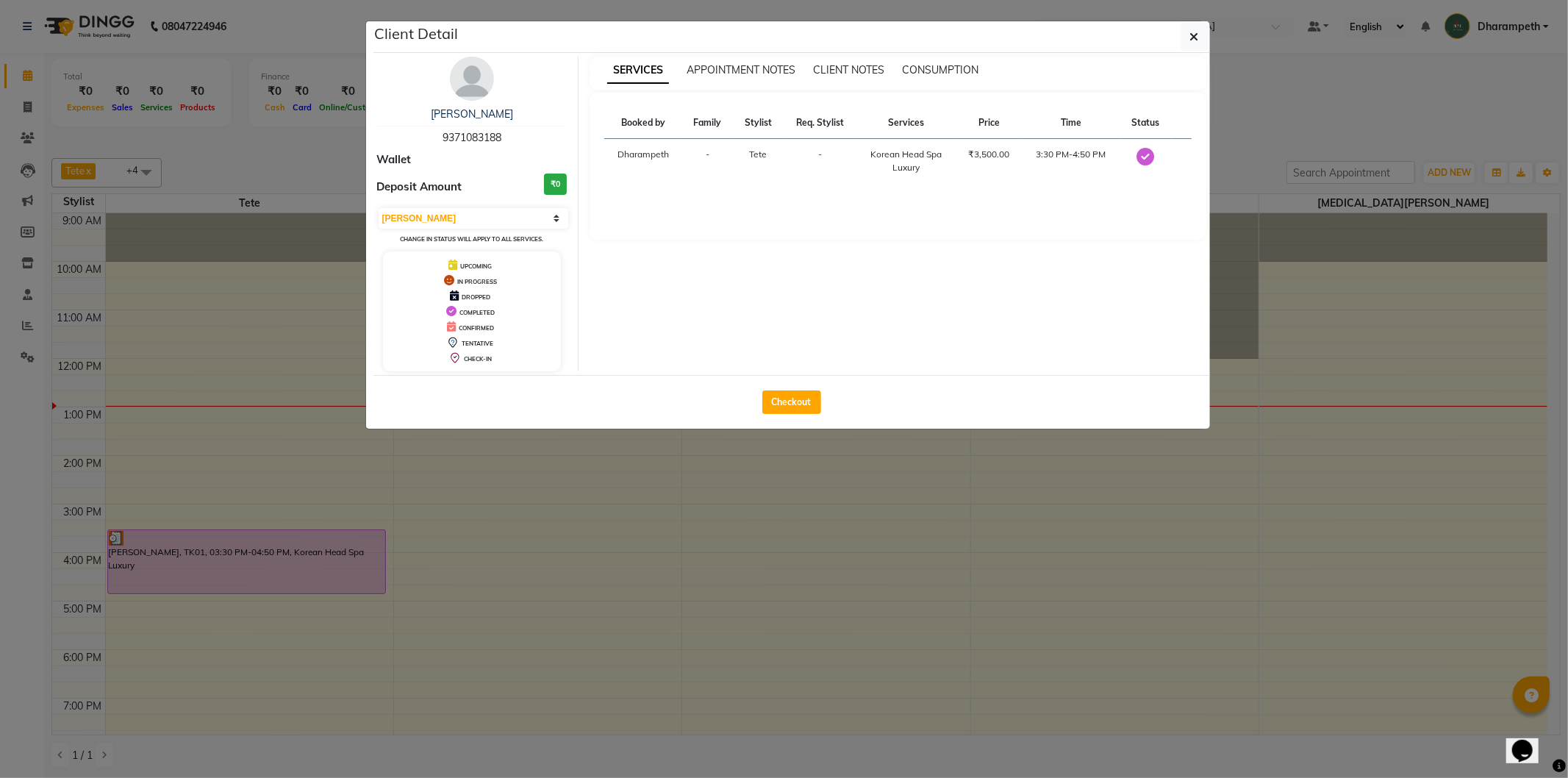
click at [458, 297] on icon at bounding box center [454, 295] width 9 height 10
click at [480, 290] on div "UPCOMING IN PROGRESS DROPPED COMPLETED CONFIRMED TENTATIVE CHECK-IN" at bounding box center [472, 311] width 179 height 119
click at [638, 277] on div "SERVICES APPOINTMENT NOTES CLIENT NOTES CONSUMPTION Booked by Family Stylist Re…" at bounding box center [898, 214] width 639 height 314
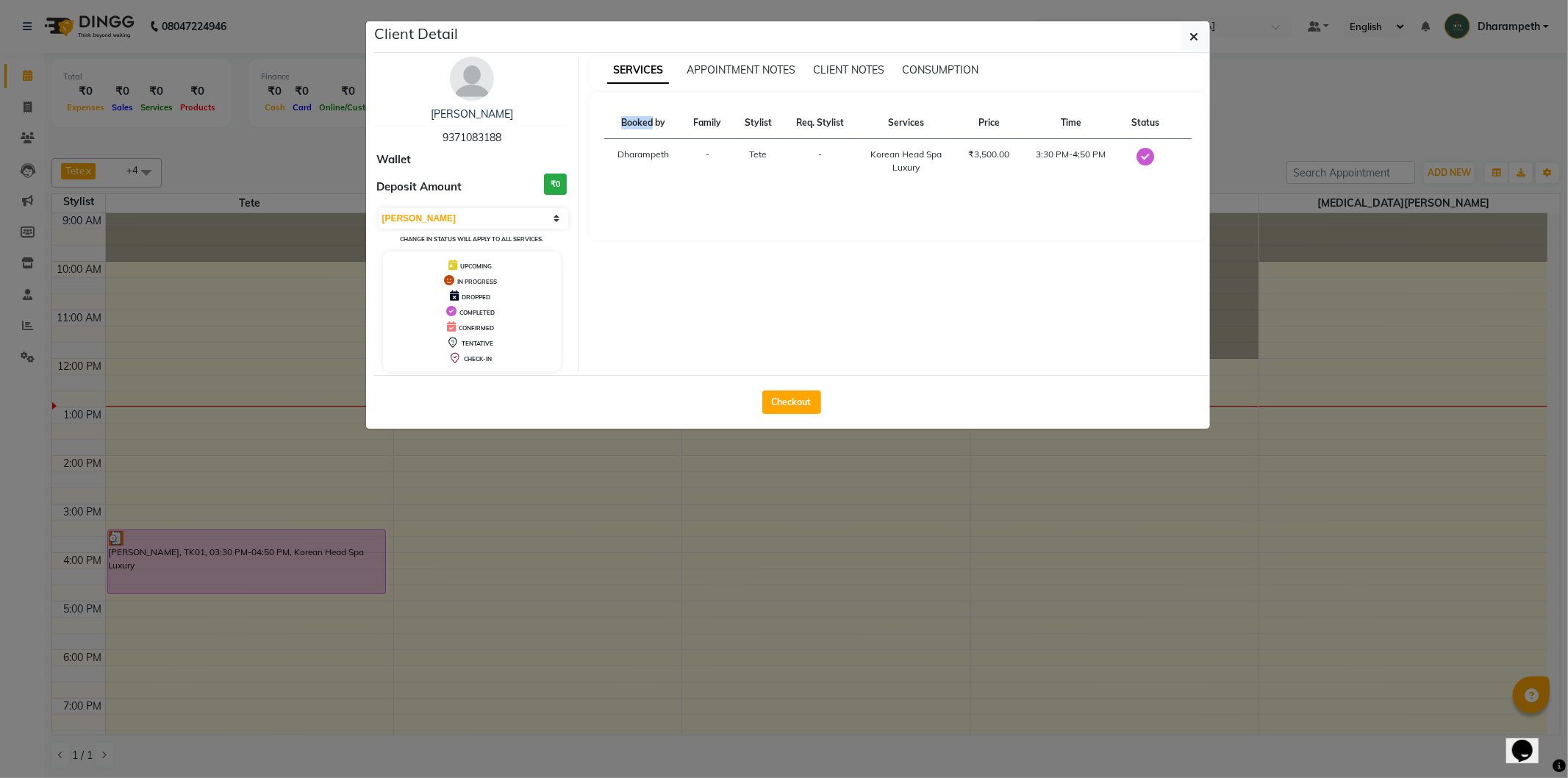
click at [637, 281] on div "SERVICES APPOINTMENT NOTES CLIENT NOTES CONSUMPTION Booked by Family Stylist Re…" at bounding box center [898, 214] width 639 height 314
click at [765, 151] on span "Tete" at bounding box center [757, 154] width 18 height 11
click at [737, 64] on span "APPOINTMENT NOTES" at bounding box center [741, 70] width 109 height 13
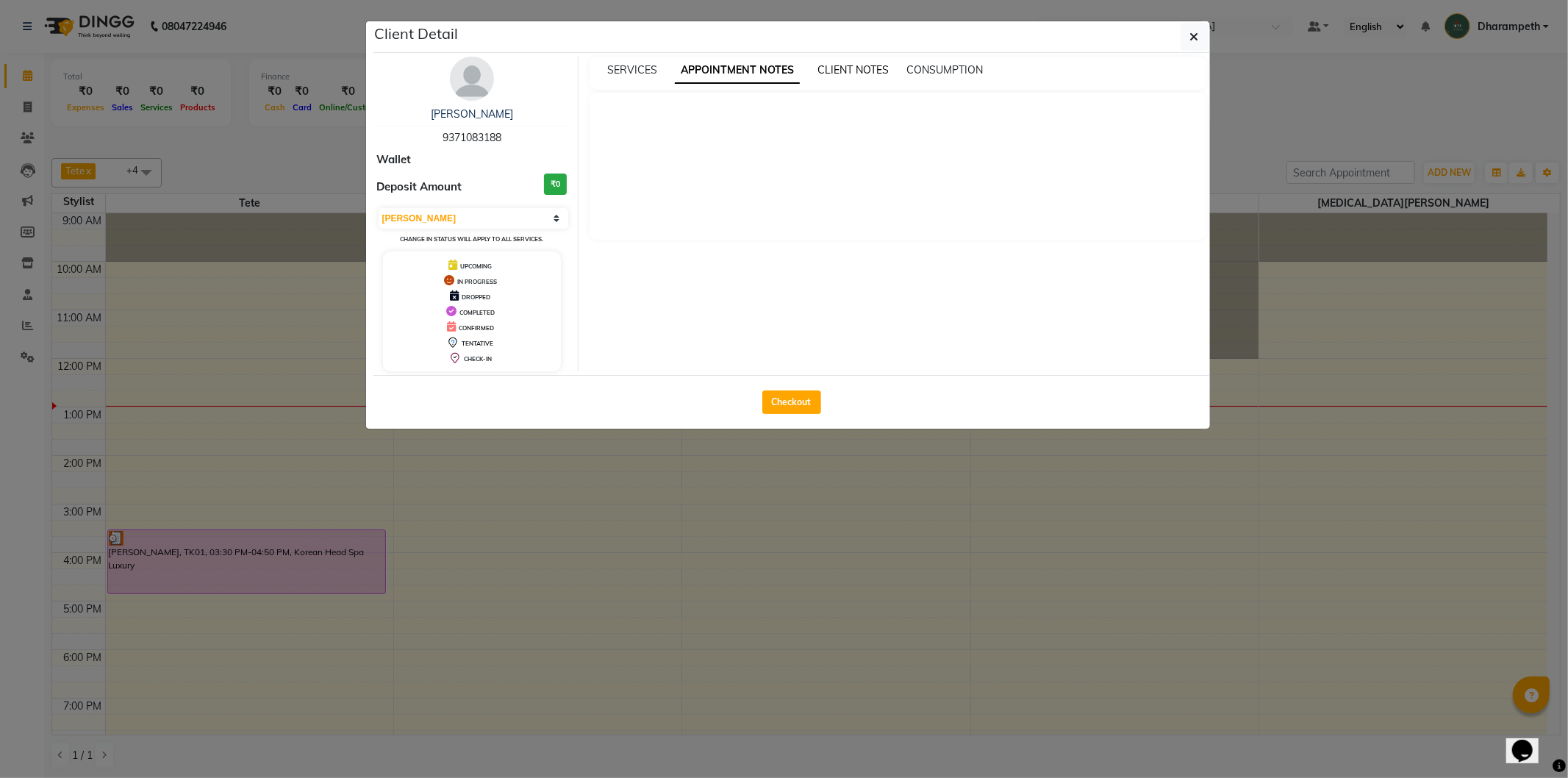
click at [845, 72] on span "CLIENT NOTES" at bounding box center [853, 70] width 71 height 13
click at [930, 67] on span "CONSUMPTION" at bounding box center [943, 70] width 76 height 13
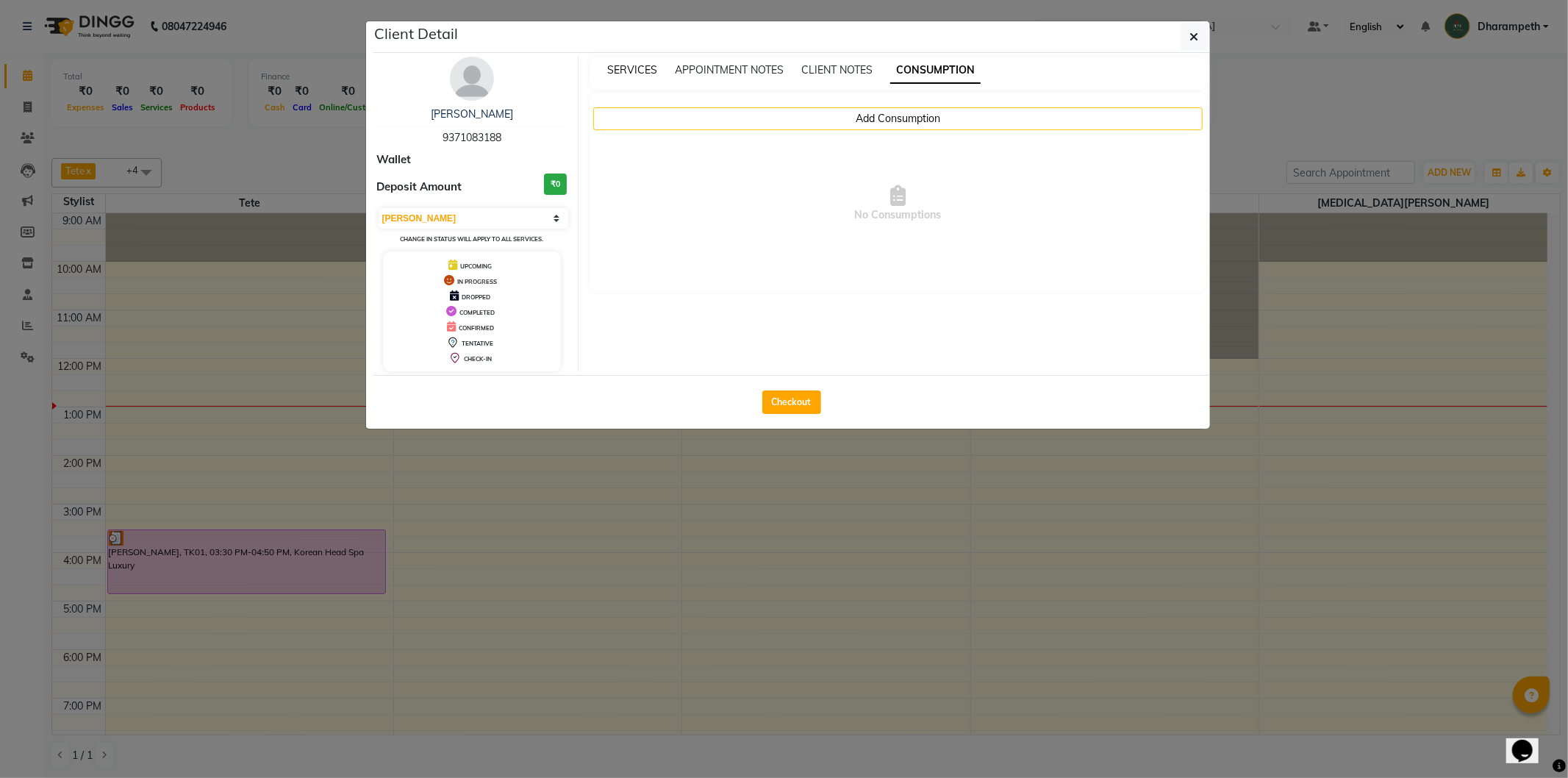
click at [637, 66] on span "SERVICES" at bounding box center [633, 70] width 50 height 13
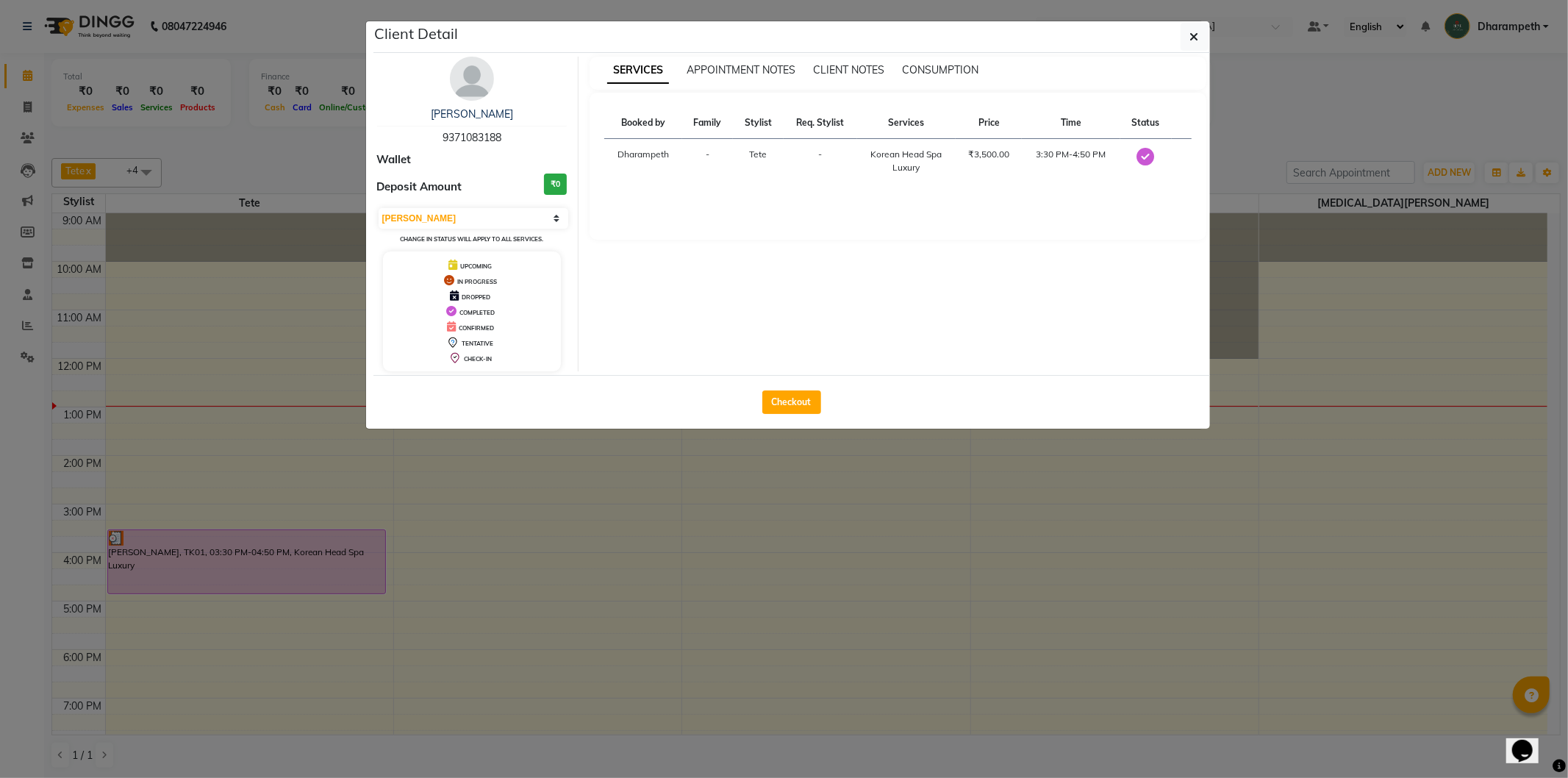
click at [776, 156] on td "Tete" at bounding box center [758, 161] width 51 height 45
click at [776, 157] on td "Tete" at bounding box center [758, 161] width 51 height 45
click at [774, 156] on td "Tete" at bounding box center [758, 161] width 51 height 45
click at [452, 296] on icon at bounding box center [454, 295] width 9 height 10
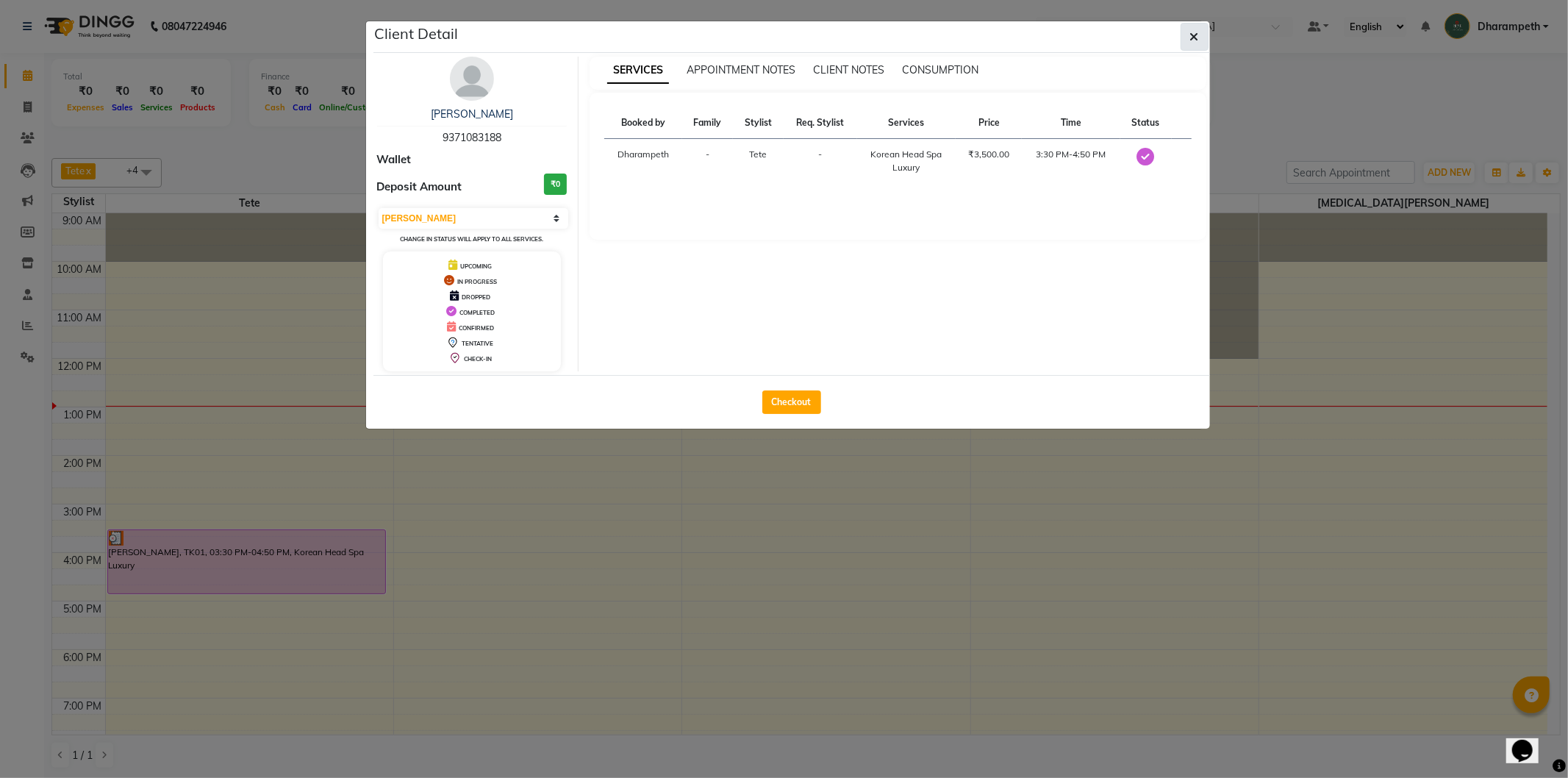
click at [1194, 31] on icon "button" at bounding box center [1194, 37] width 9 height 12
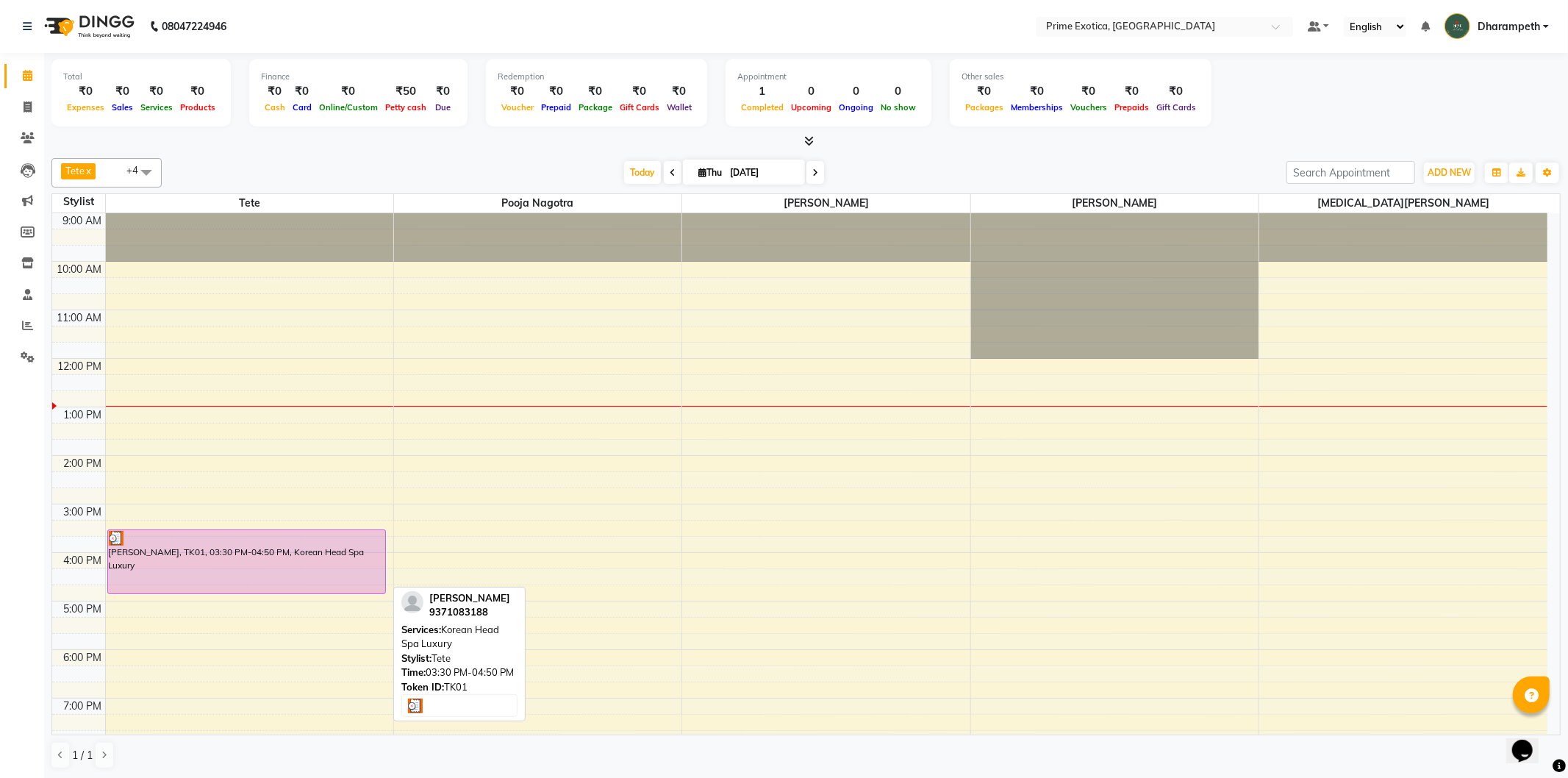
click at [313, 545] on div "Nidhi Mohunta, TK01, 03:30 PM-04:50 PM, Korean Head Spa Luxury" at bounding box center [247, 562] width 277 height 64
select select "3"
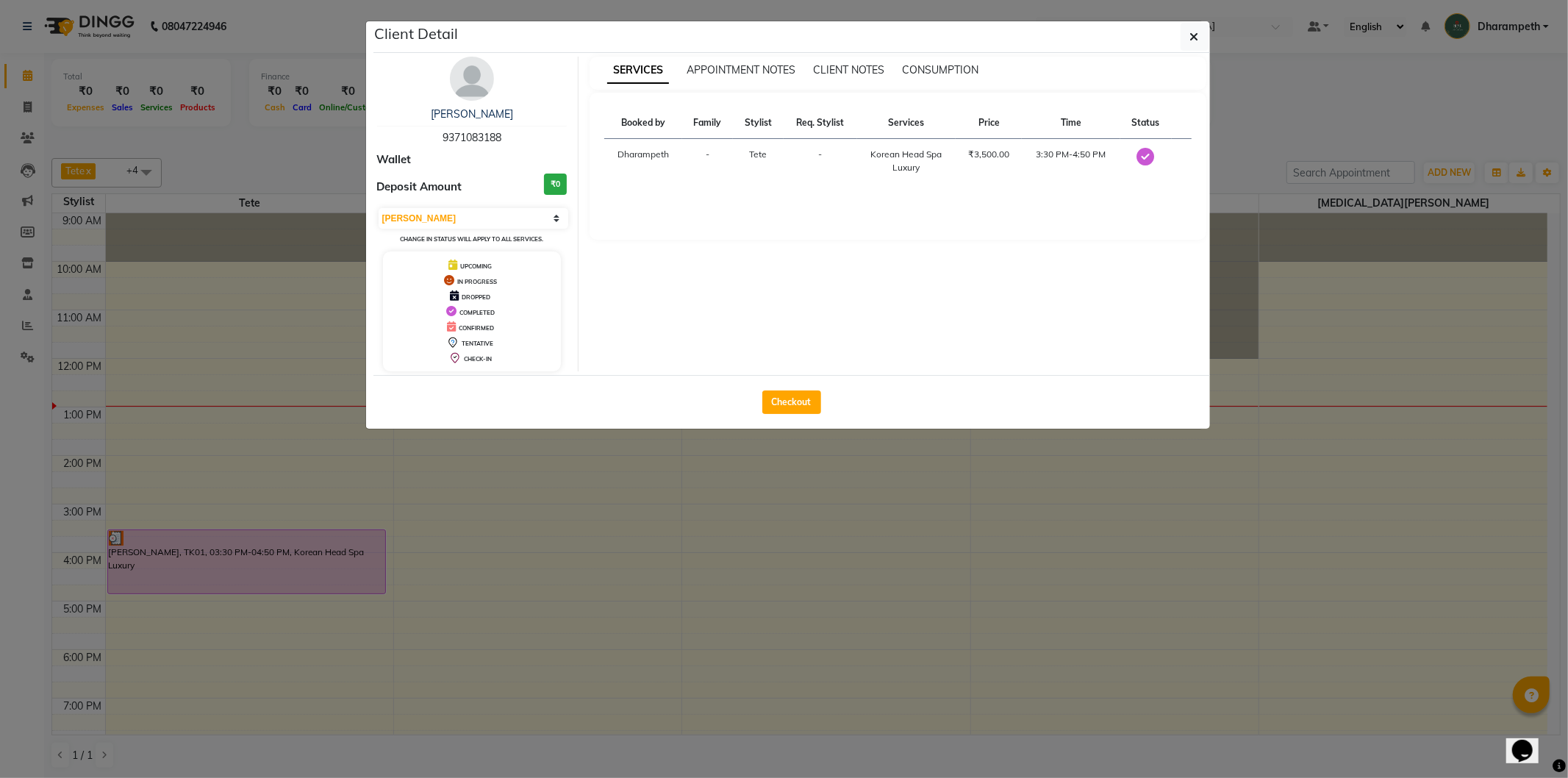
click at [619, 503] on ngb-modal-window "Client Detail Nidhi Mohunta 9371083188 Wallet Deposit Amount ₹0 Select MARK DON…" at bounding box center [784, 389] width 1568 height 778
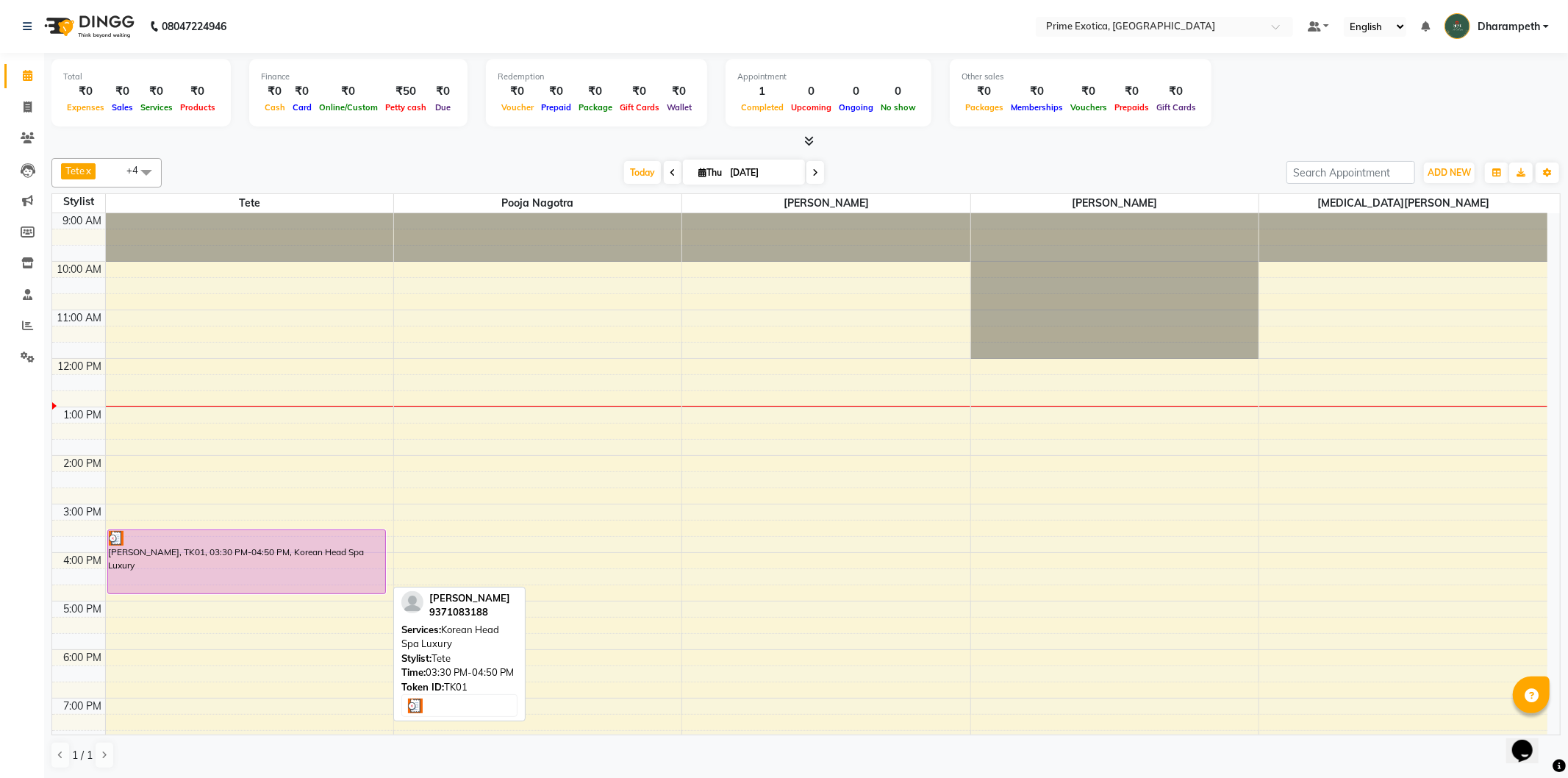
click at [365, 564] on div "Nidhi Mohunta, TK01, 03:30 PM-04:50 PM, Korean Head Spa Luxury" at bounding box center [247, 562] width 277 height 64
select select "3"
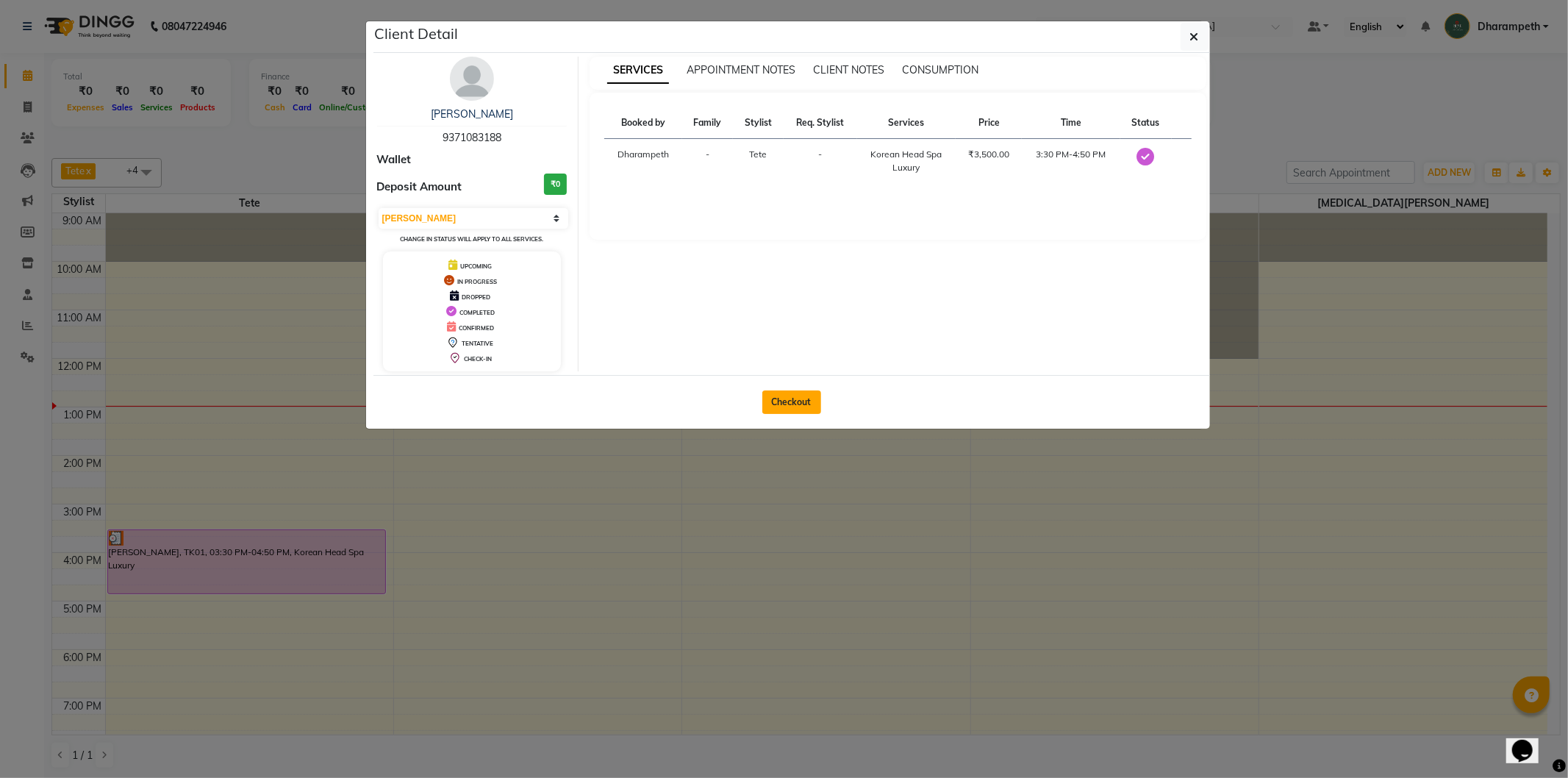
click at [802, 412] on button "Checkout" at bounding box center [792, 402] width 59 height 23
select select "service"
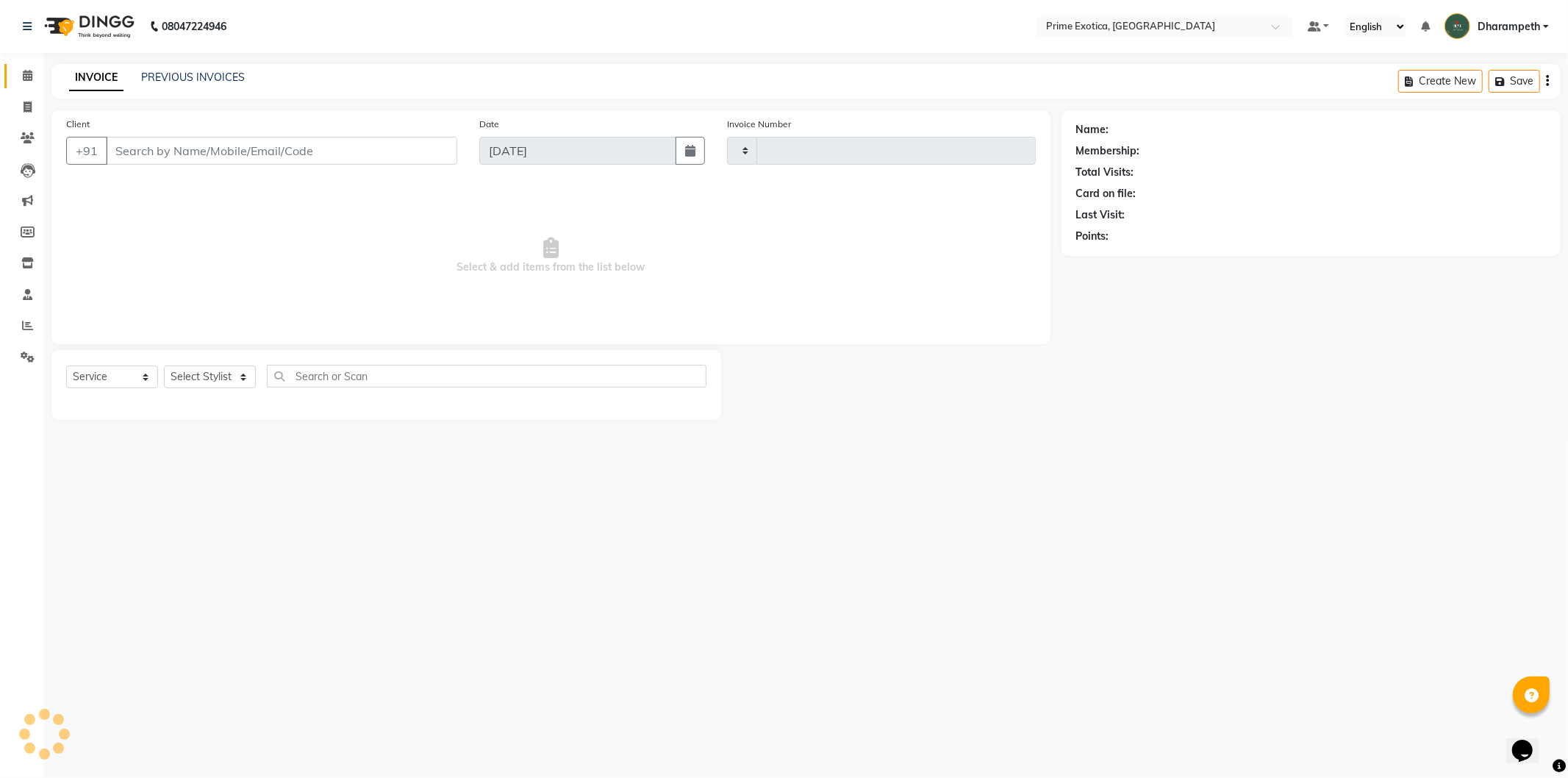
type input "1071"
select select "5380"
type input "9371083188"
select select "80928"
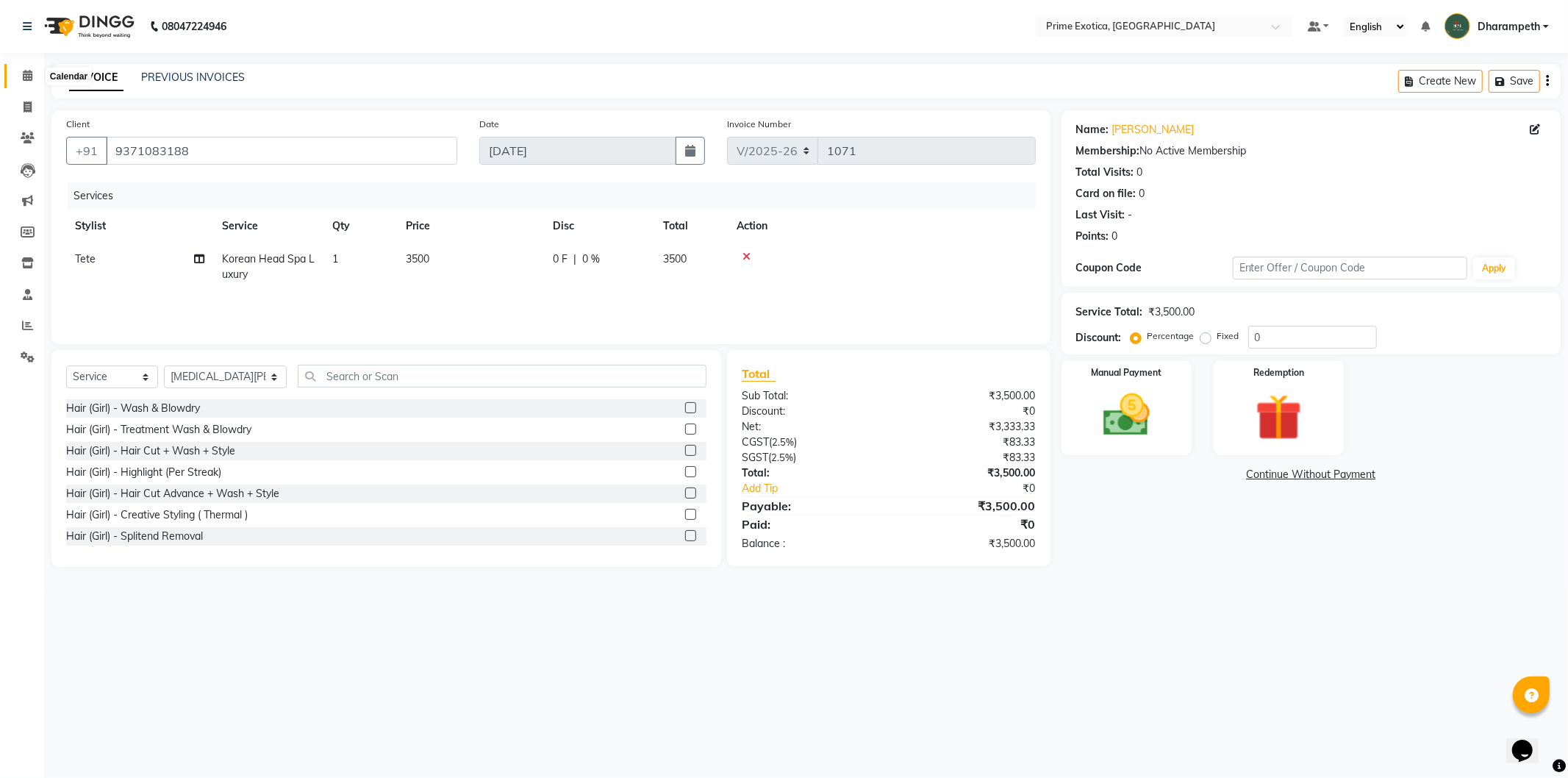
click at [27, 74] on icon at bounding box center [27, 75] width 9 height 11
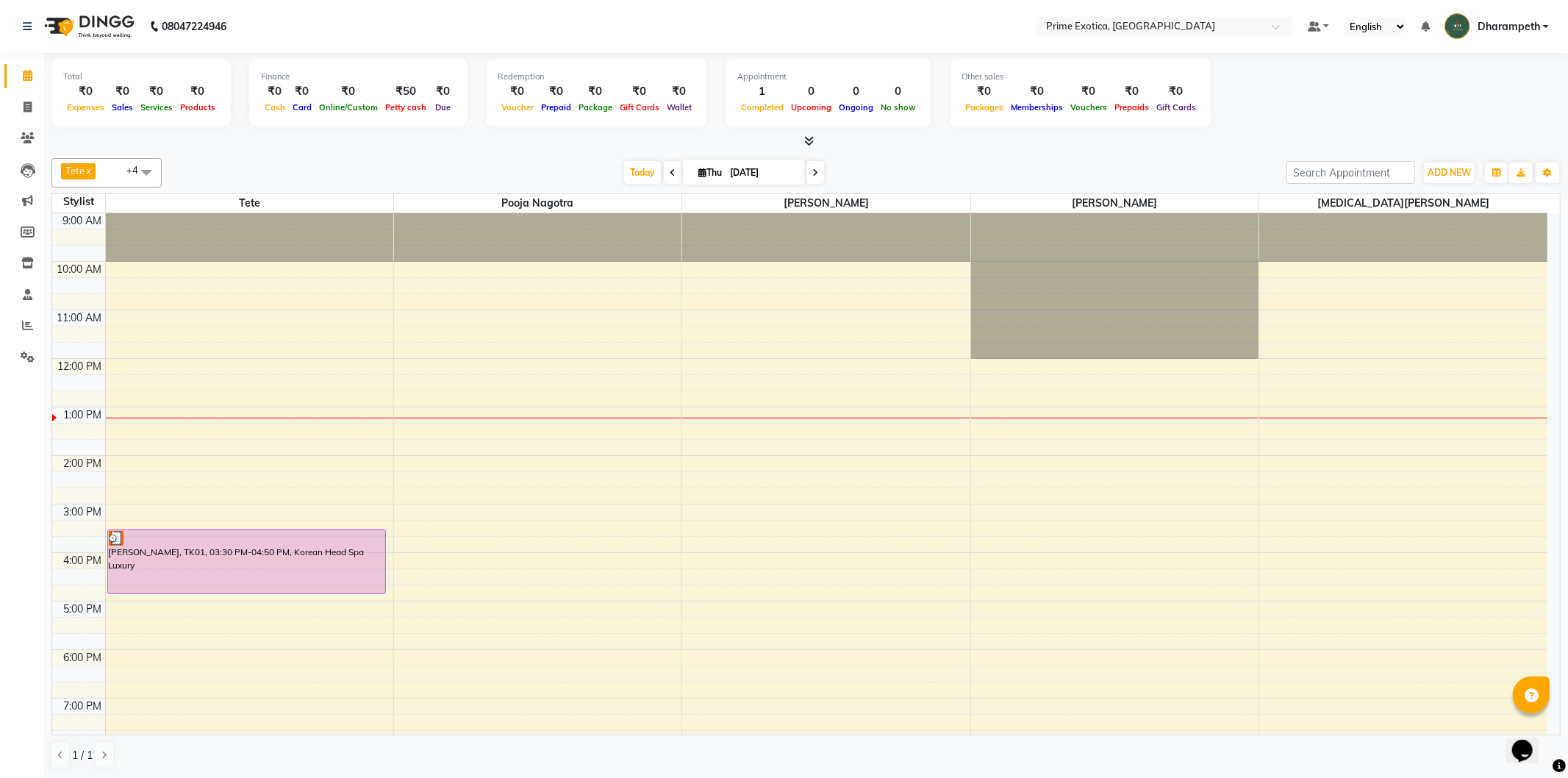
click at [442, 486] on div "9:00 AM 10:00 AM 11:00 AM 12:00 PM 1:00 PM 2:00 PM 3:00 PM 4:00 PM 5:00 PM 6:00…" at bounding box center [799, 552] width 1495 height 679
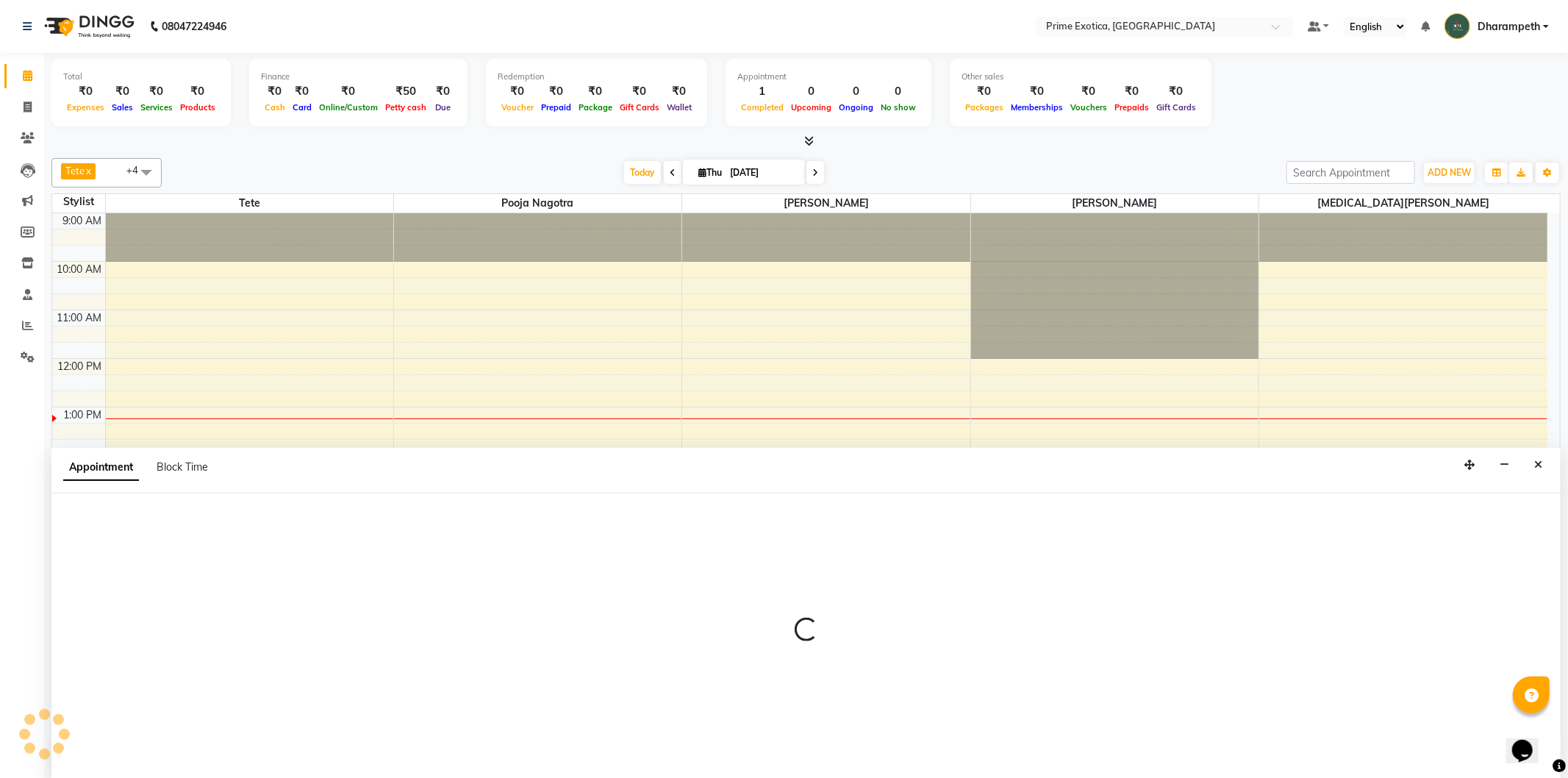
select select "80927"
select select "855"
select select "tentative"
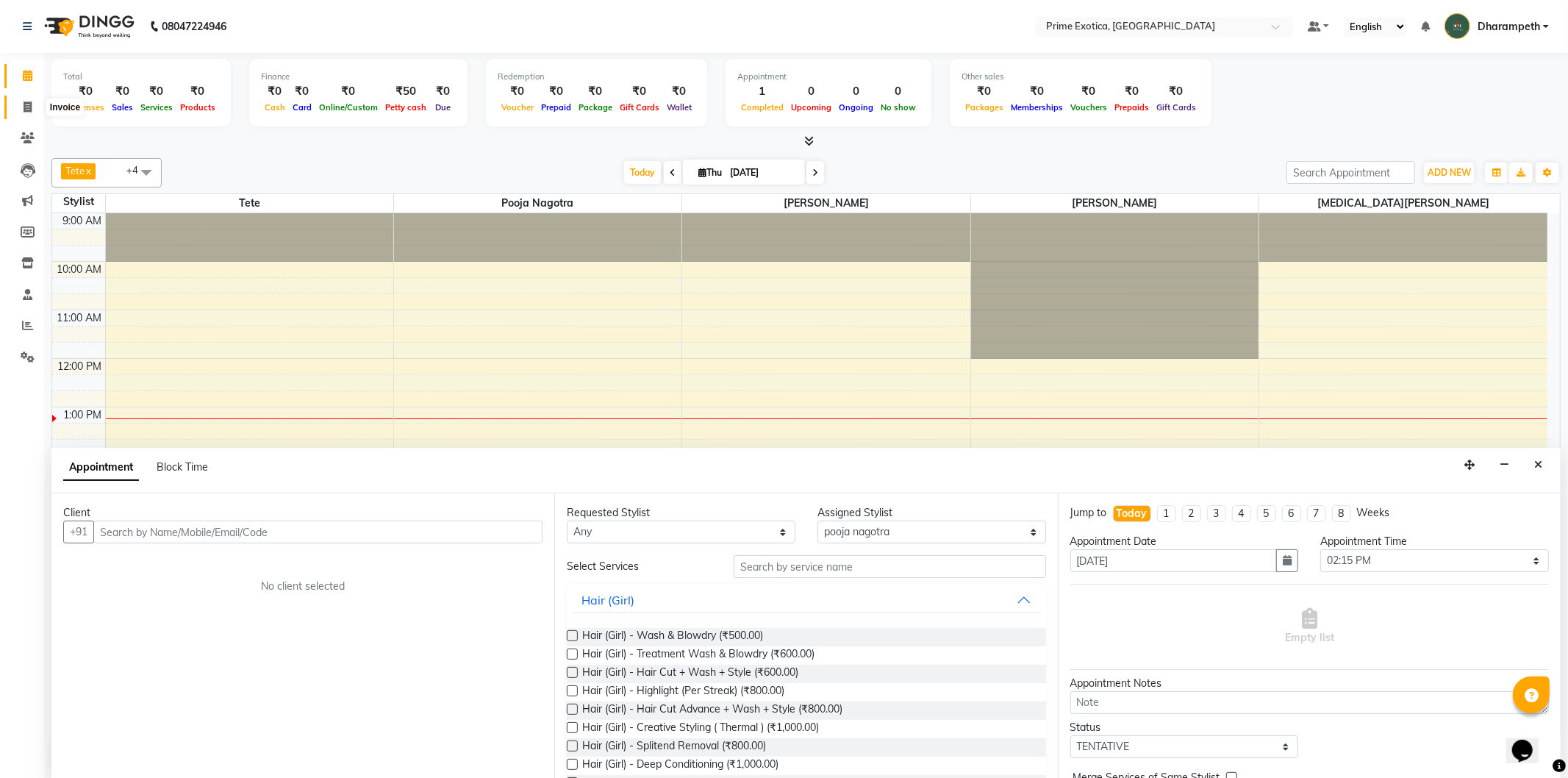
click at [26, 104] on icon at bounding box center [28, 106] width 8 height 11
select select "service"
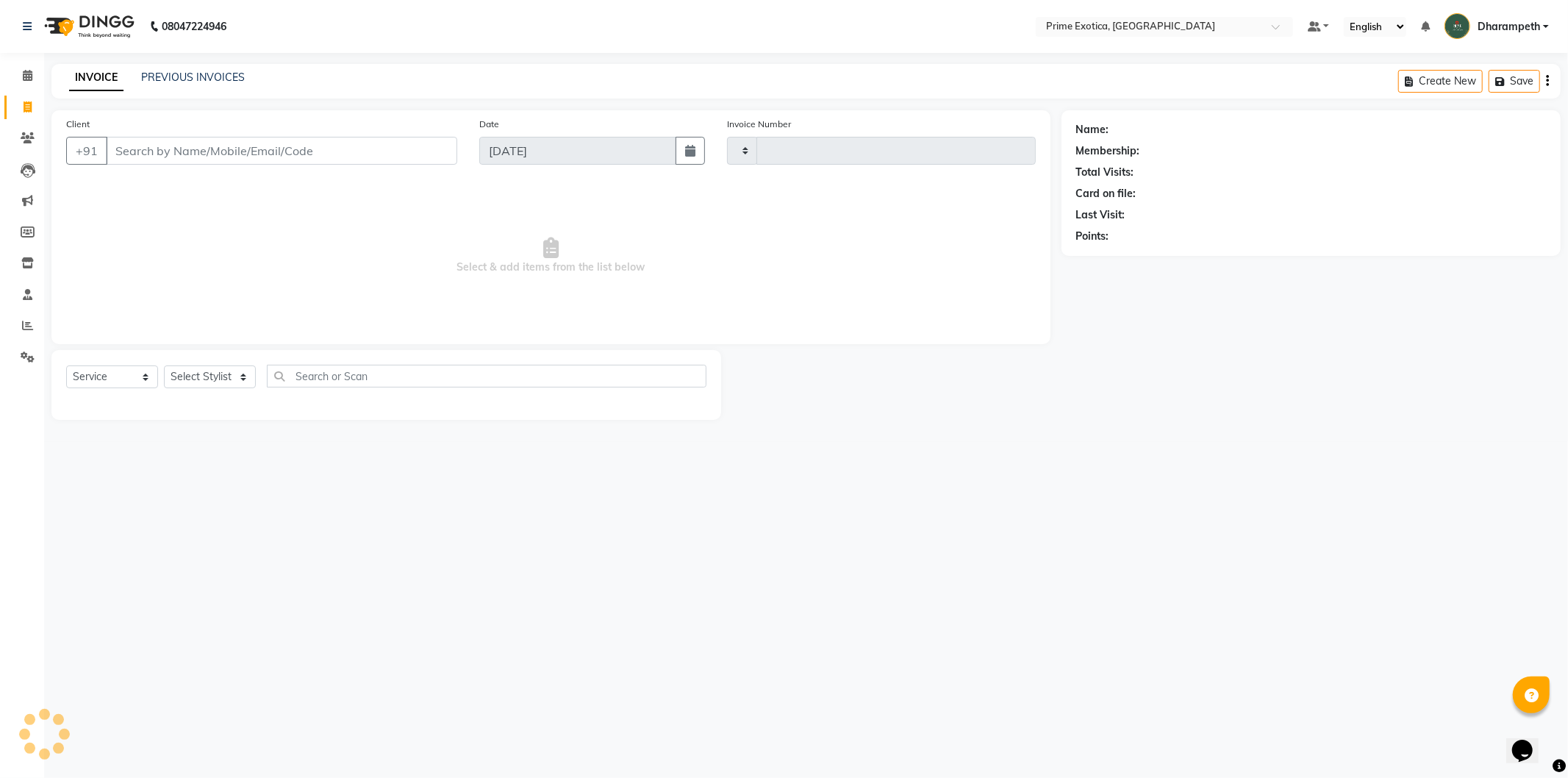
type input "1071"
select select "5380"
select select "80928"
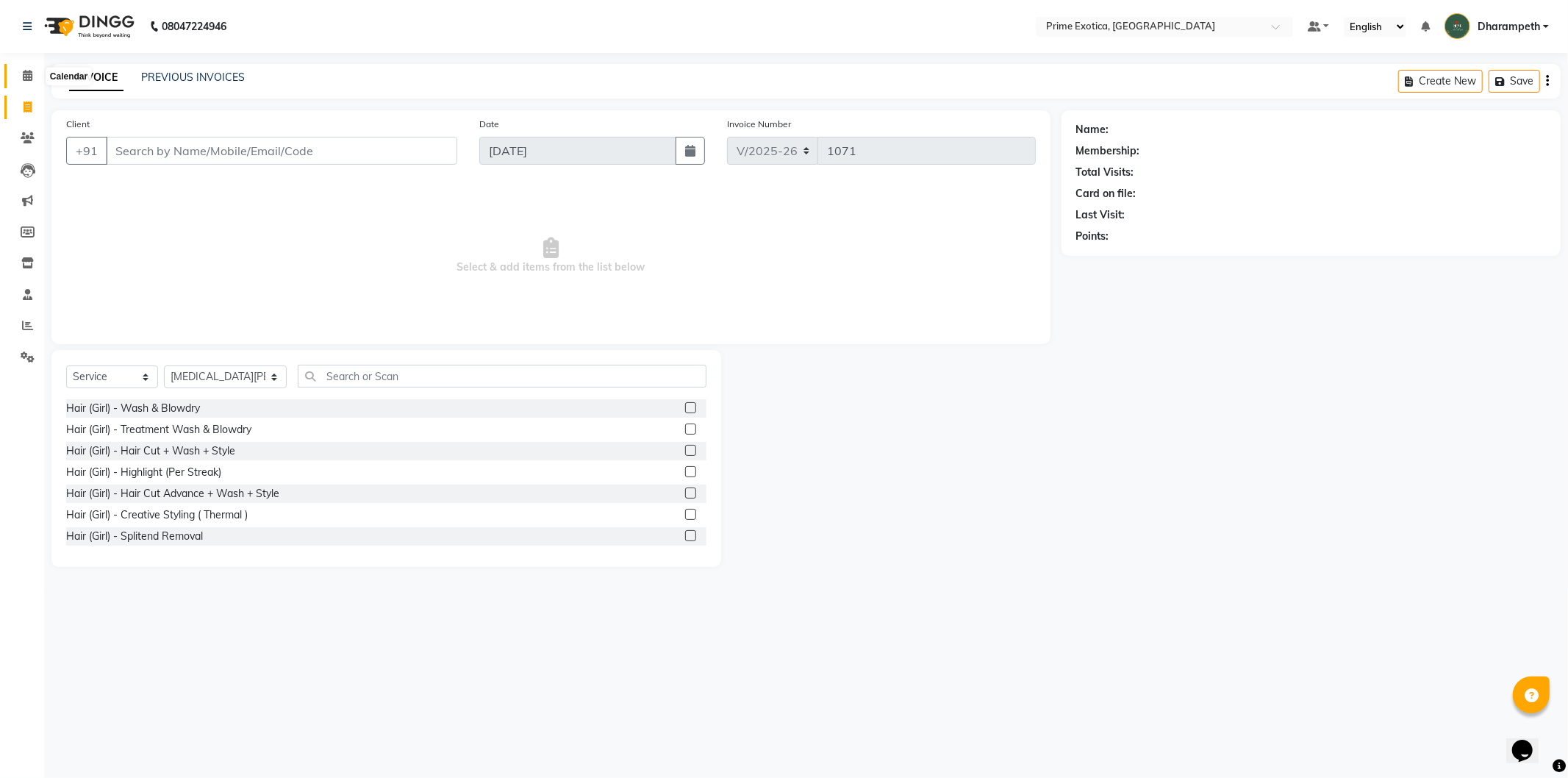
click at [23, 76] on icon at bounding box center [27, 75] width 9 height 11
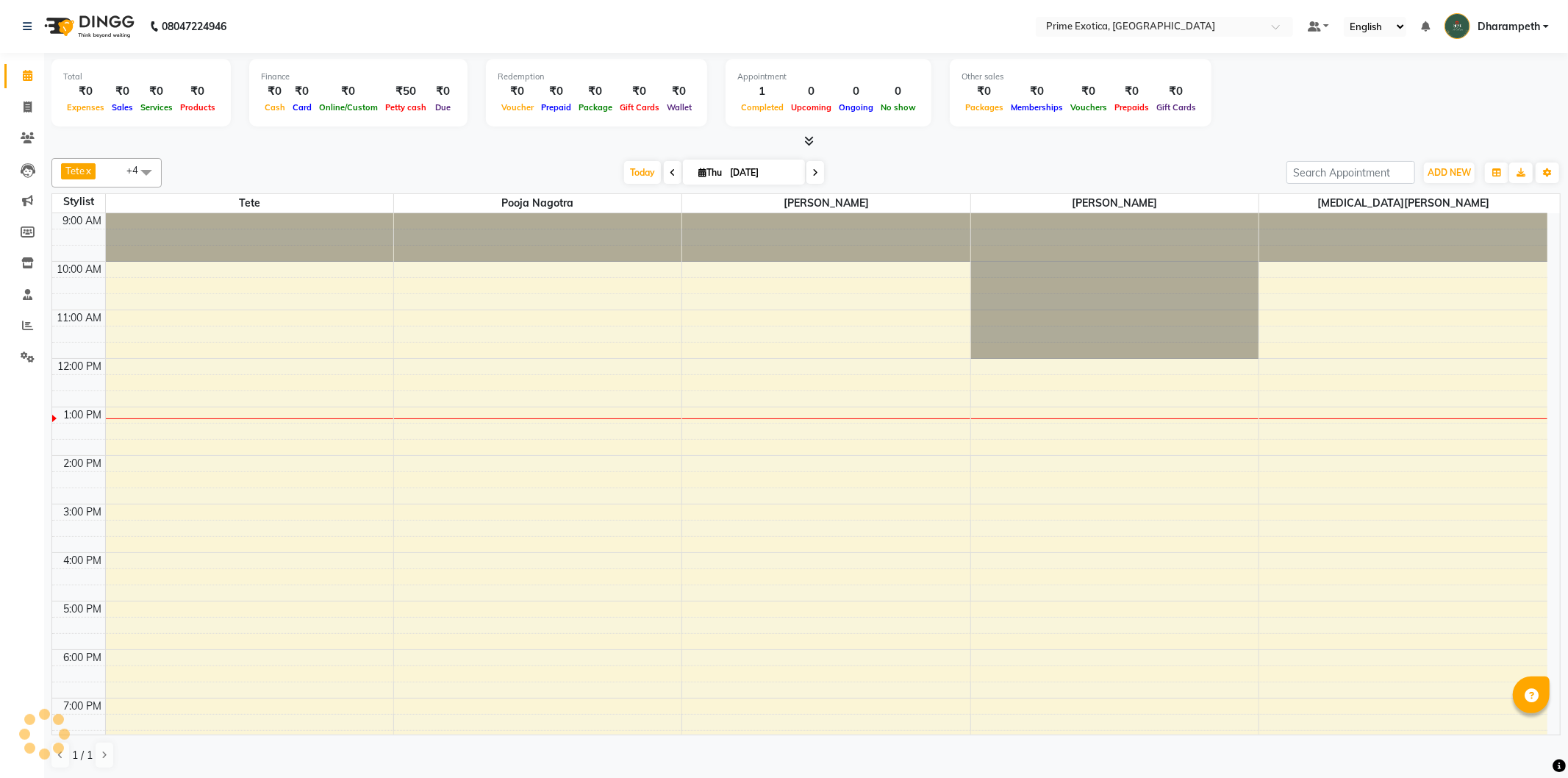
scroll to position [132, 0]
